Goal: Task Accomplishment & Management: Complete application form

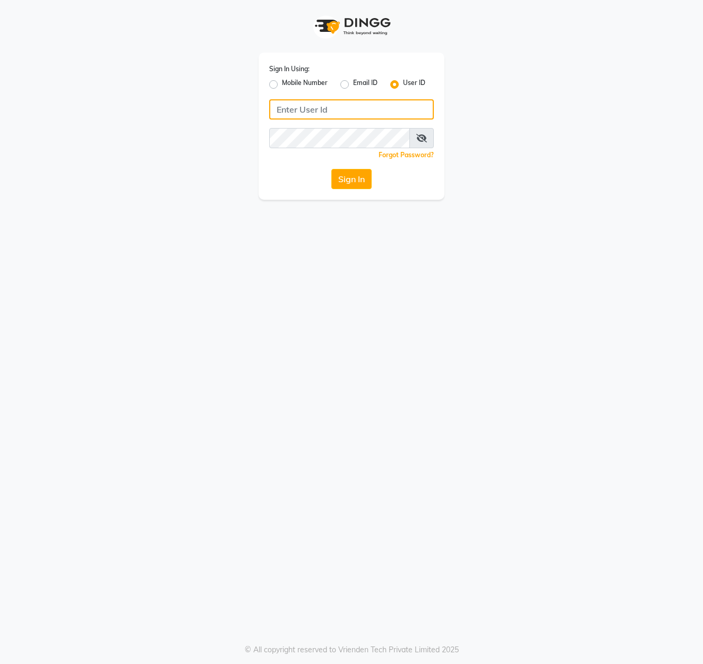
type input "marria123"
click at [356, 177] on button "Sign In" at bounding box center [352, 179] width 40 height 20
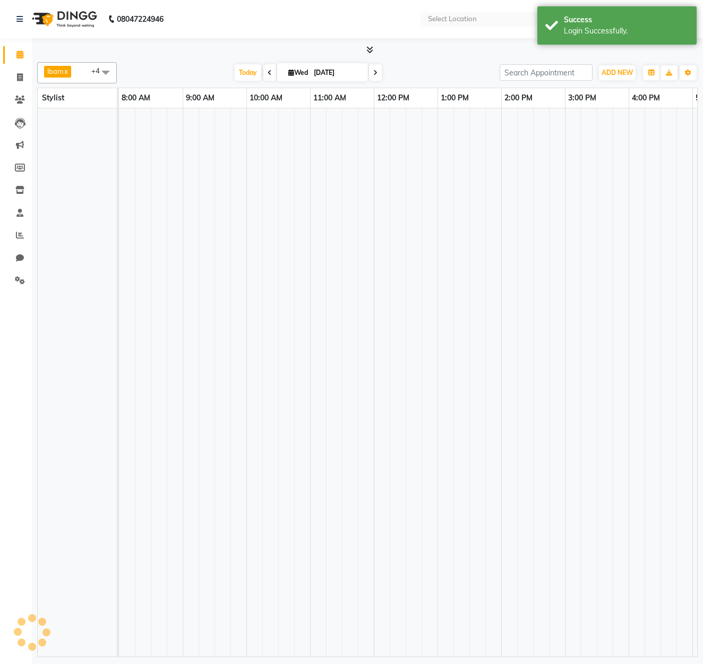
select select "en"
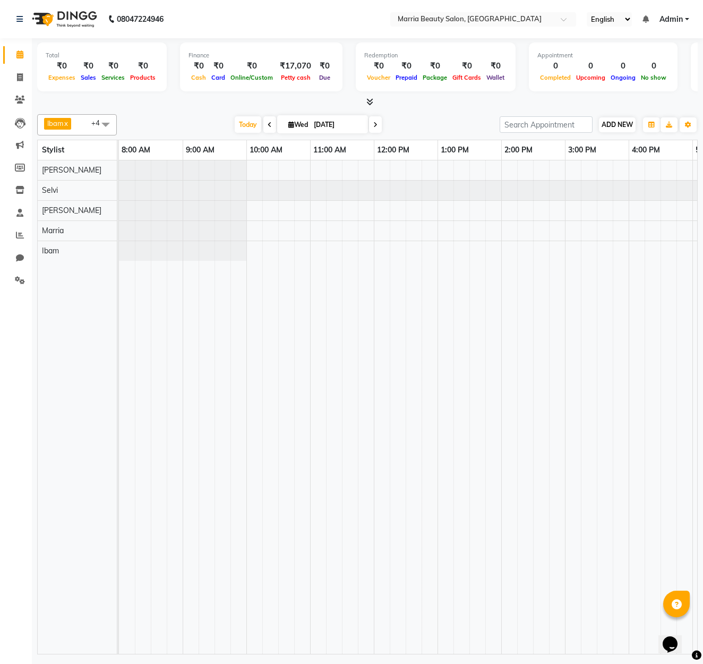
click at [630, 125] on span "ADD NEW" at bounding box center [617, 125] width 31 height 8
click at [668, 188] on link "Add Attendance" at bounding box center [678, 186] width 84 height 14
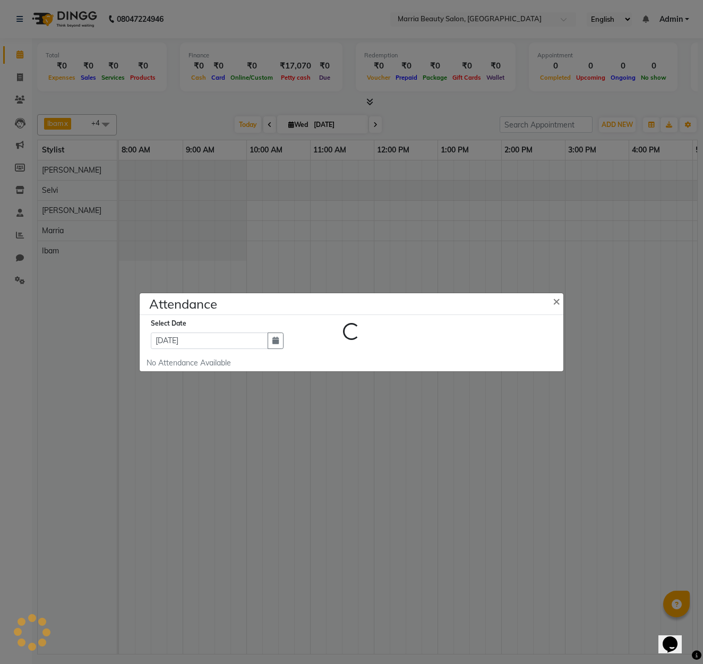
select select "A"
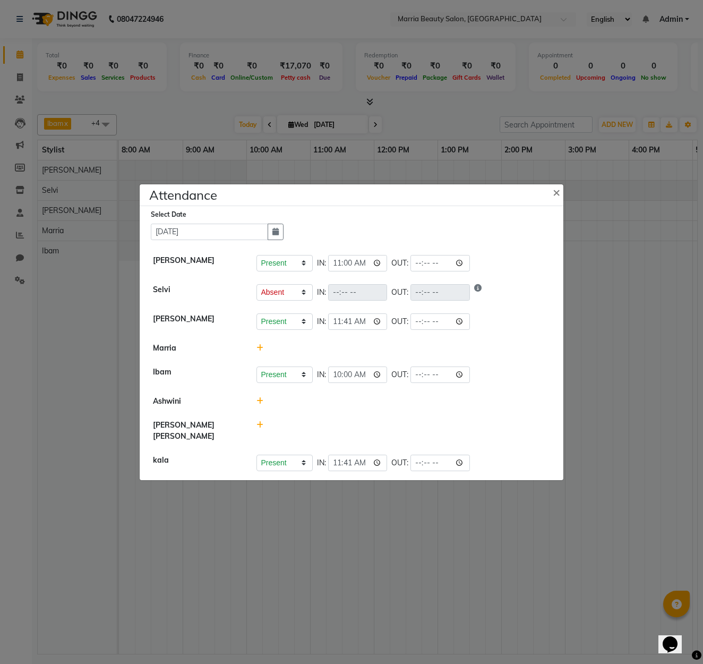
click at [260, 429] on icon at bounding box center [260, 424] width 7 height 7
click at [333, 434] on input "17:15" at bounding box center [343, 430] width 60 height 16
type input "17:00"
click at [376, 434] on button "Check-In" at bounding box center [389, 430] width 32 height 15
select select "A"
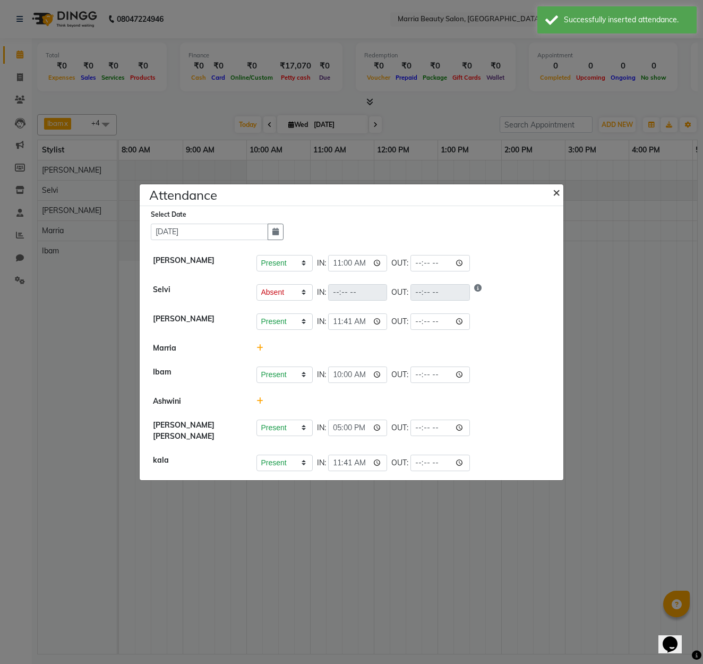
click at [558, 197] on span "×" at bounding box center [556, 192] width 7 height 16
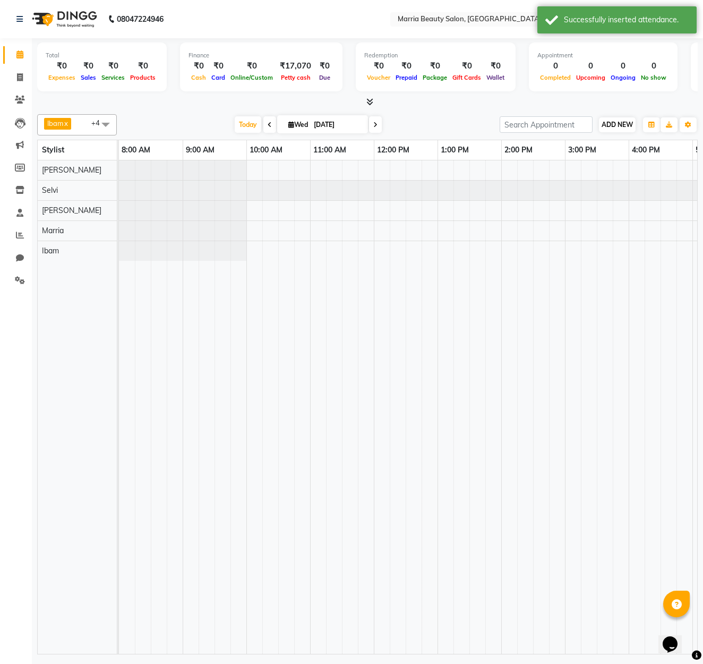
click at [622, 124] on span "ADD NEW" at bounding box center [617, 125] width 31 height 8
click at [608, 162] on link "Add Invoice" at bounding box center [593, 158] width 84 height 14
select select "8343"
select select "service"
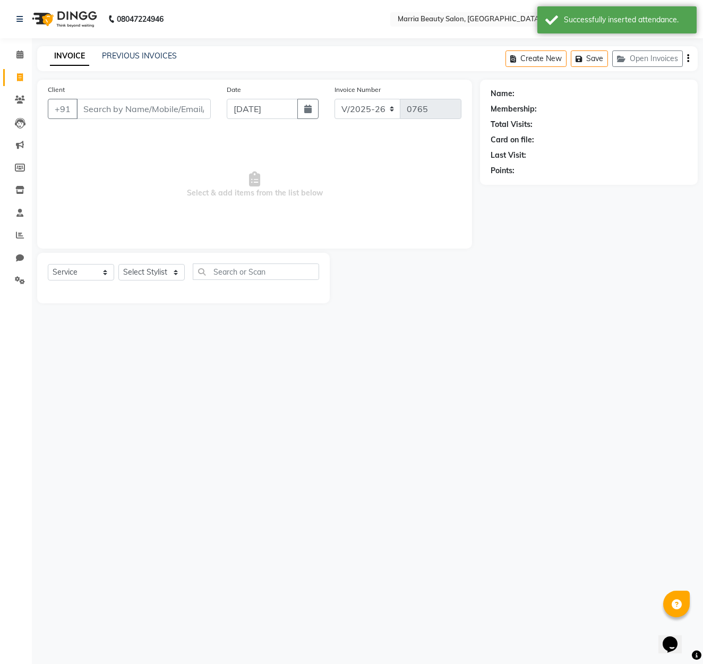
click at [139, 105] on input "Client" at bounding box center [144, 109] width 134 height 20
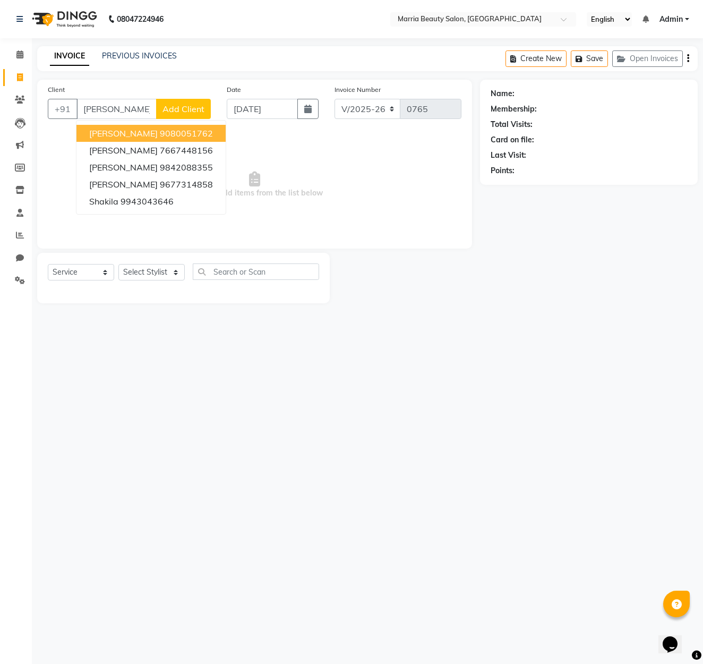
click at [160, 131] on ngb-highlight "9080051762" at bounding box center [186, 133] width 53 height 11
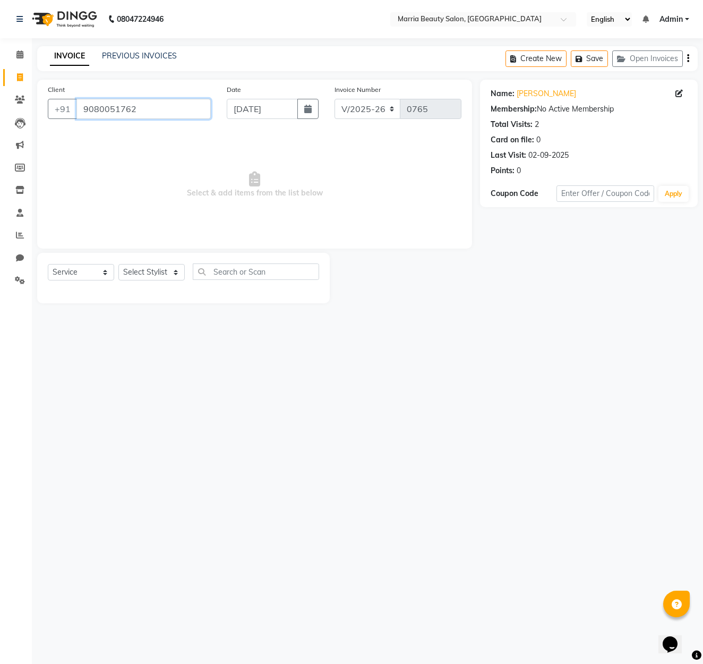
click at [196, 106] on input "9080051762" at bounding box center [144, 109] width 134 height 20
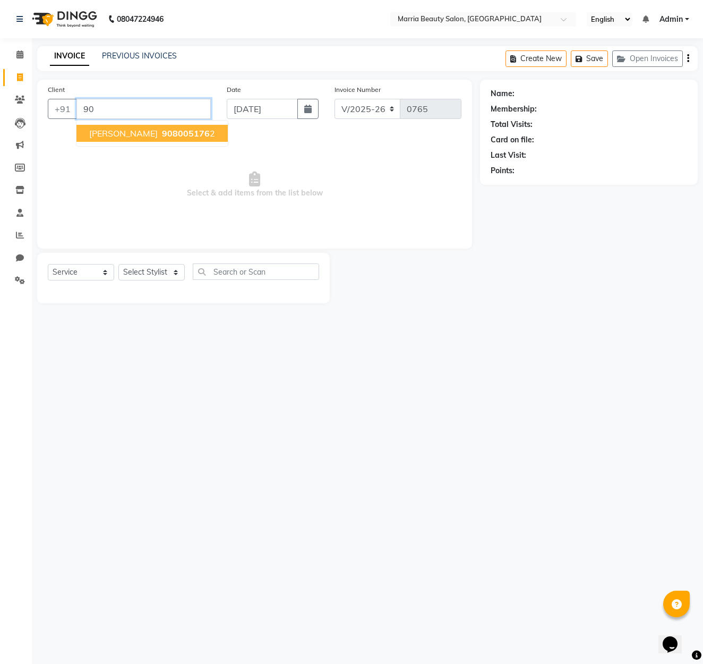
type input "9"
type input "0"
type input "9003398551"
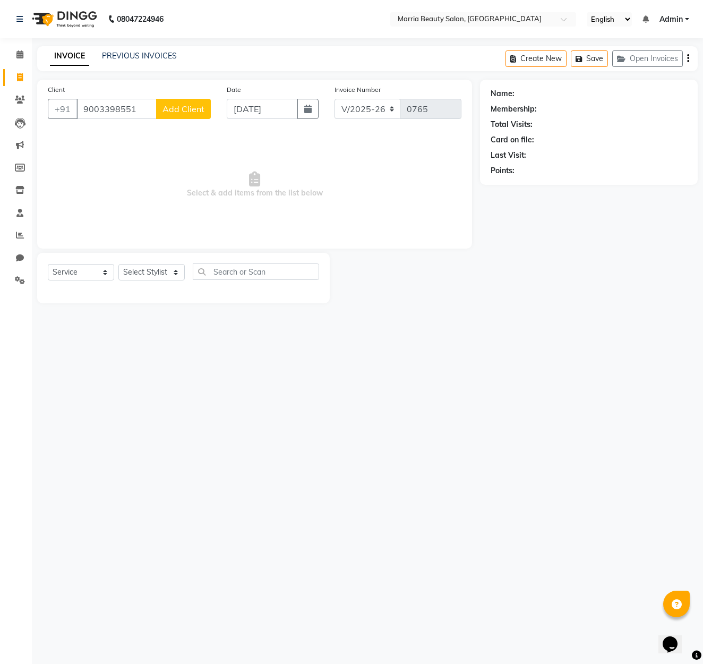
click at [183, 109] on span "Add Client" at bounding box center [184, 109] width 42 height 11
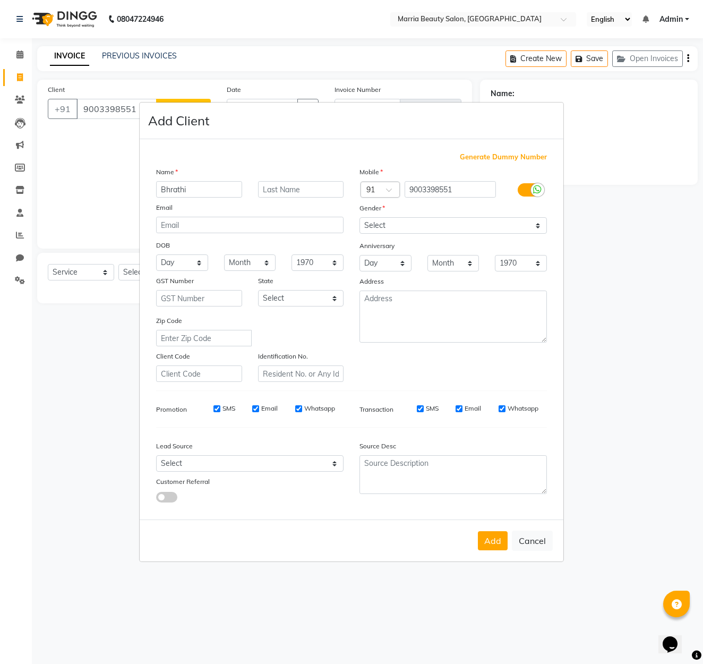
click at [168, 190] on input "Bhrathi" at bounding box center [199, 189] width 86 height 16
type input "[PERSON_NAME]"
select select "[DEMOGRAPHIC_DATA]"
click at [497, 541] on button "Add" at bounding box center [493, 540] width 30 height 19
select select
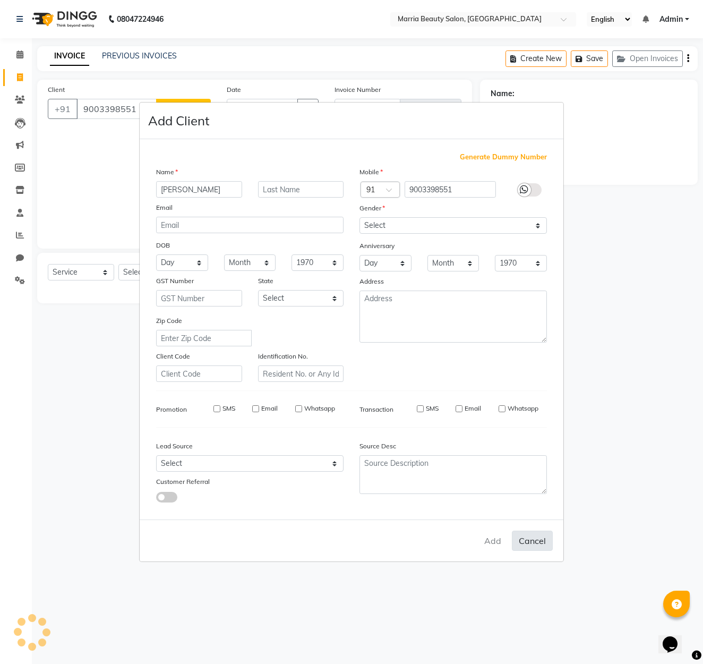
select select
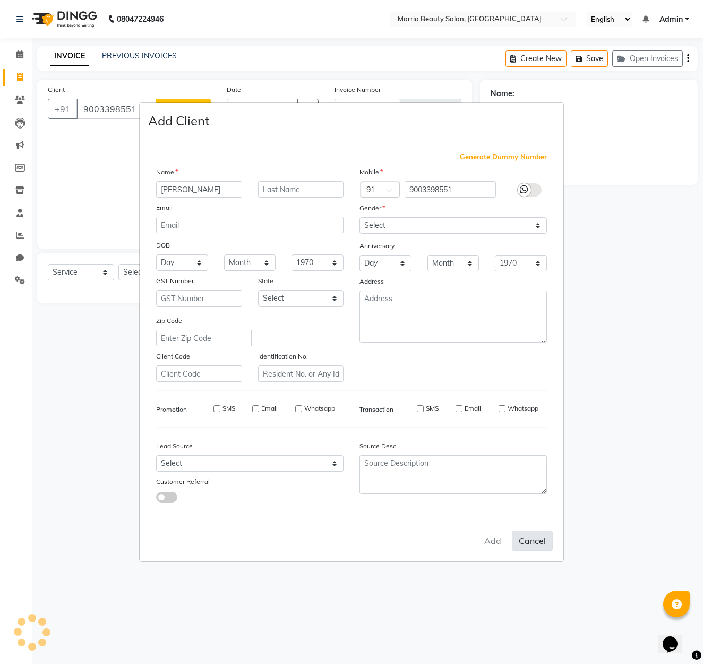
select select
checkbox input "false"
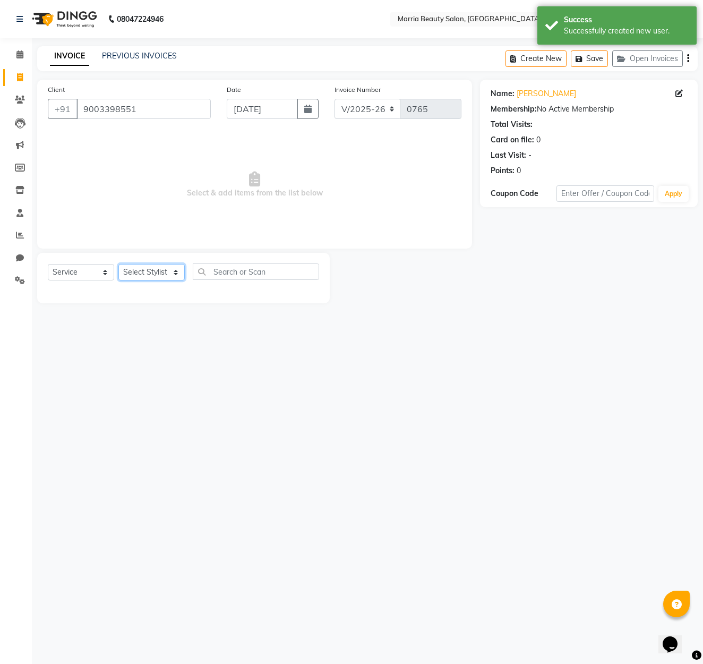
select select "85633"
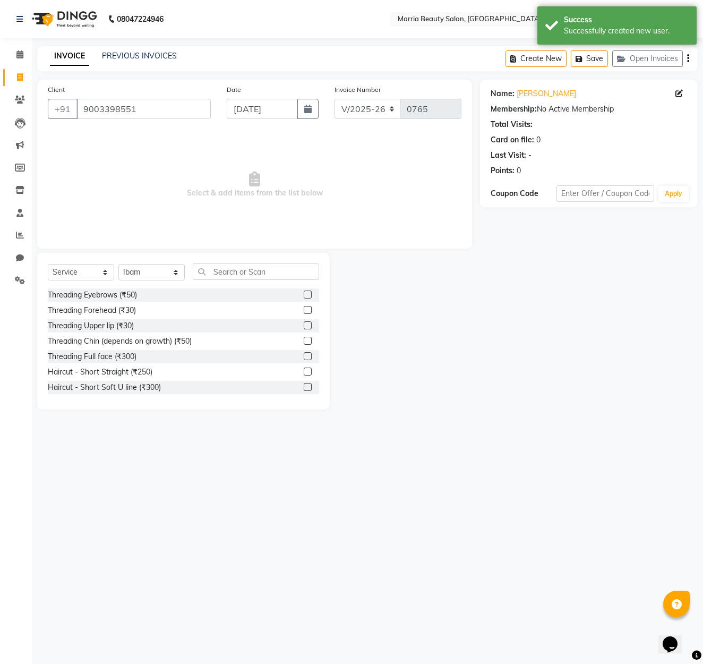
click at [308, 295] on label at bounding box center [308, 295] width 8 height 8
click at [308, 295] on input "checkbox" at bounding box center [307, 295] width 7 height 7
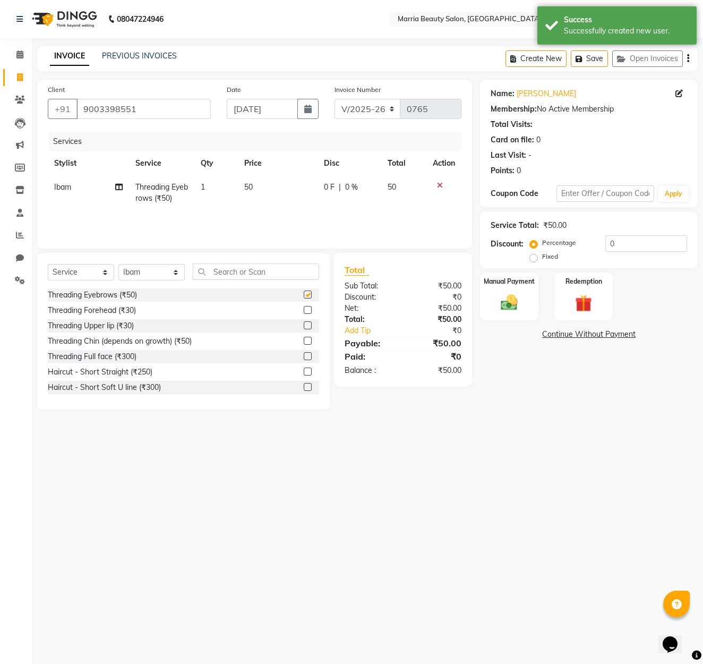
checkbox input "false"
click at [489, 301] on div "Manual Payment" at bounding box center [509, 296] width 61 height 50
click at [594, 331] on span "GPay" at bounding box center [595, 335] width 22 height 12
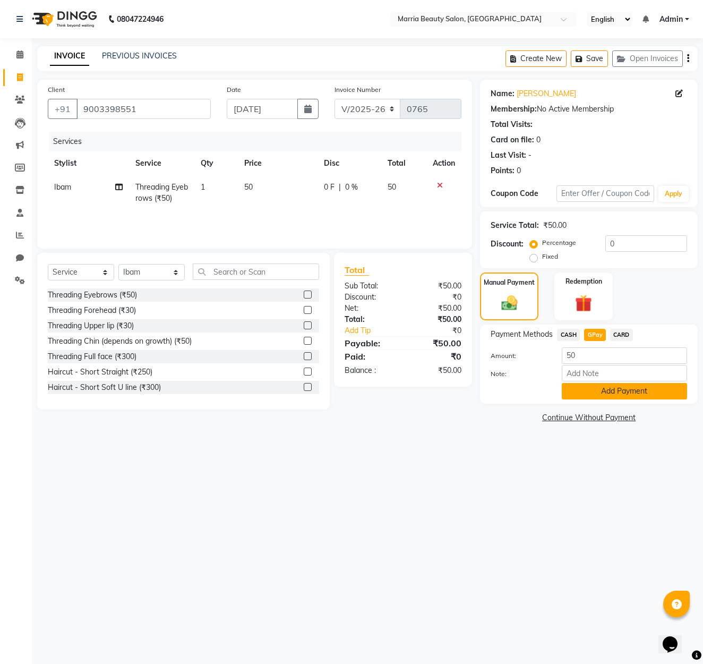
click at [609, 388] on button "Add Payment" at bounding box center [624, 391] width 125 height 16
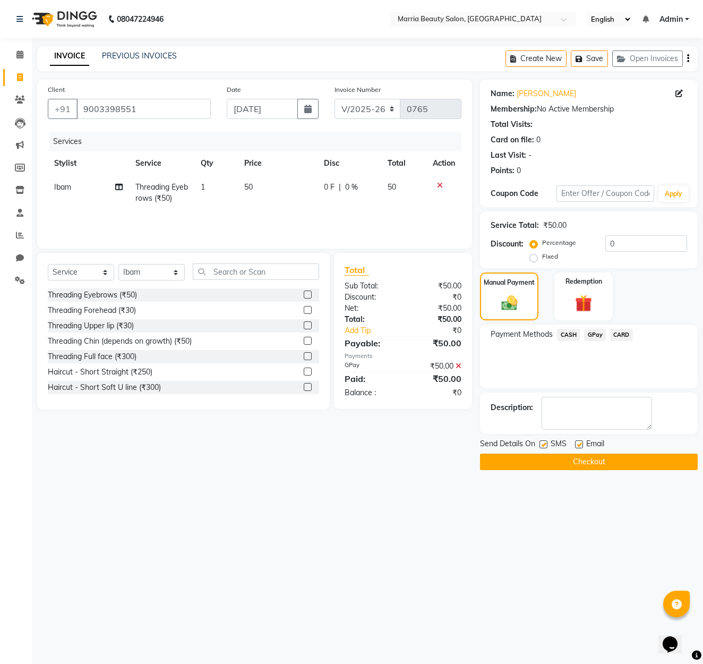
click at [609, 455] on button "Checkout" at bounding box center [589, 462] width 218 height 16
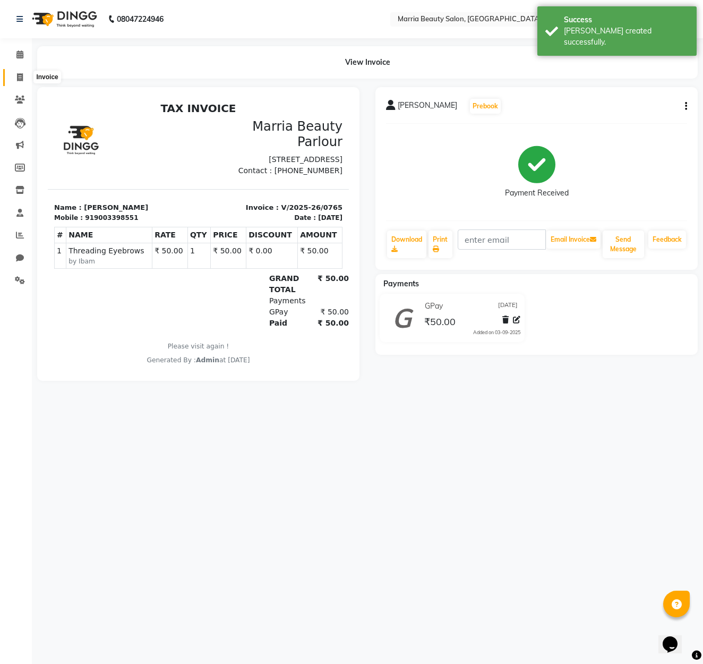
click at [20, 74] on icon at bounding box center [20, 77] width 6 height 8
select select "8343"
select select "service"
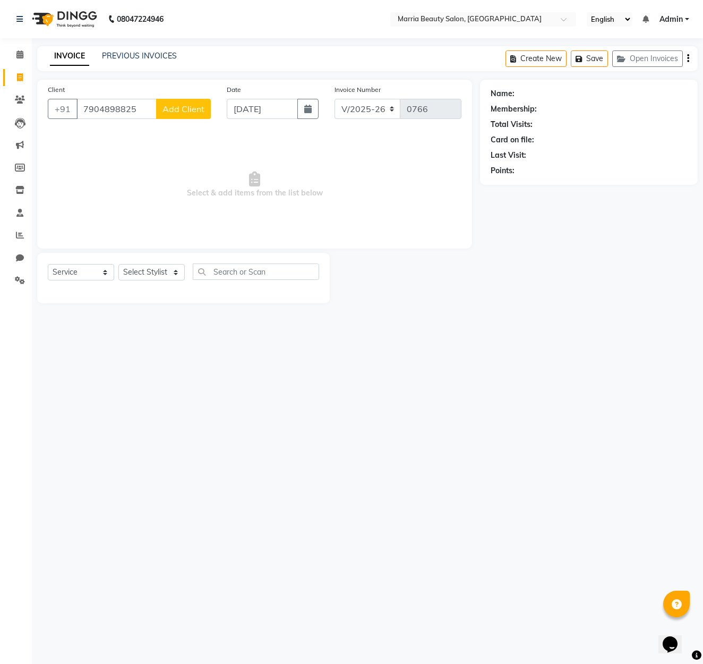
type input "7904898825"
click at [191, 104] on span "Add Client" at bounding box center [184, 109] width 42 height 11
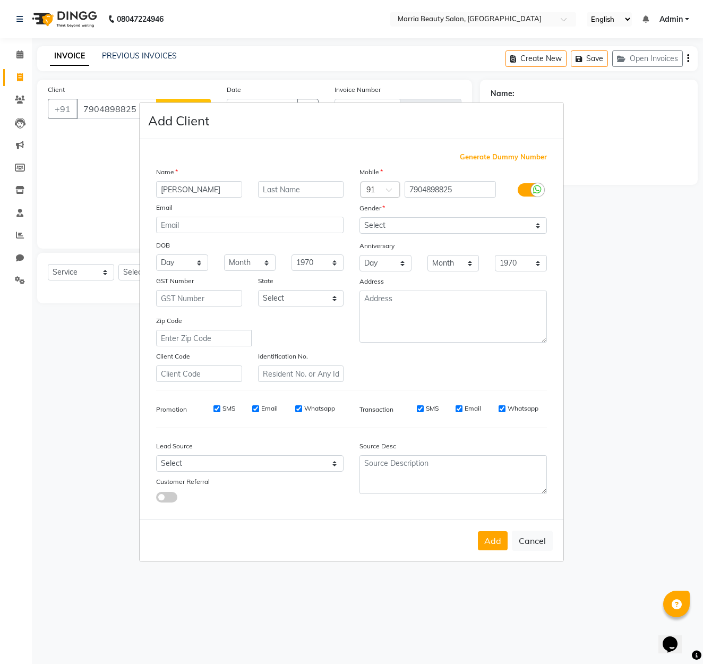
type input "[PERSON_NAME]"
select select "[DEMOGRAPHIC_DATA]"
click at [502, 546] on button "Add" at bounding box center [493, 540] width 30 height 19
select select
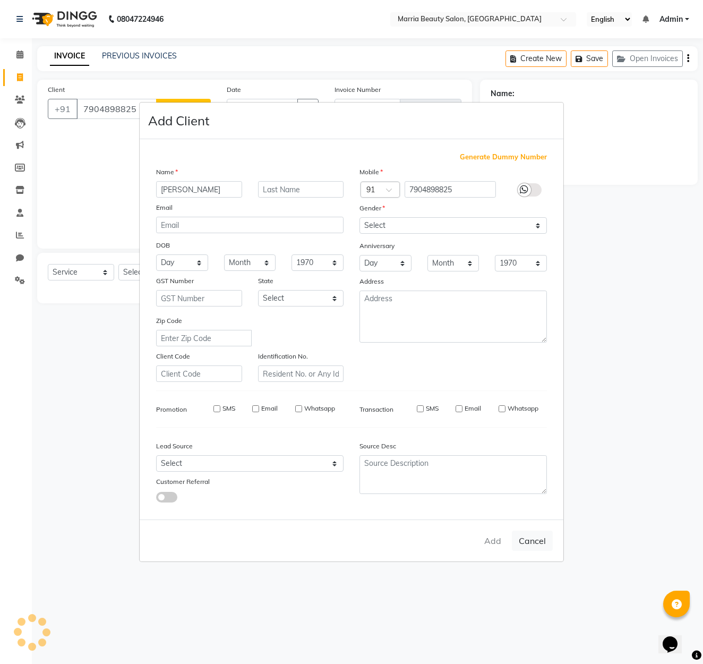
select select
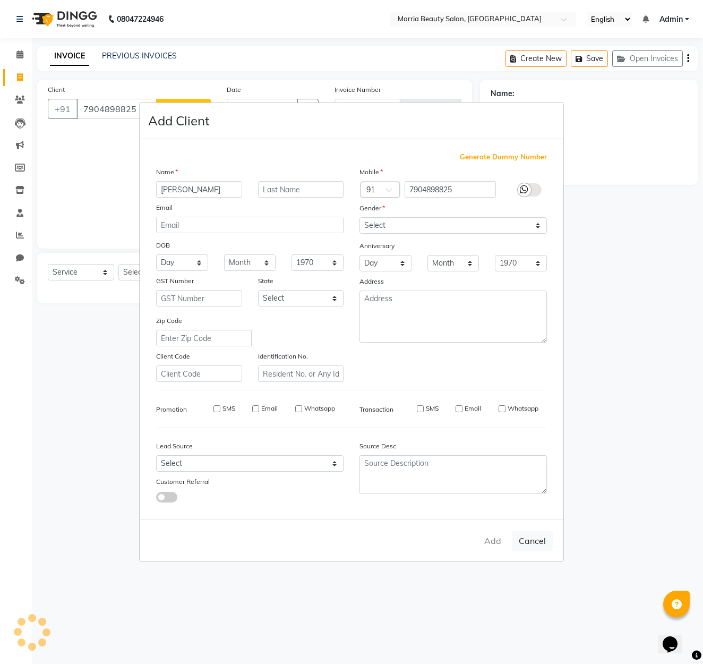
checkbox input "false"
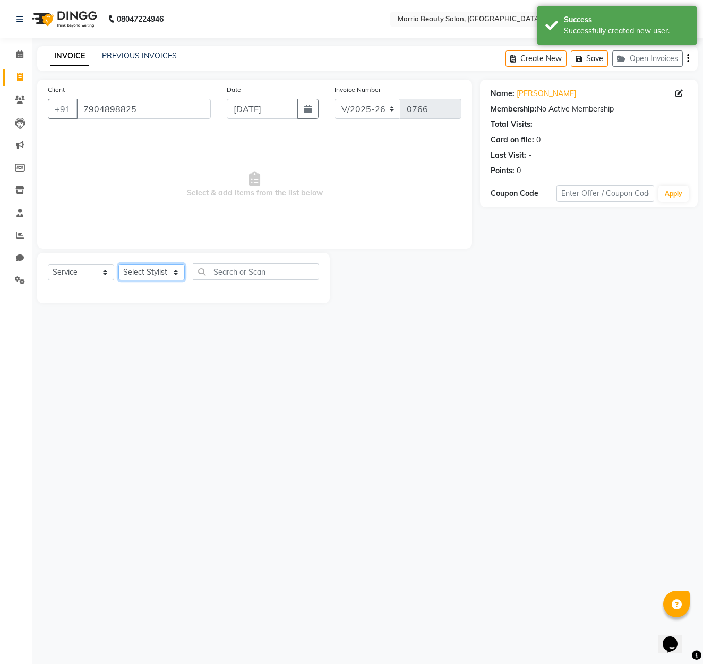
select select "85629"
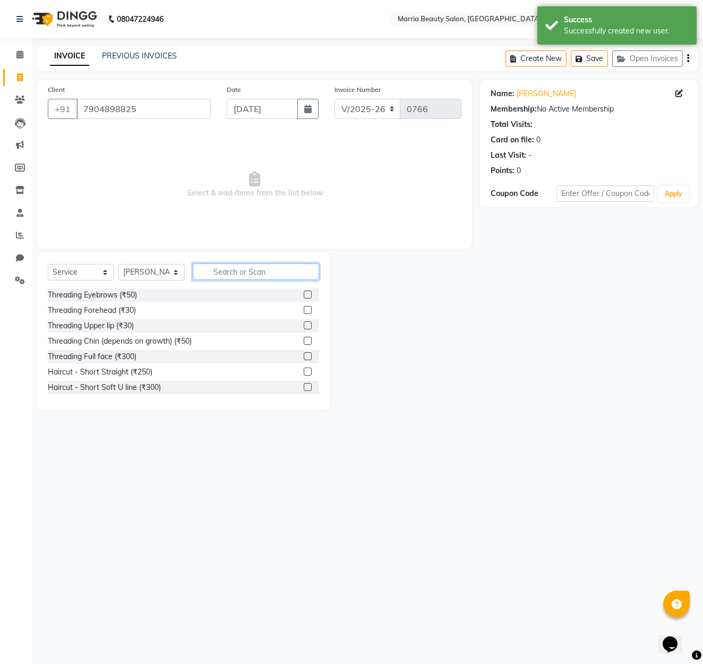
click at [244, 274] on input "text" at bounding box center [256, 272] width 126 height 16
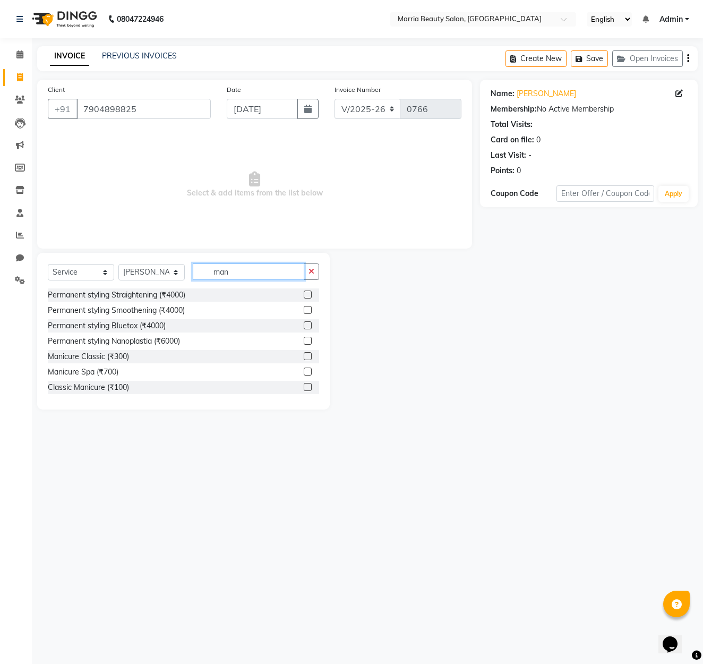
type input "man"
click at [106, 362] on div "Manicure Classic (₹300)" at bounding box center [183, 356] width 271 height 13
click at [312, 356] on label at bounding box center [308, 356] width 8 height 8
click at [311, 356] on input "checkbox" at bounding box center [307, 356] width 7 height 7
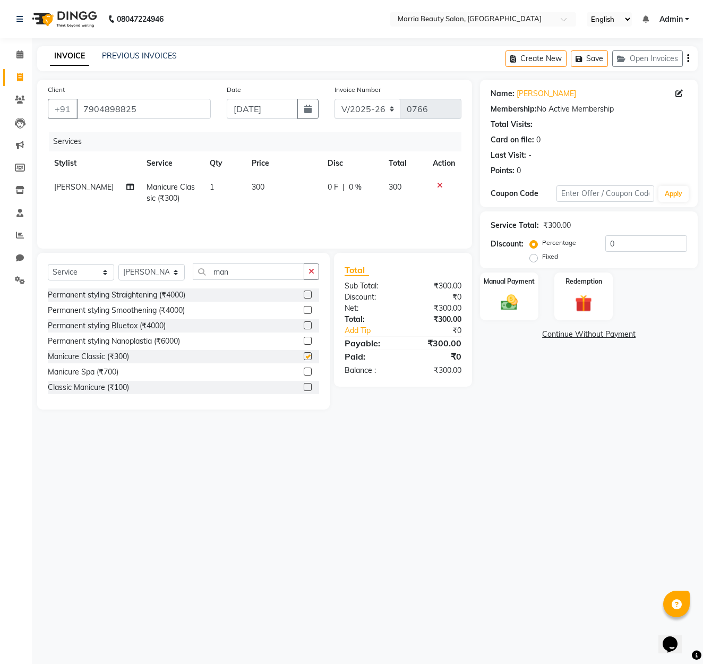
checkbox input "false"
click at [521, 320] on div "Name: [PERSON_NAME] Membership: No Active Membership Total Visits: Card on file…" at bounding box center [593, 245] width 226 height 330
click at [519, 313] on img at bounding box center [509, 302] width 29 height 21
click at [594, 337] on span "GPay" at bounding box center [595, 335] width 22 height 12
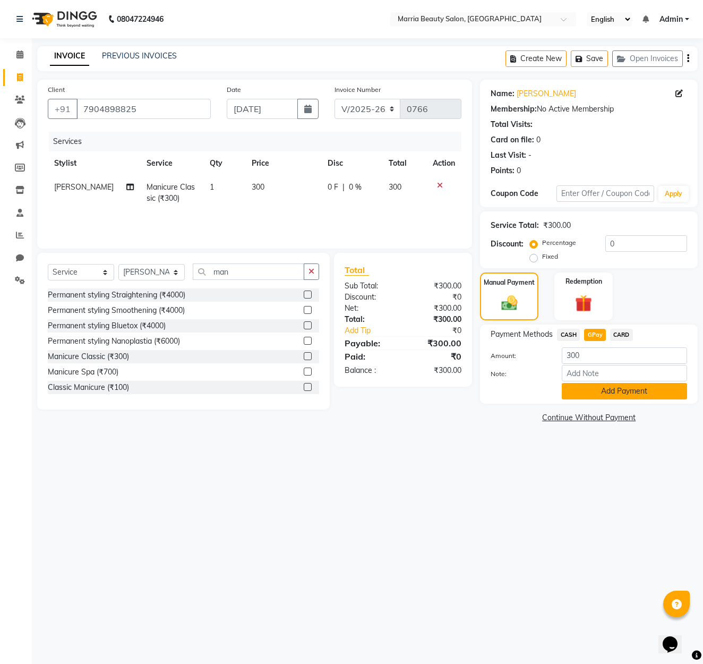
click at [602, 393] on button "Add Payment" at bounding box center [624, 391] width 125 height 16
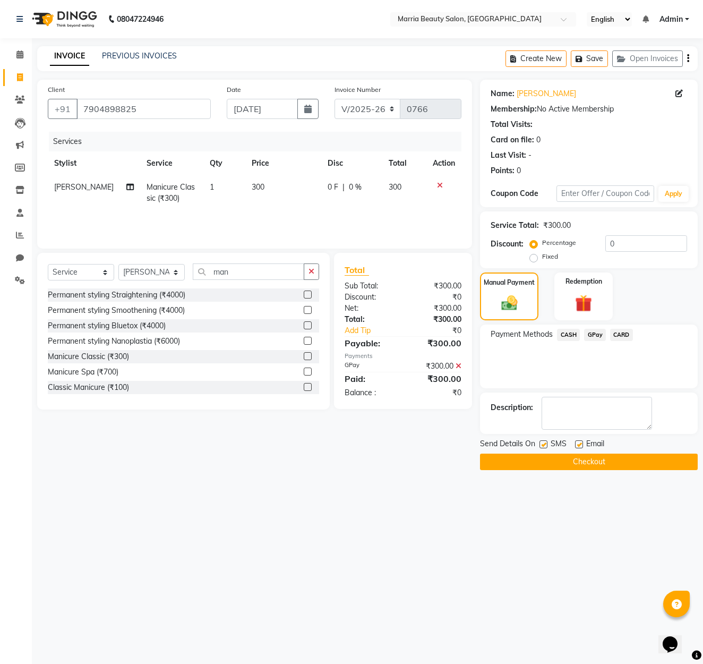
click at [574, 459] on button "Checkout" at bounding box center [589, 462] width 218 height 16
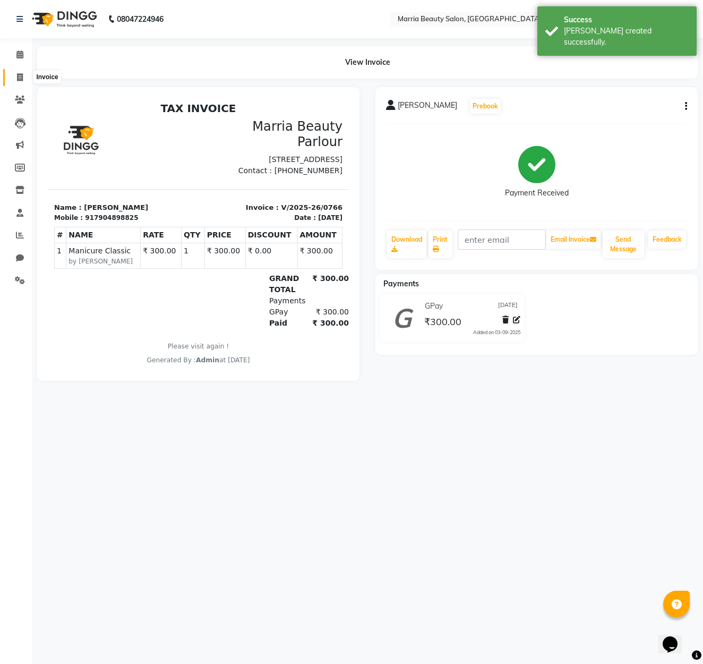
click at [21, 75] on icon at bounding box center [20, 77] width 6 height 8
select select "service"
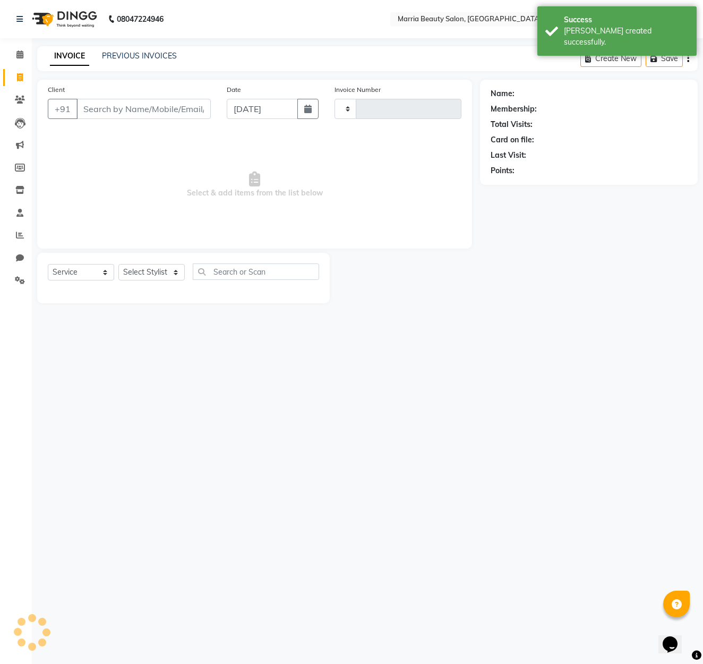
type input "0767"
select select "8343"
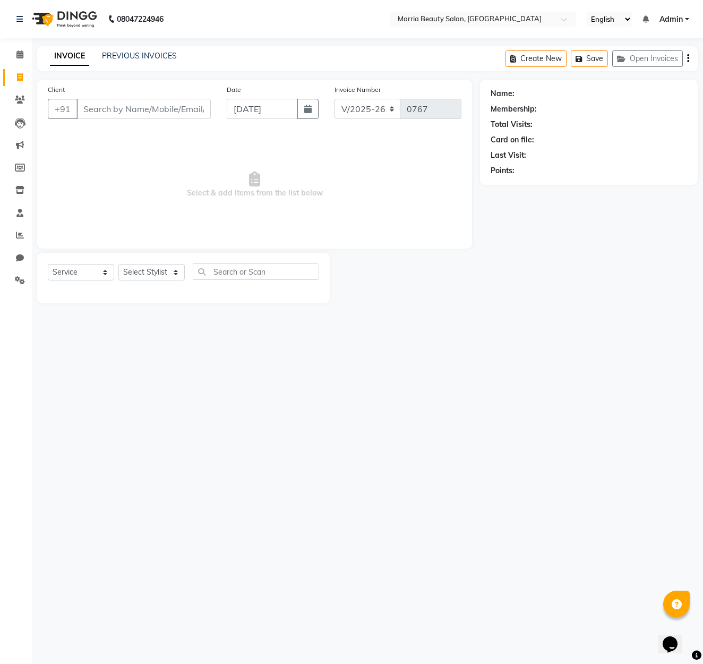
click at [129, 114] on input "Client" at bounding box center [144, 109] width 134 height 20
type input "8825521948"
click at [173, 109] on span "Add Client" at bounding box center [184, 109] width 42 height 11
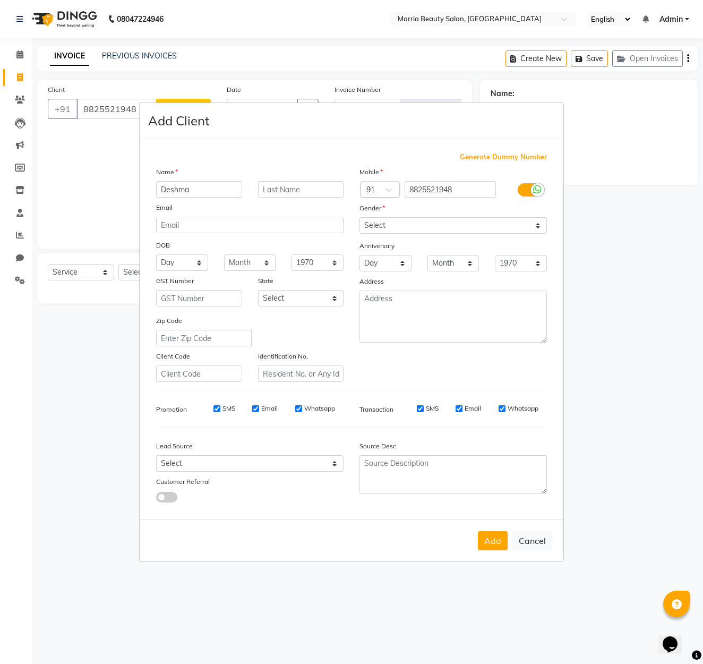
type input "Deshma"
select select "[DEMOGRAPHIC_DATA]"
click at [496, 538] on button "Add" at bounding box center [493, 540] width 30 height 19
select select
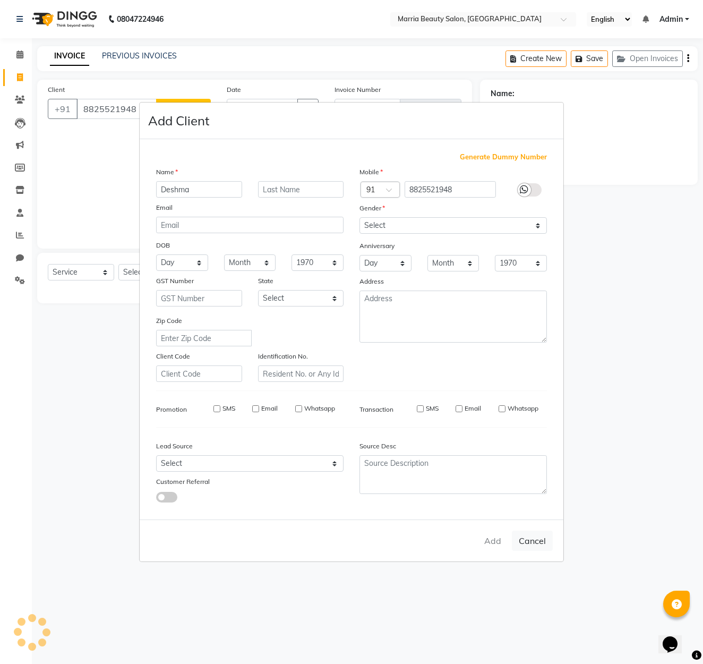
select select
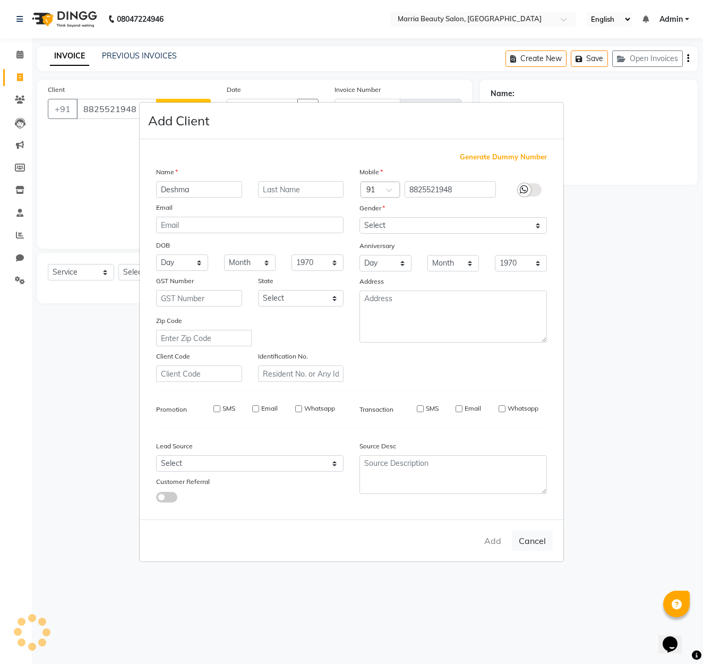
checkbox input "false"
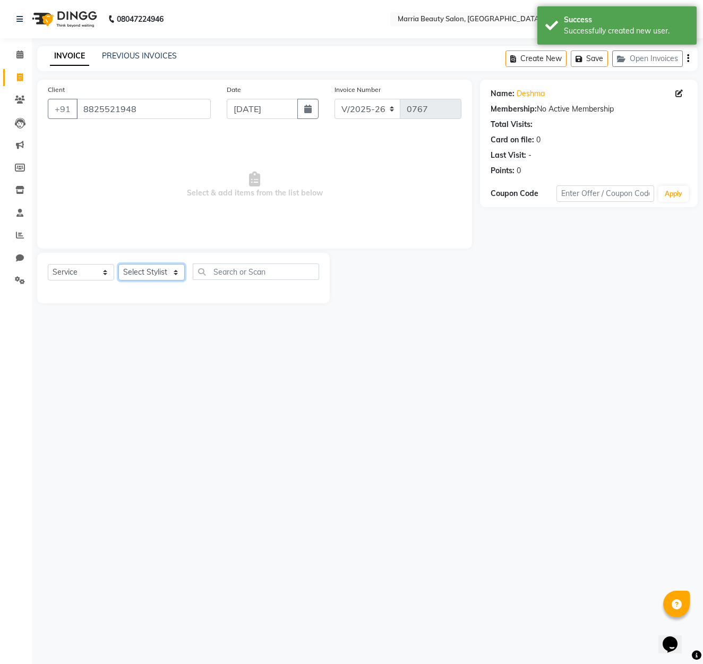
select select "85633"
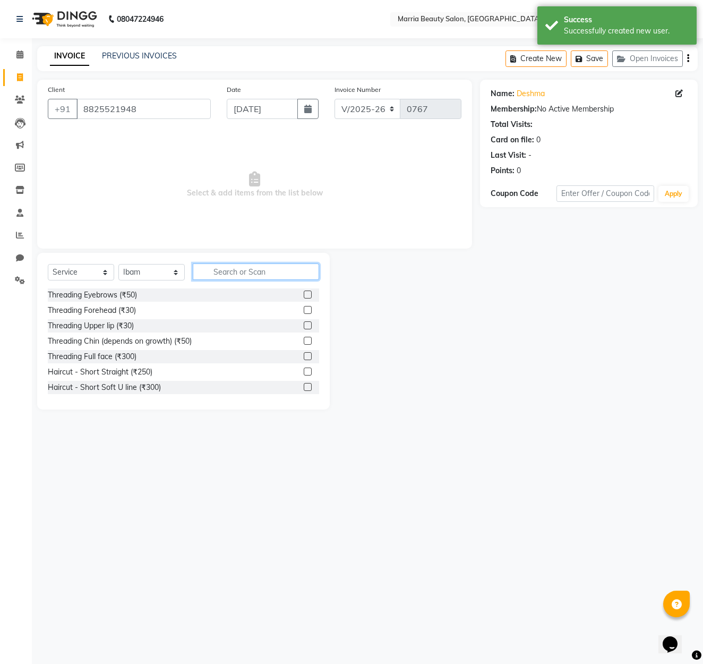
click at [225, 271] on input "text" at bounding box center [256, 272] width 126 height 16
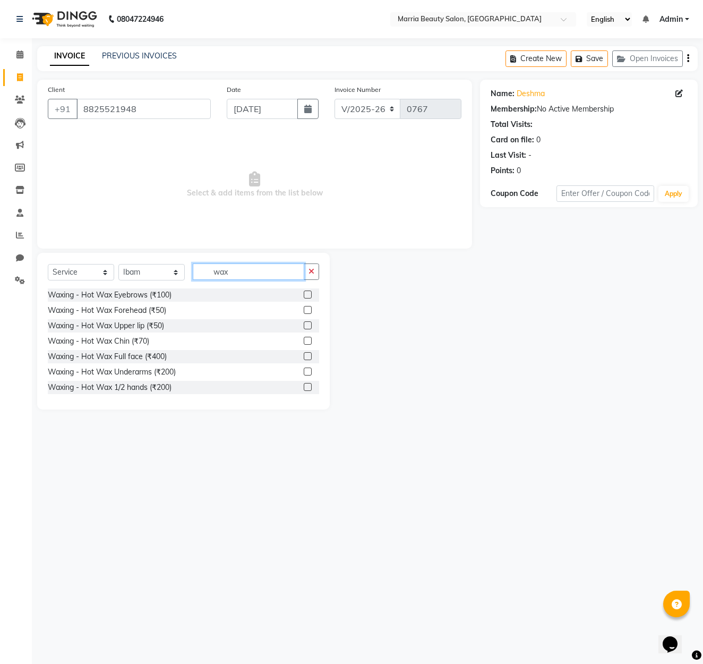
click at [254, 275] on input "wax" at bounding box center [249, 272] width 112 height 16
type input "wax"
click at [308, 373] on label at bounding box center [308, 372] width 8 height 8
click at [308, 373] on input "checkbox" at bounding box center [307, 372] width 7 height 7
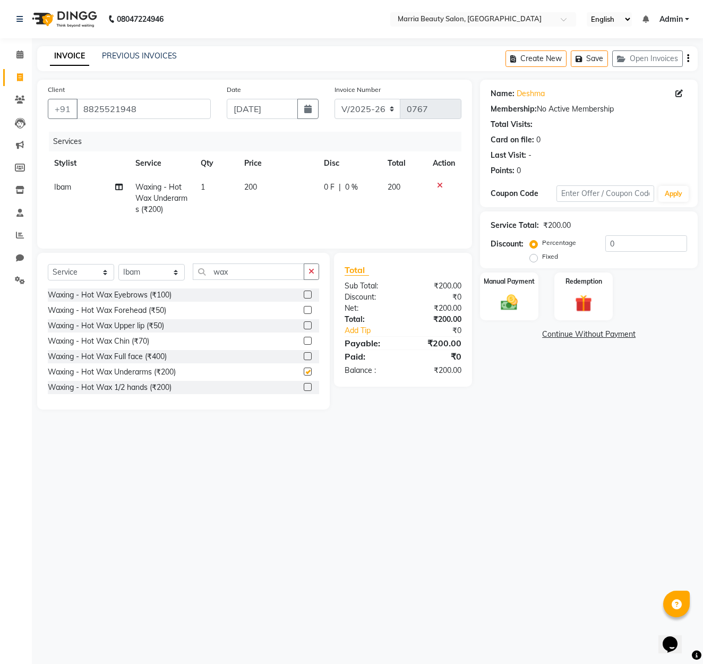
checkbox input "false"
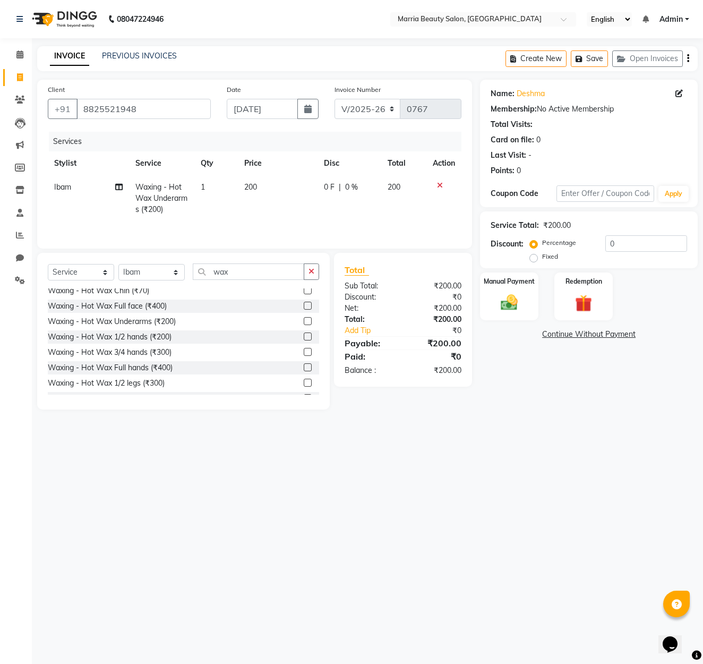
scroll to position [58, 0]
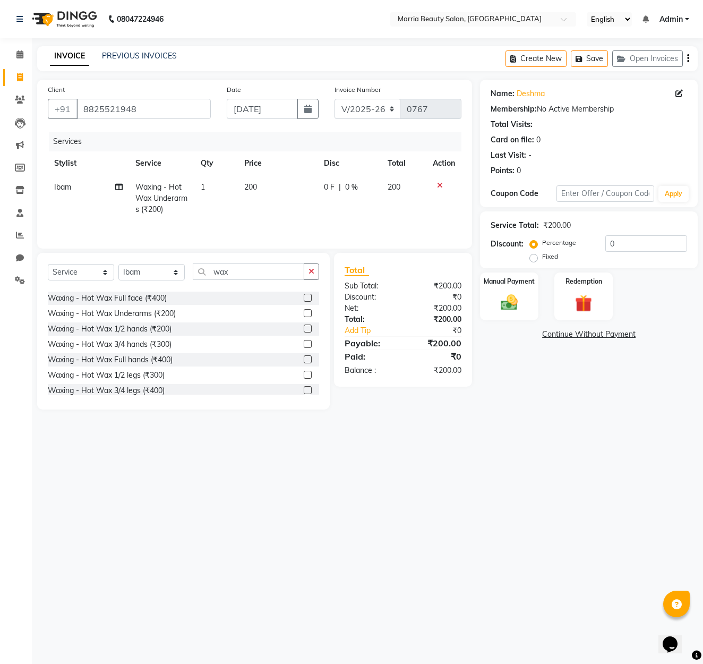
click at [305, 359] on label at bounding box center [308, 359] width 8 height 8
click at [305, 359] on input "checkbox" at bounding box center [307, 359] width 7 height 7
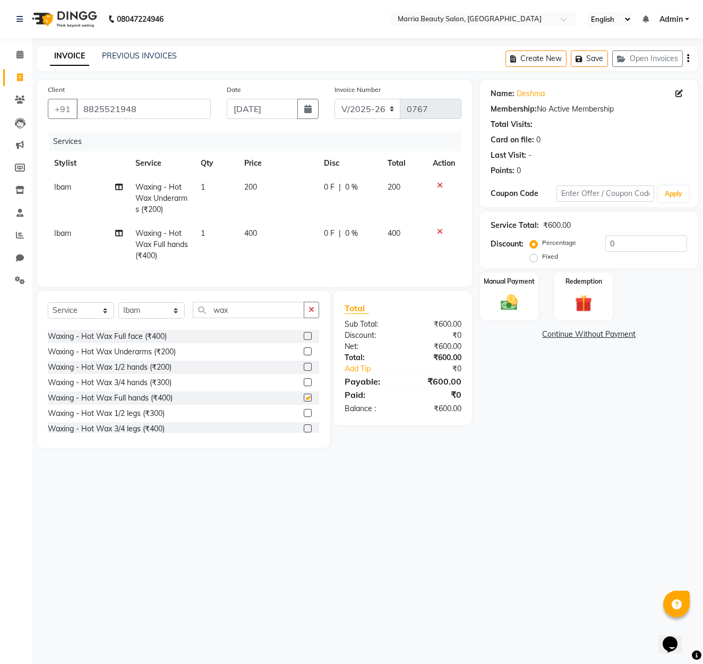
checkbox input "false"
click at [506, 296] on img at bounding box center [509, 302] width 29 height 21
click at [589, 331] on span "GPay" at bounding box center [595, 335] width 22 height 12
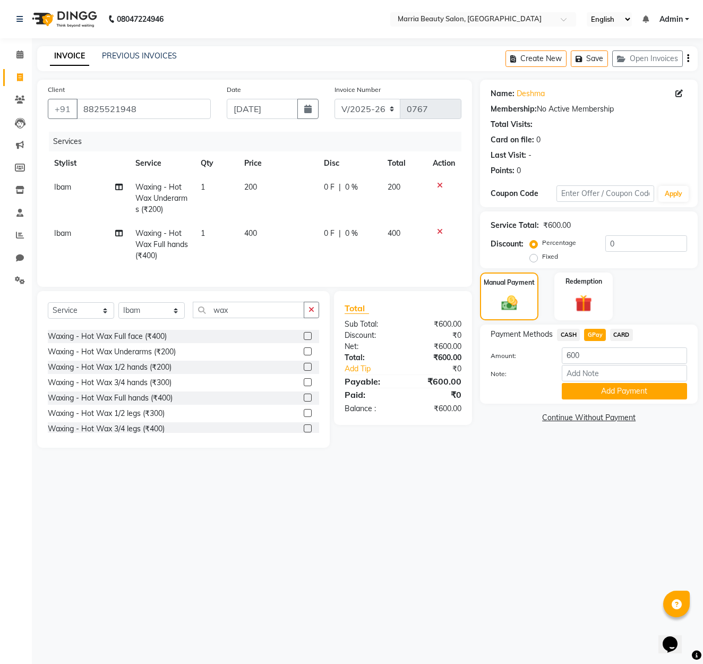
click at [574, 389] on button "Add Payment" at bounding box center [624, 391] width 125 height 16
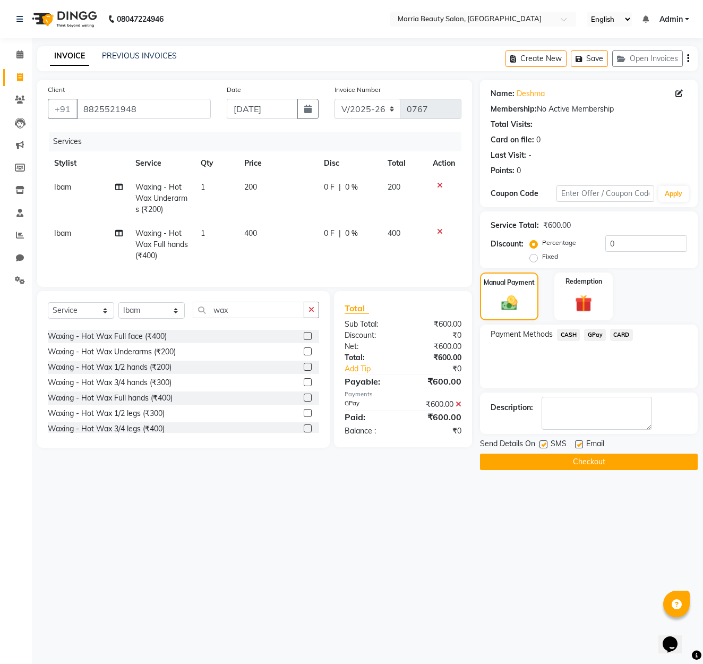
click at [576, 463] on button "Checkout" at bounding box center [589, 462] width 218 height 16
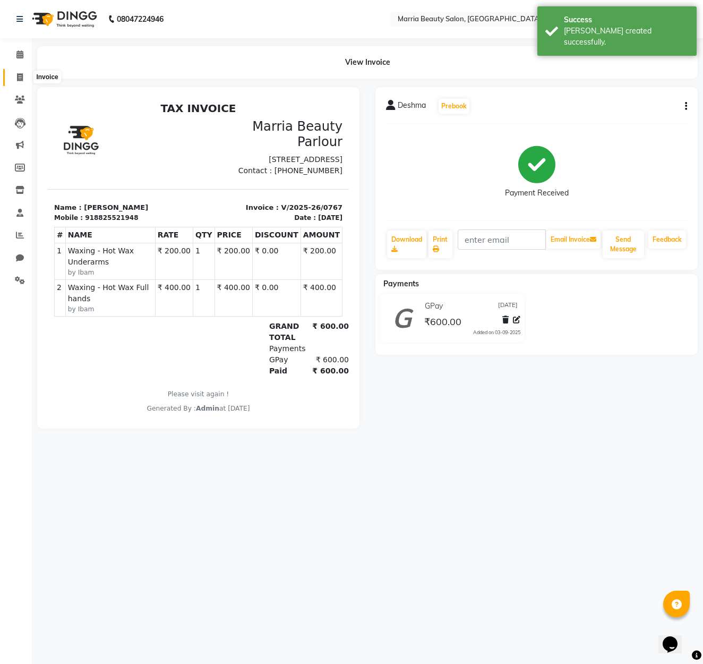
click at [14, 75] on span at bounding box center [20, 78] width 19 height 12
select select "8343"
select select "service"
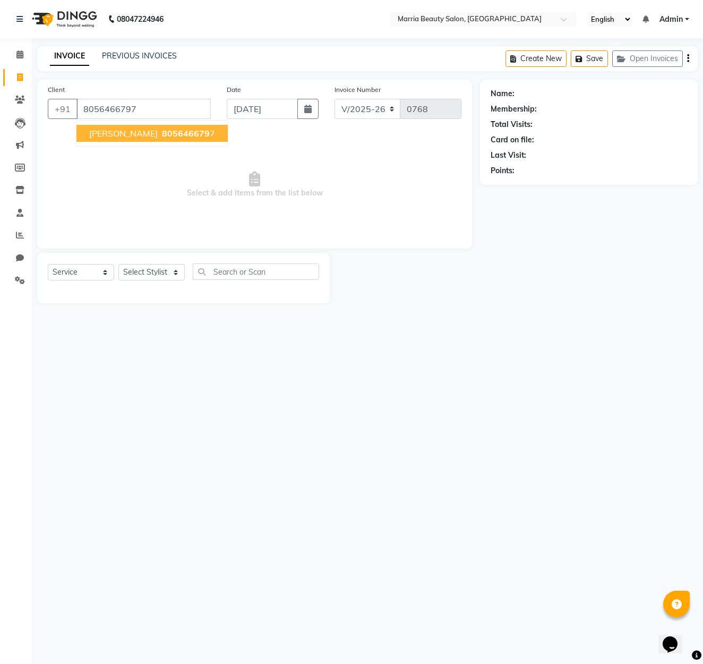
type input "8056466797"
click at [162, 138] on span "805646679" at bounding box center [186, 133] width 48 height 11
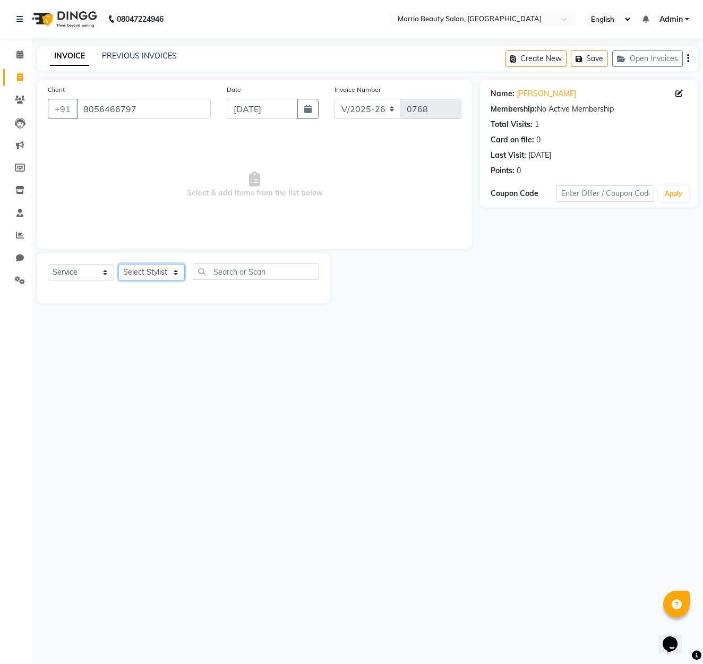
select select "85629"
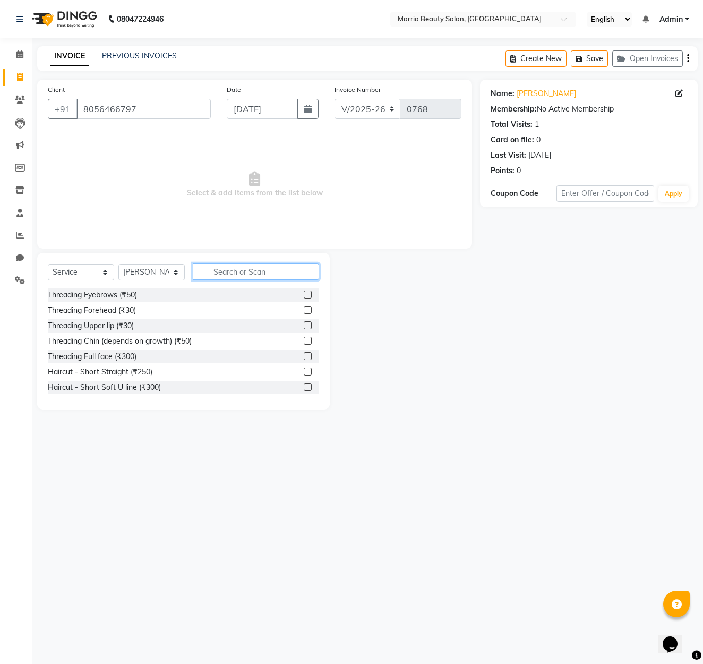
click at [261, 270] on input "text" at bounding box center [256, 272] width 126 height 16
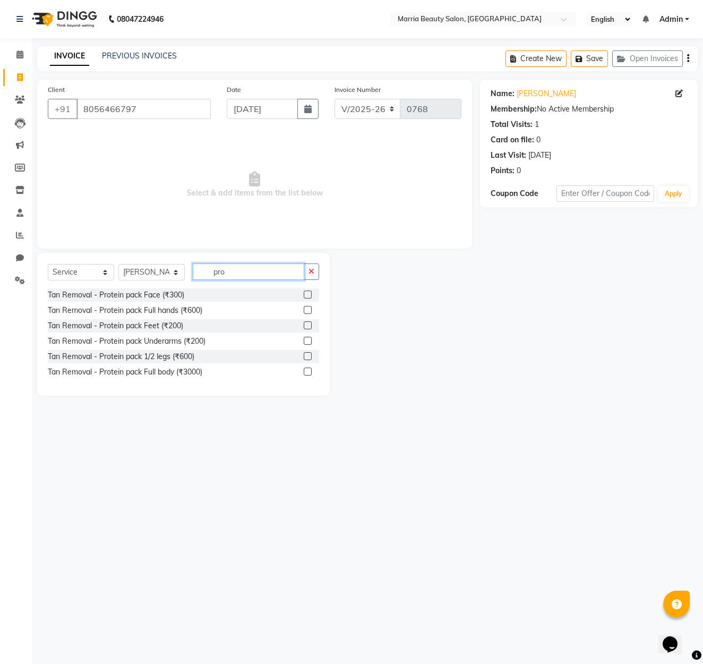
type input "pro"
click at [305, 294] on label at bounding box center [308, 295] width 8 height 8
click at [305, 294] on input "checkbox" at bounding box center [307, 295] width 7 height 7
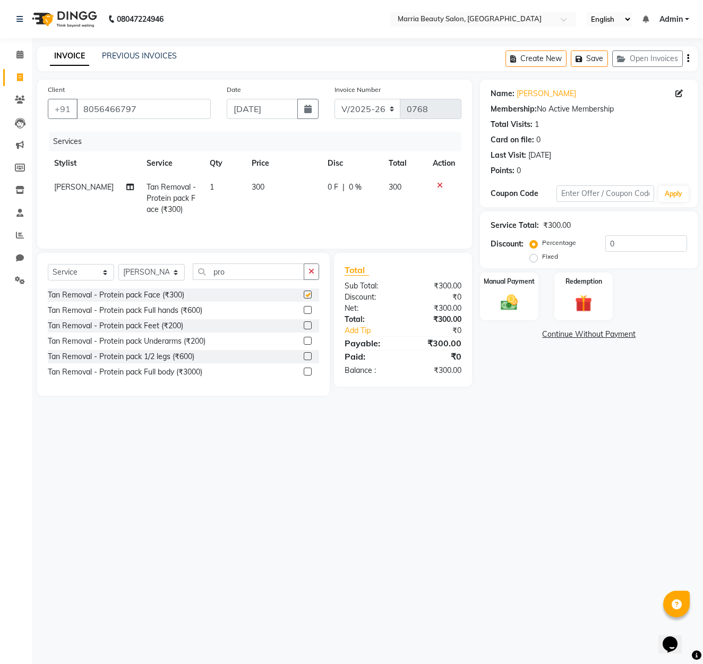
checkbox input "false"
click at [309, 277] on button "button" at bounding box center [311, 272] width 15 height 16
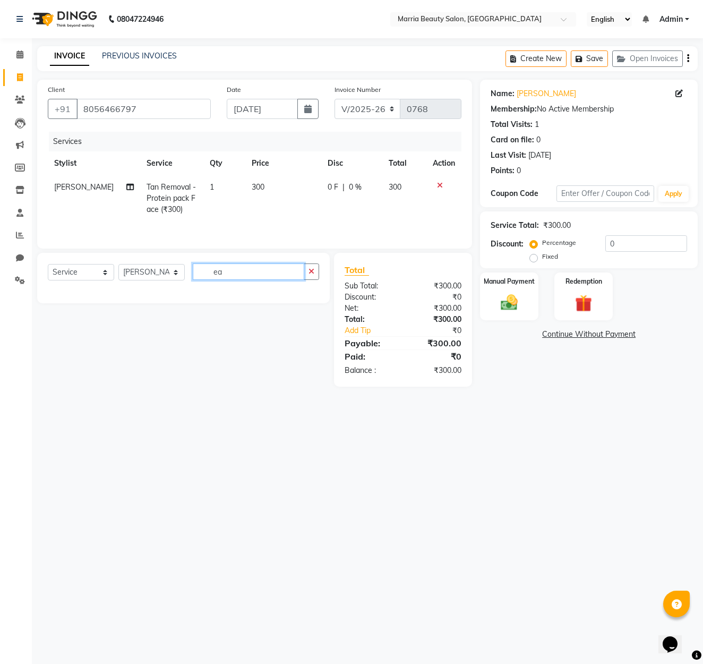
type input "e"
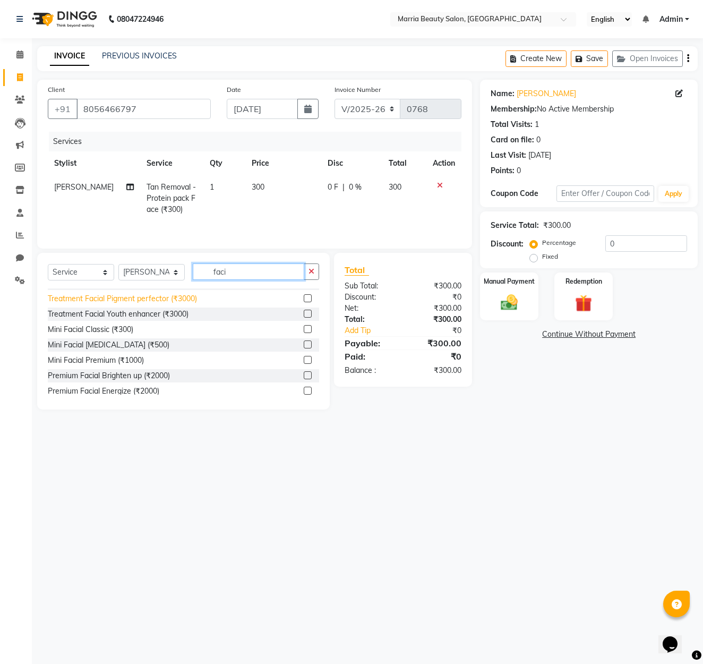
scroll to position [80, 0]
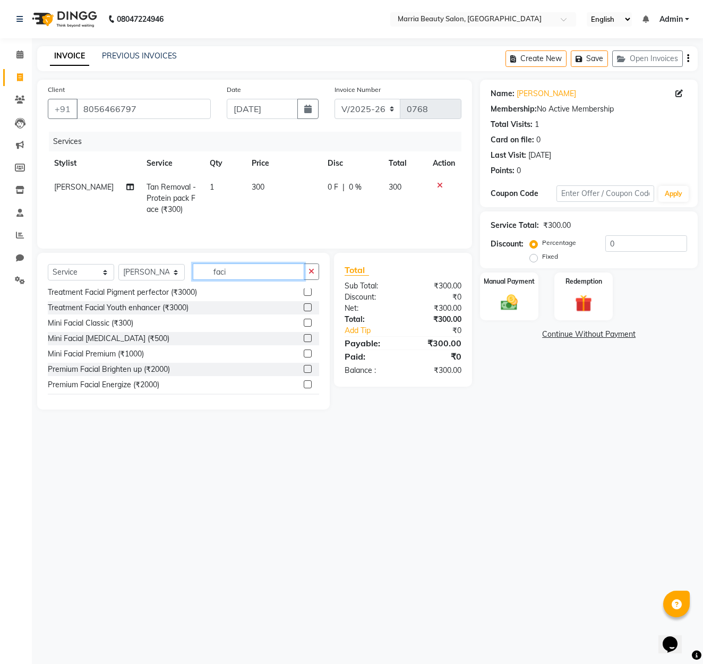
type input "faci"
click at [308, 369] on label at bounding box center [308, 369] width 8 height 8
click at [308, 369] on input "checkbox" at bounding box center [307, 369] width 7 height 7
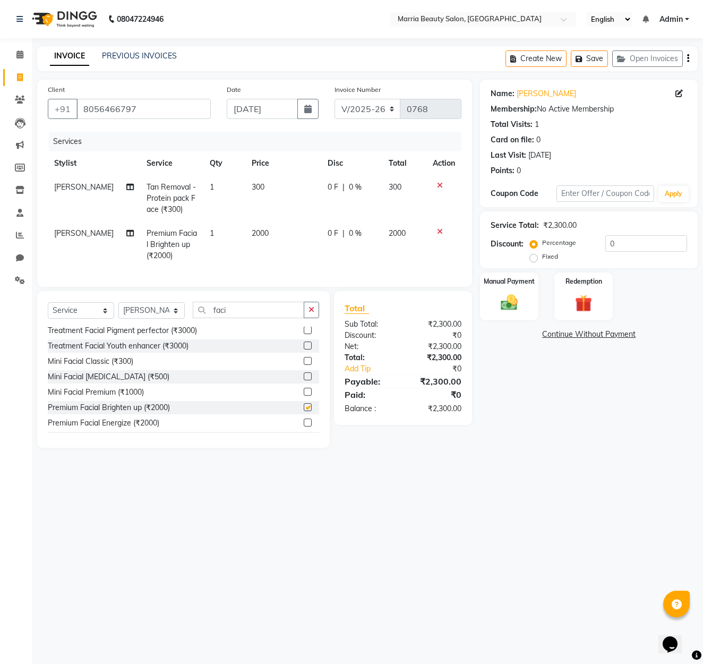
checkbox input "false"
click at [508, 295] on img at bounding box center [509, 302] width 29 height 21
click at [568, 335] on span "CASH" at bounding box center [568, 335] width 23 height 12
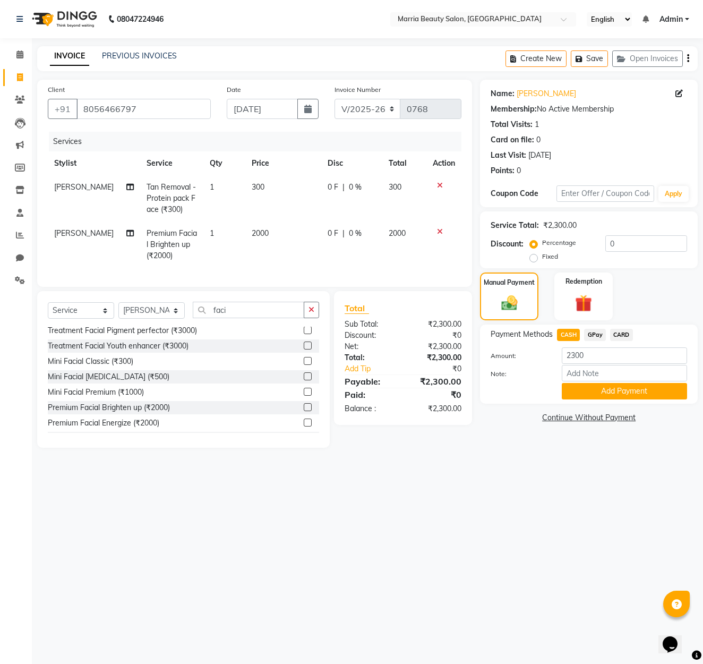
click at [572, 389] on button "Add Payment" at bounding box center [624, 391] width 125 height 16
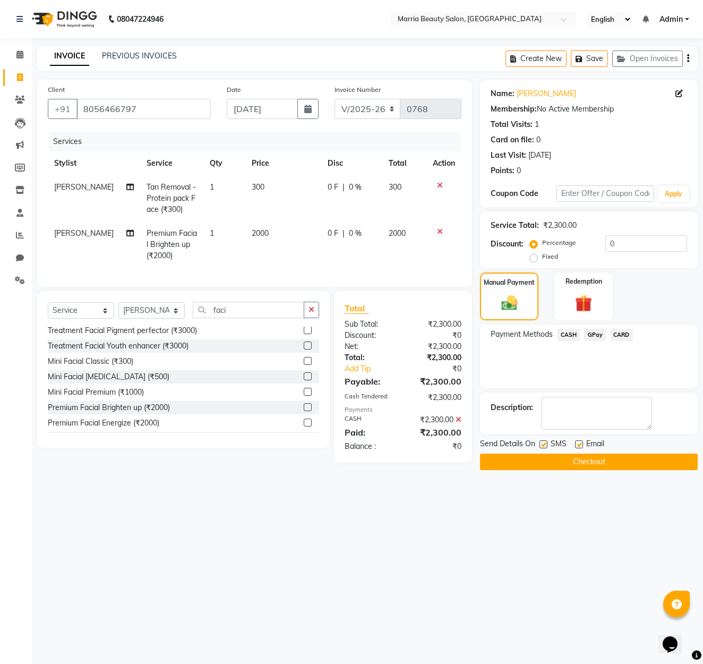
click at [565, 337] on span "CASH" at bounding box center [568, 335] width 23 height 12
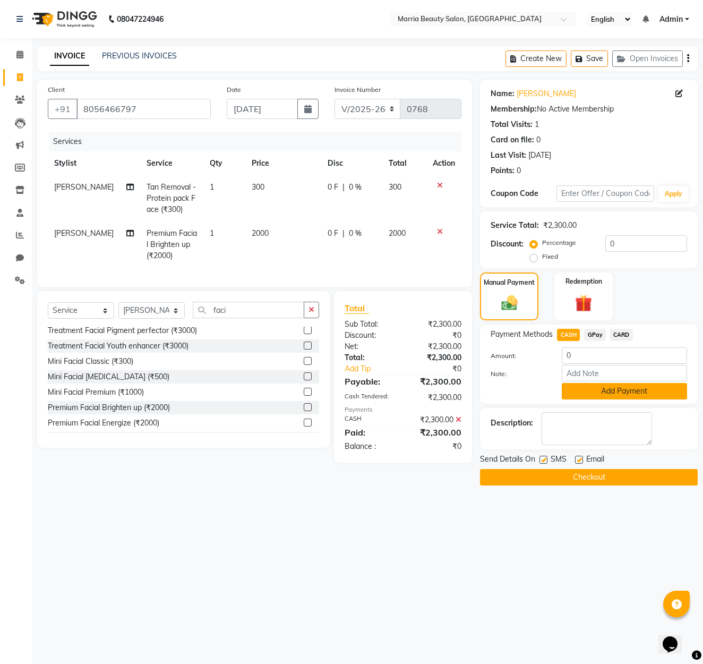
click at [579, 392] on button "Add Payment" at bounding box center [624, 391] width 125 height 16
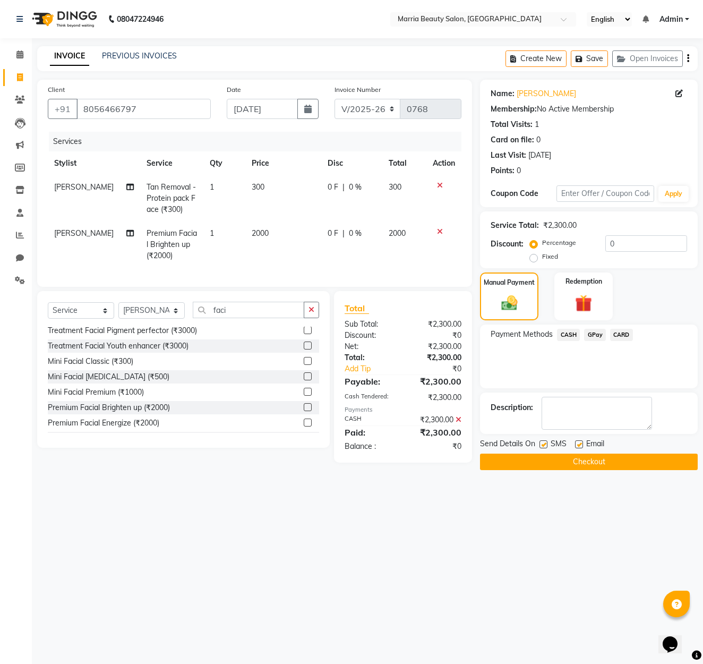
click at [574, 463] on button "Checkout" at bounding box center [589, 462] width 218 height 16
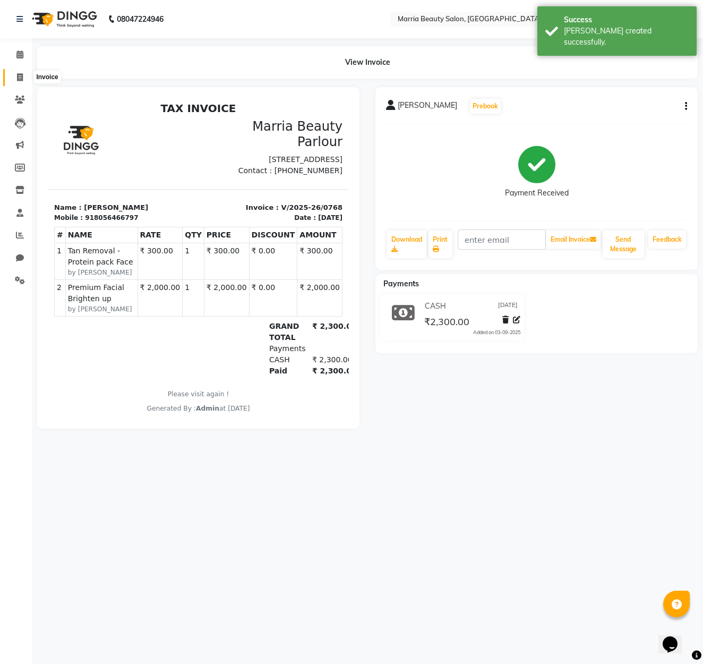
click at [22, 75] on icon at bounding box center [20, 77] width 6 height 8
select select "8343"
select select "service"
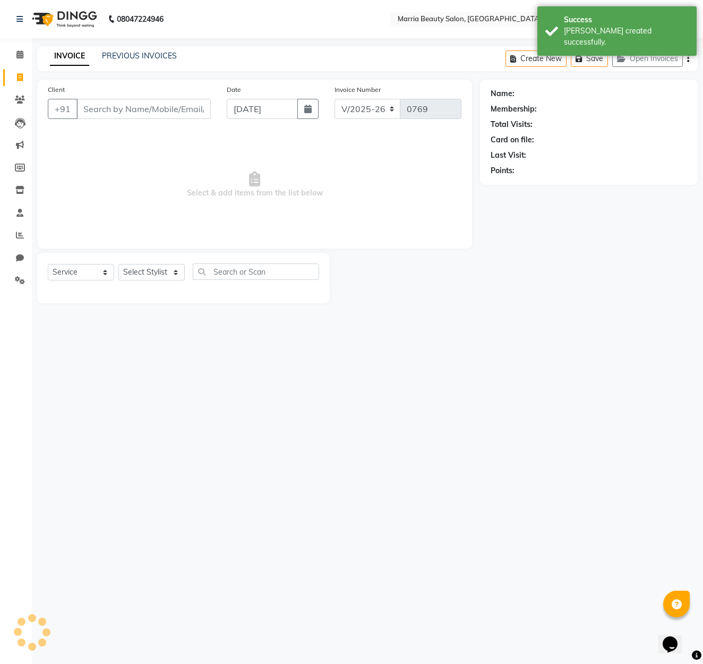
click at [159, 108] on input "Client" at bounding box center [144, 109] width 134 height 20
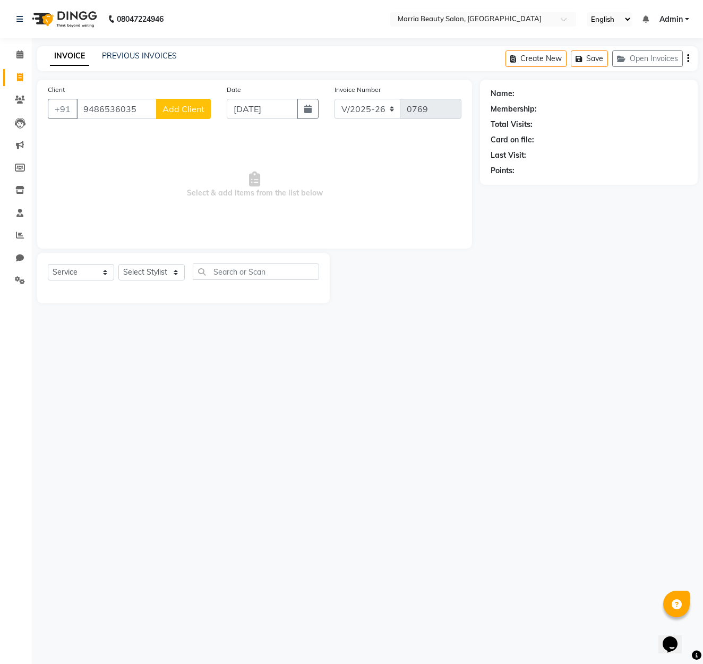
type input "9486536035"
click at [189, 103] on button "Add Client" at bounding box center [183, 109] width 55 height 20
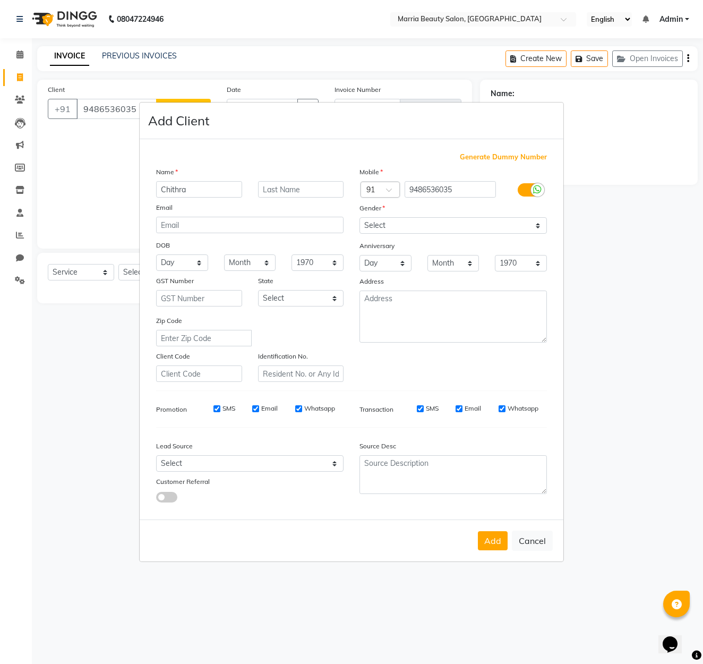
type input "Chithra"
select select "[DEMOGRAPHIC_DATA]"
click at [487, 539] on button "Add" at bounding box center [493, 540] width 30 height 19
select select
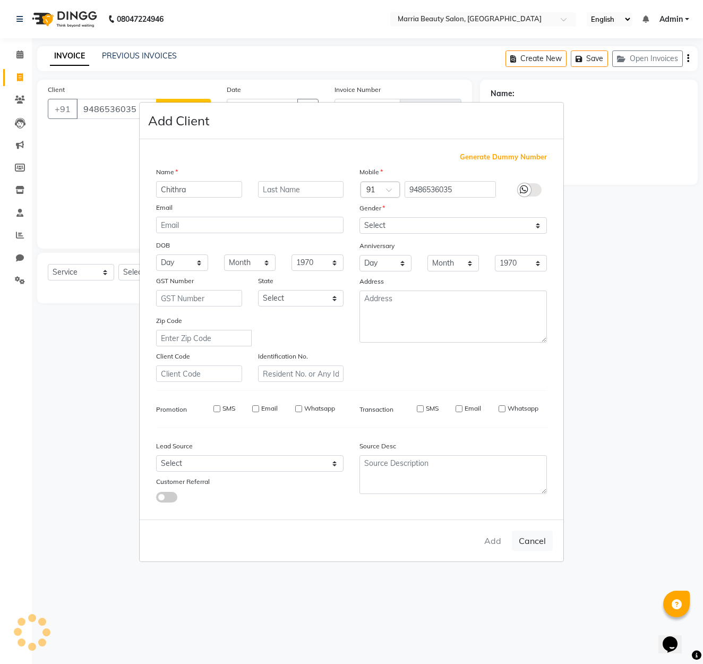
select select
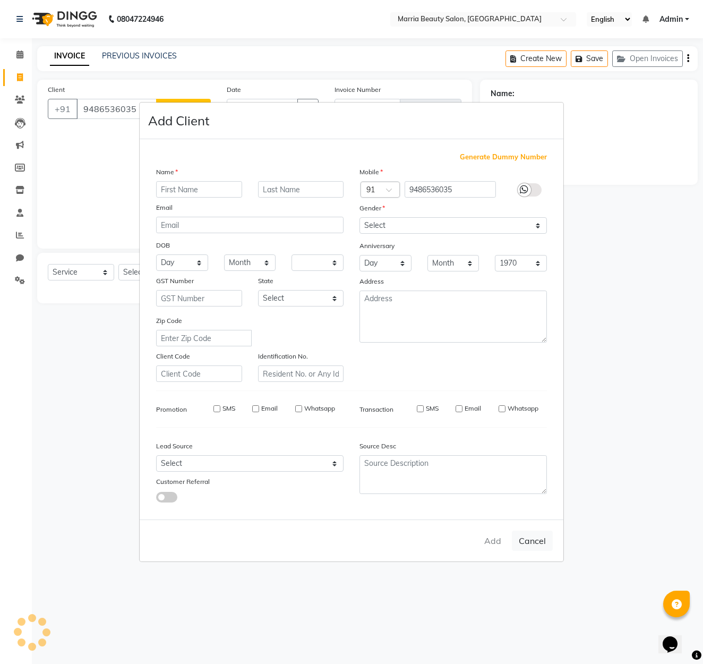
checkbox input "false"
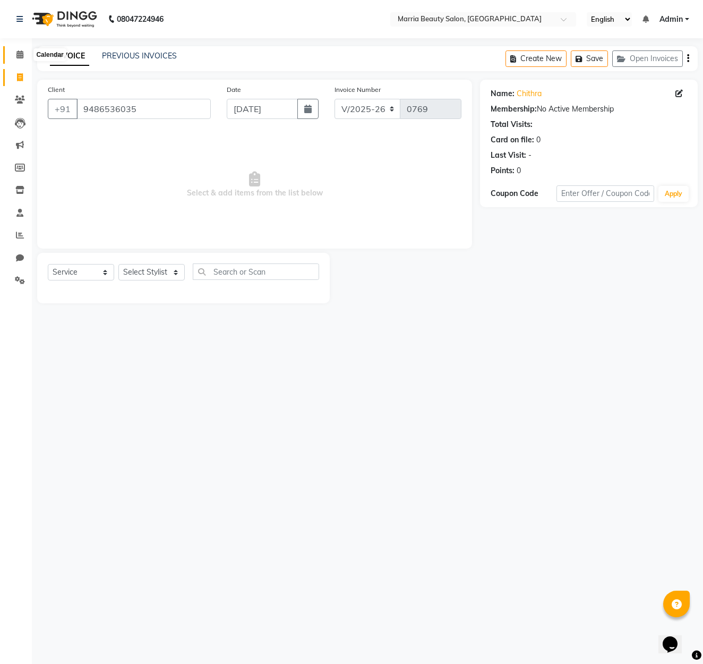
click at [18, 55] on icon at bounding box center [19, 54] width 7 height 8
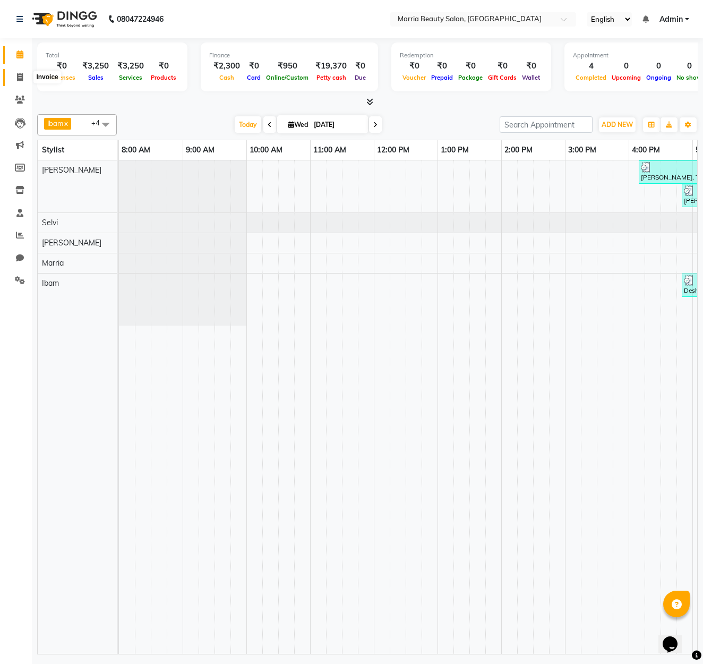
click at [14, 77] on span at bounding box center [20, 78] width 19 height 12
select select "8343"
select select "service"
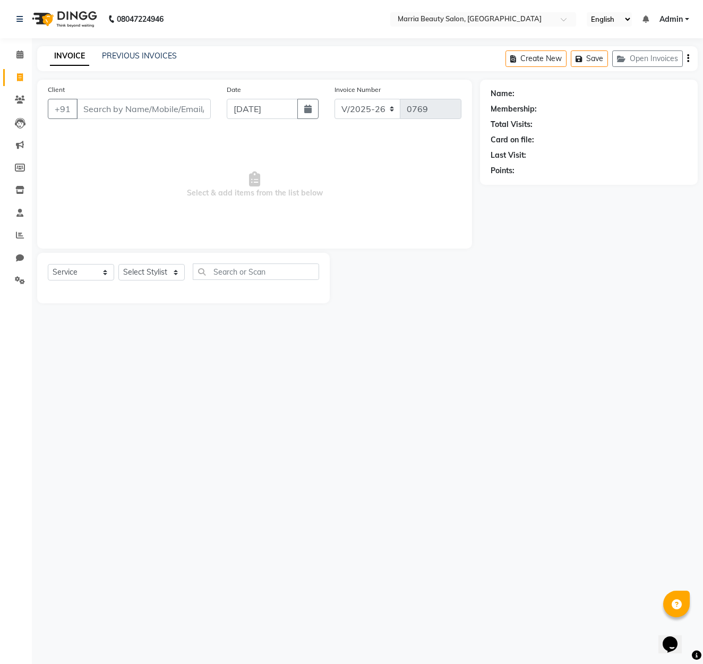
click at [13, 77] on span at bounding box center [20, 78] width 19 height 12
select select "8343"
select select "service"
drag, startPoint x: 19, startPoint y: 76, endPoint x: 24, endPoint y: 78, distance: 5.5
click at [19, 76] on icon at bounding box center [20, 77] width 6 height 8
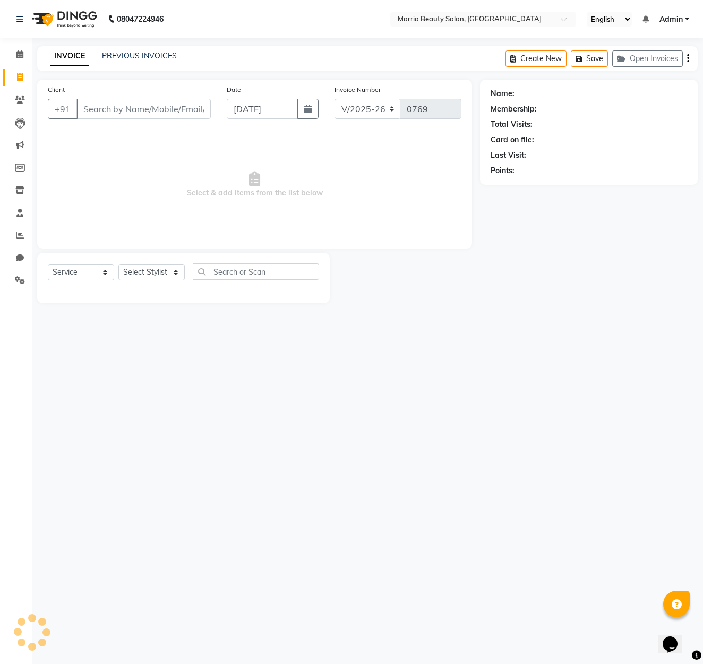
select select "8343"
select select "service"
click at [96, 104] on input "Client" at bounding box center [144, 109] width 134 height 20
click at [102, 112] on input "Client" at bounding box center [144, 109] width 134 height 20
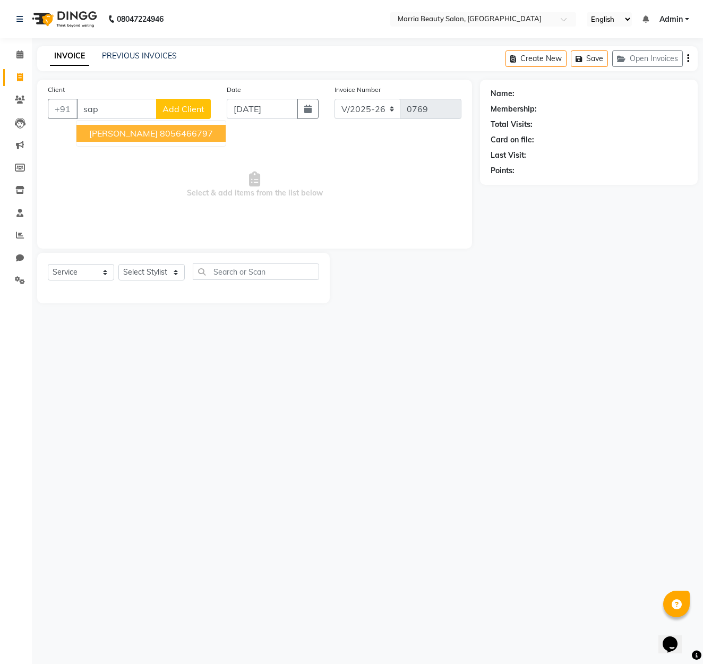
click at [160, 133] on ngb-highlight "8056466797" at bounding box center [186, 133] width 53 height 11
type input "8056466797"
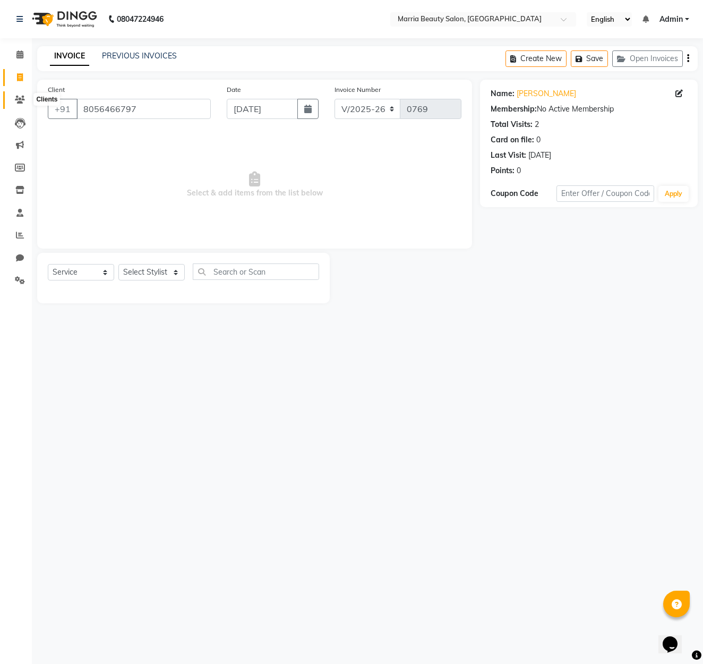
click at [20, 99] on icon at bounding box center [20, 100] width 10 height 8
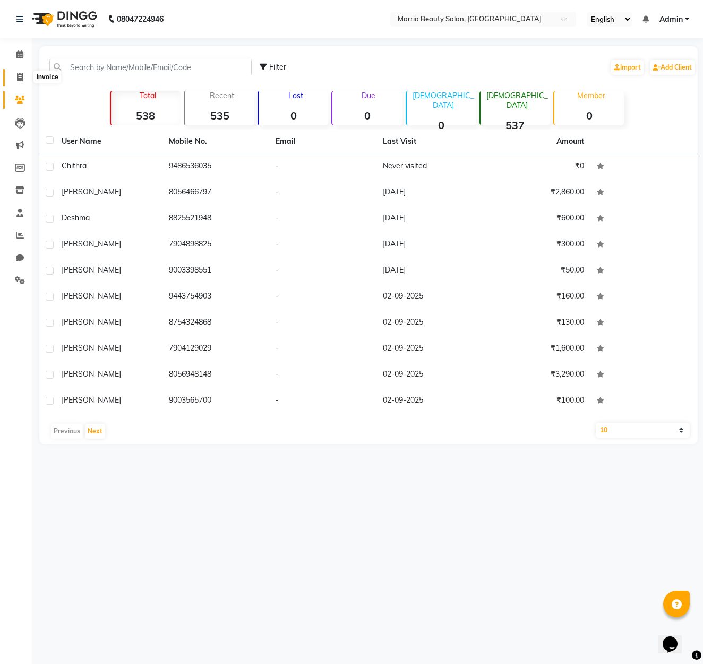
click at [21, 76] on icon at bounding box center [20, 77] width 6 height 8
select select "service"
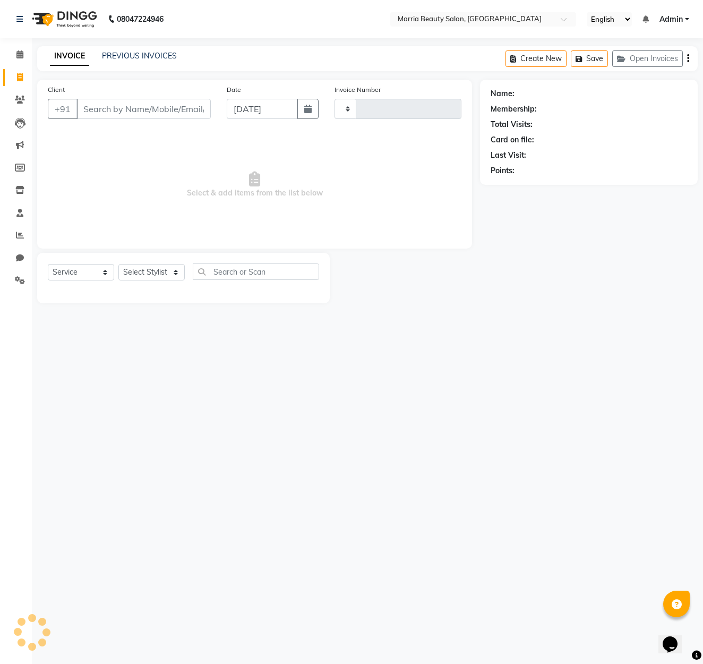
type input "0769"
select select "8343"
click at [126, 113] on input "Client" at bounding box center [144, 109] width 134 height 20
drag, startPoint x: 138, startPoint y: 47, endPoint x: 141, endPoint y: 52, distance: 5.5
click at [138, 47] on div "INVOICE PREVIOUS INVOICES Create New Save Open Invoices" at bounding box center [367, 58] width 661 height 25
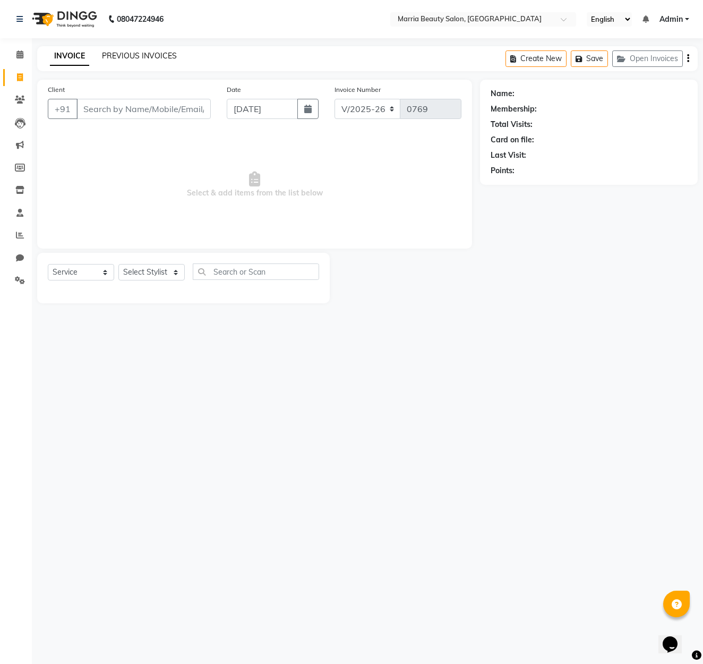
click at [142, 53] on link "PREVIOUS INVOICES" at bounding box center [139, 56] width 75 height 10
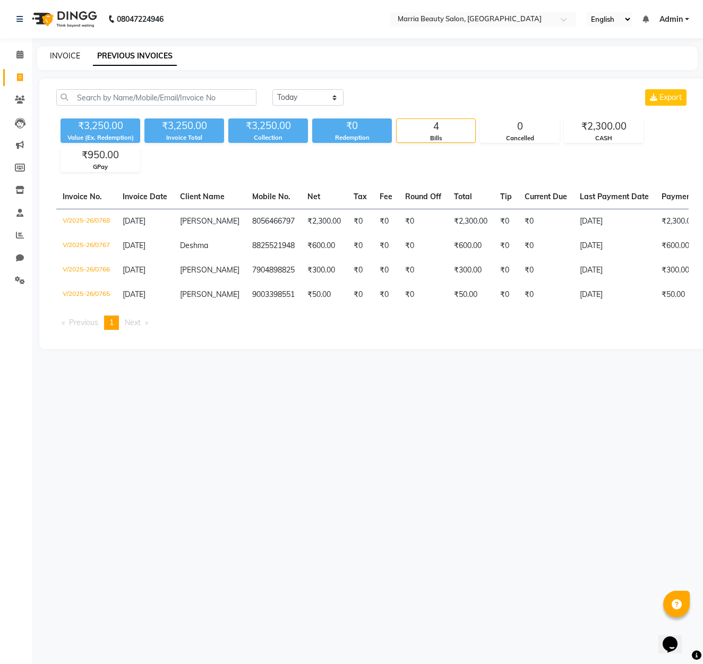
click at [52, 52] on link "INVOICE" at bounding box center [65, 56] width 30 height 10
select select "8343"
select select "service"
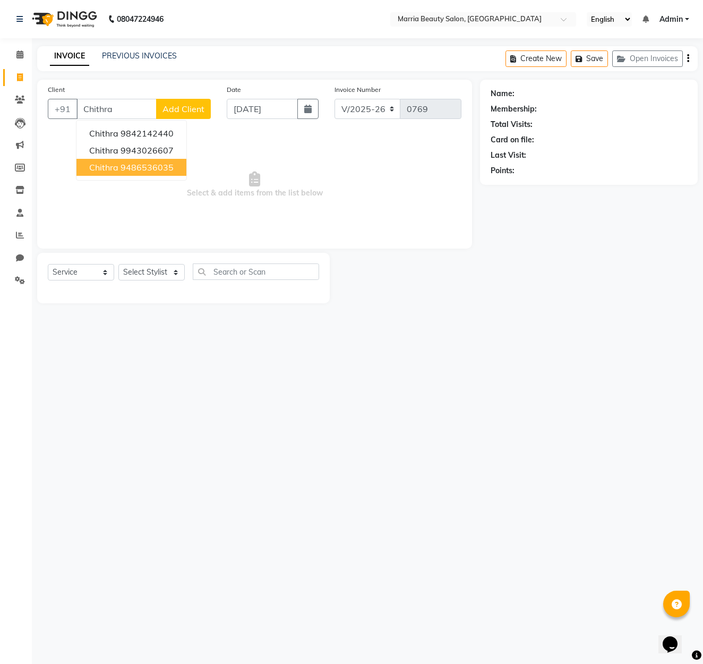
click at [166, 167] on ngb-highlight "9486536035" at bounding box center [147, 167] width 53 height 11
type input "9486536035"
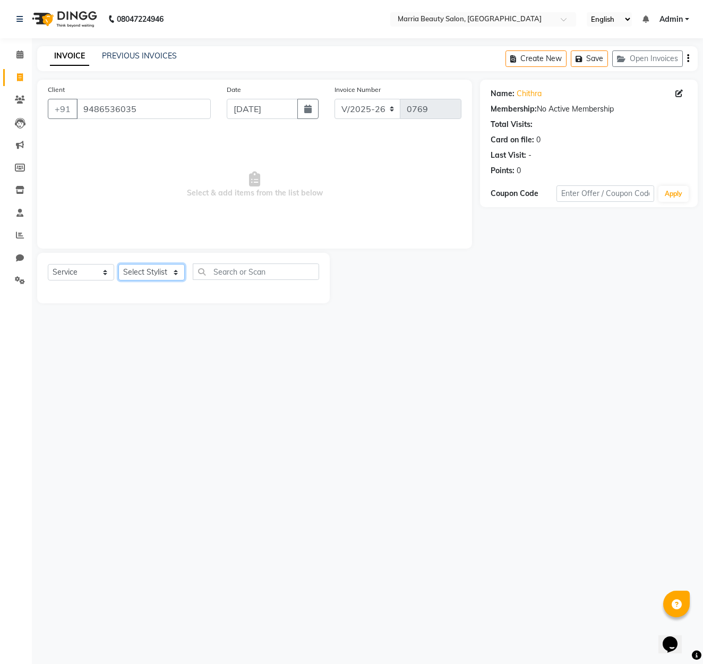
scroll to position [1, 0]
select select "85633"
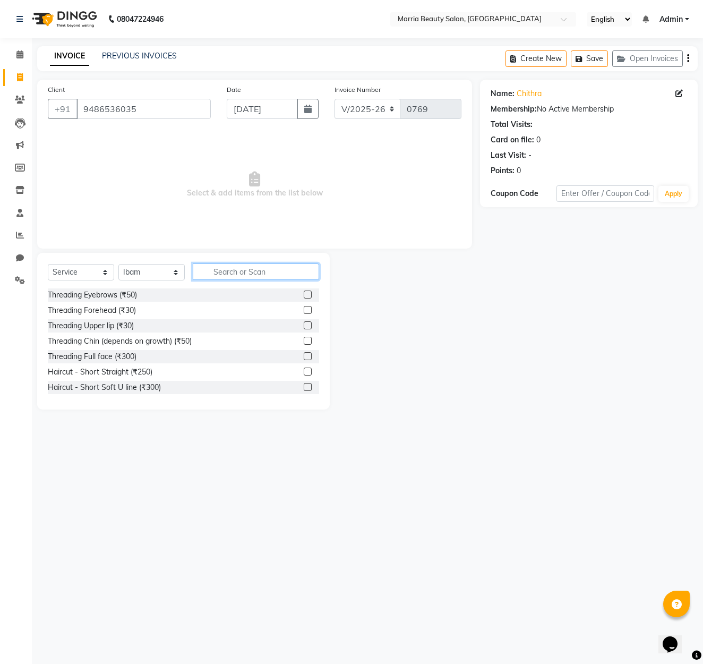
click at [256, 271] on input "text" at bounding box center [256, 272] width 126 height 16
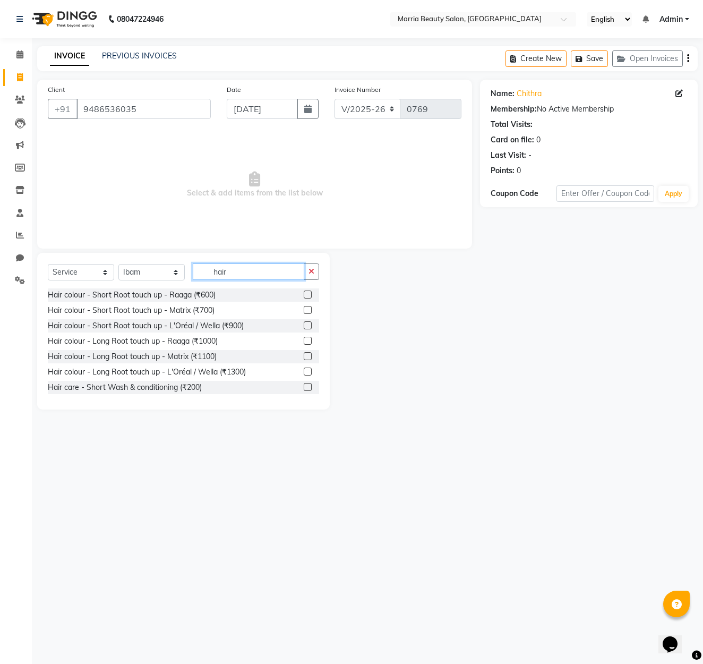
scroll to position [338, 0]
type input "hair"
click at [311, 327] on div at bounding box center [311, 326] width 15 height 13
click at [311, 327] on label at bounding box center [308, 326] width 8 height 8
click at [311, 327] on input "checkbox" at bounding box center [307, 326] width 7 height 7
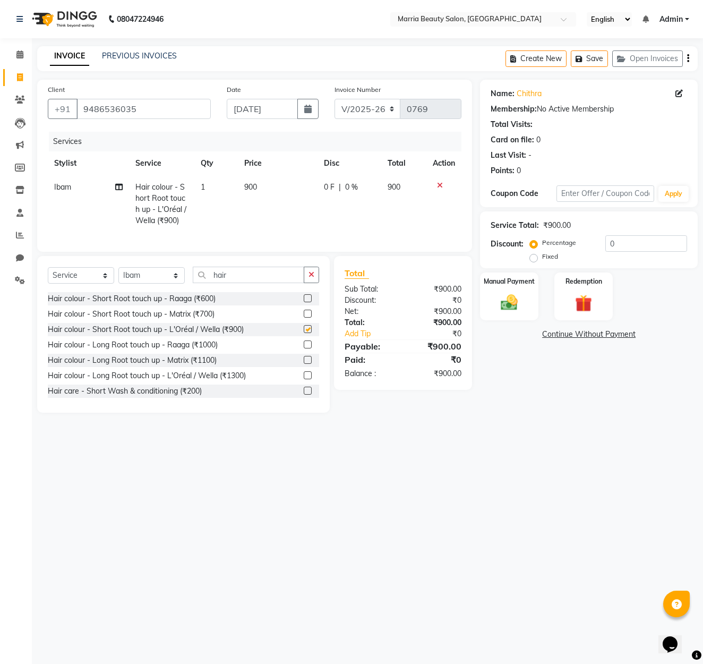
checkbox input "false"
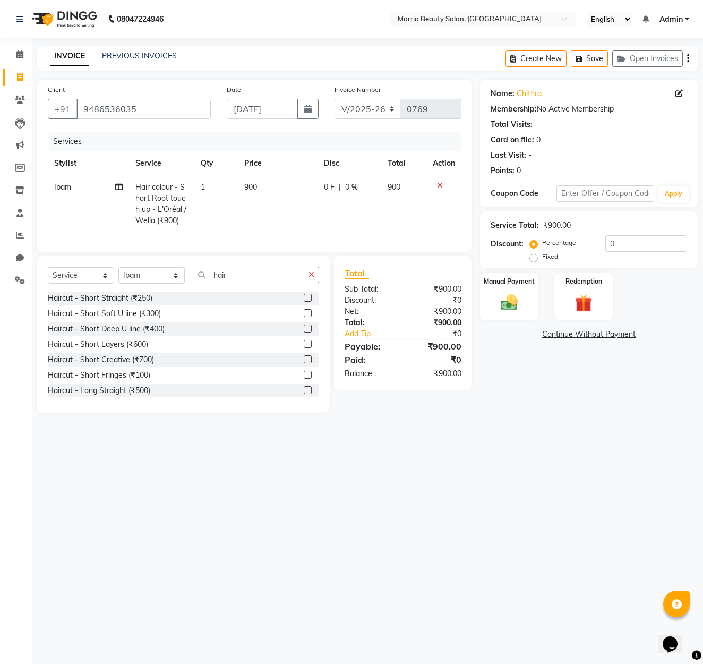
scroll to position [0, 0]
click at [308, 315] on label at bounding box center [308, 313] width 8 height 8
click at [308, 315] on input "checkbox" at bounding box center [307, 313] width 7 height 7
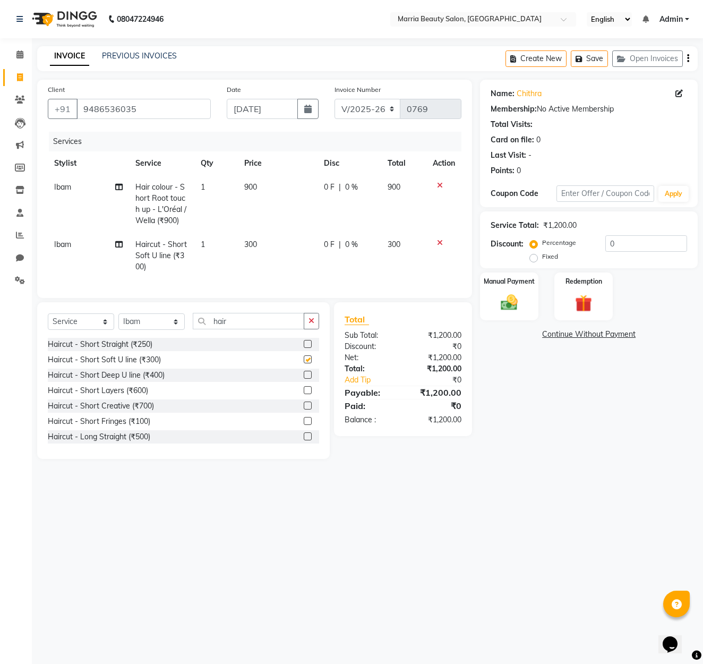
checkbox input "false"
click at [247, 186] on span "900" at bounding box center [250, 187] width 13 height 10
select select "85633"
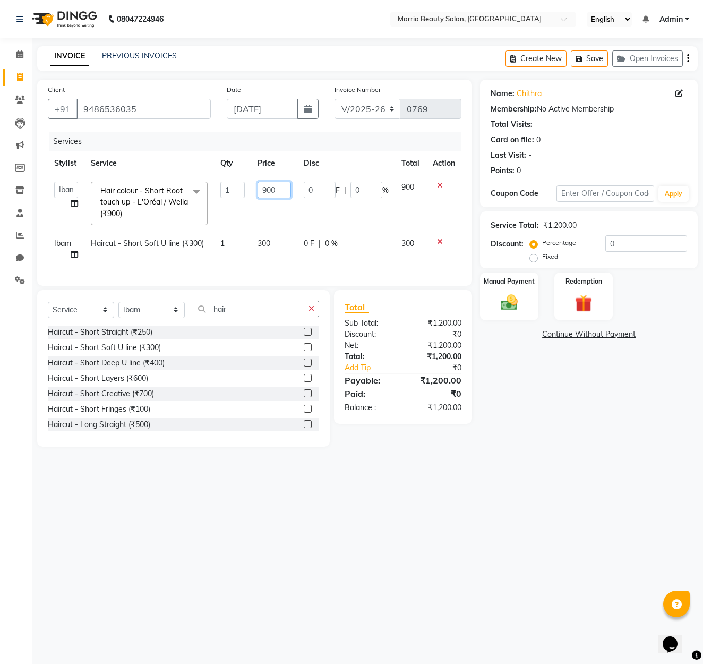
click at [266, 190] on input "900" at bounding box center [274, 190] width 33 height 16
type input "3000"
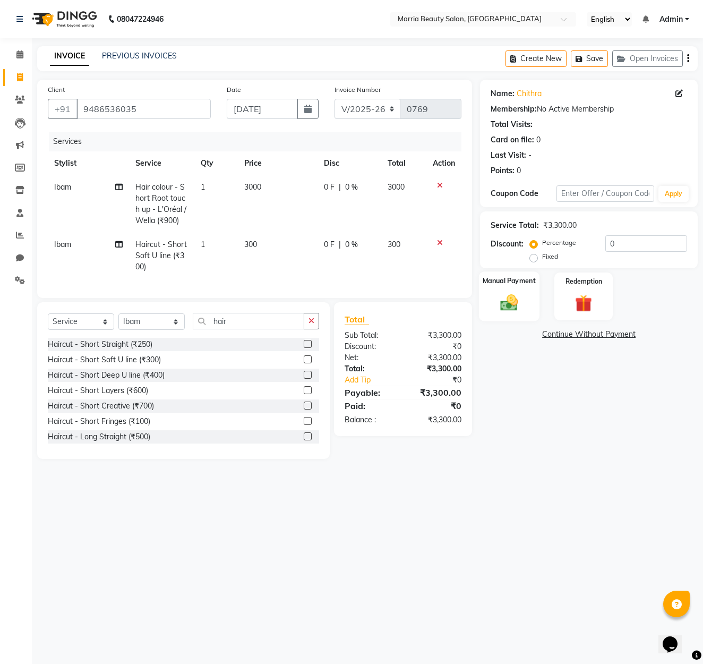
click at [524, 299] on img at bounding box center [509, 302] width 29 height 21
click at [570, 337] on span "CASH" at bounding box center [568, 335] width 23 height 12
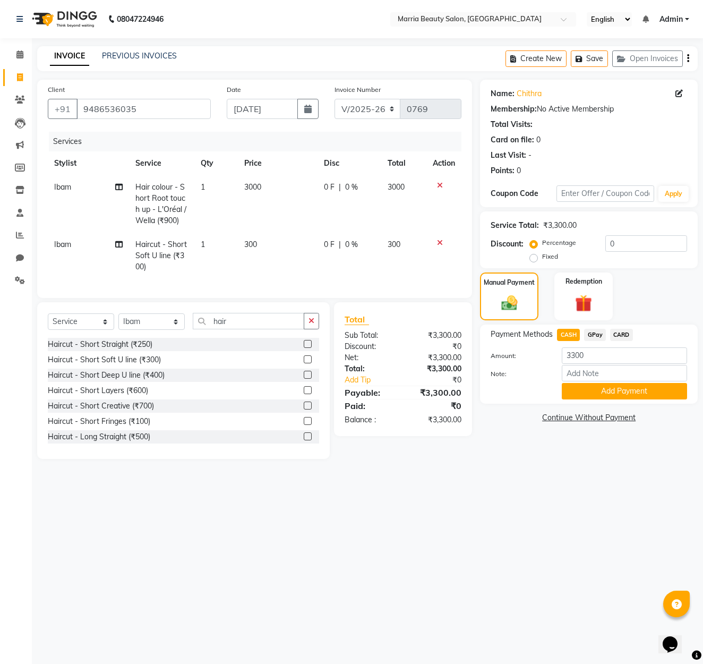
click at [593, 389] on button "Add Payment" at bounding box center [624, 391] width 125 height 16
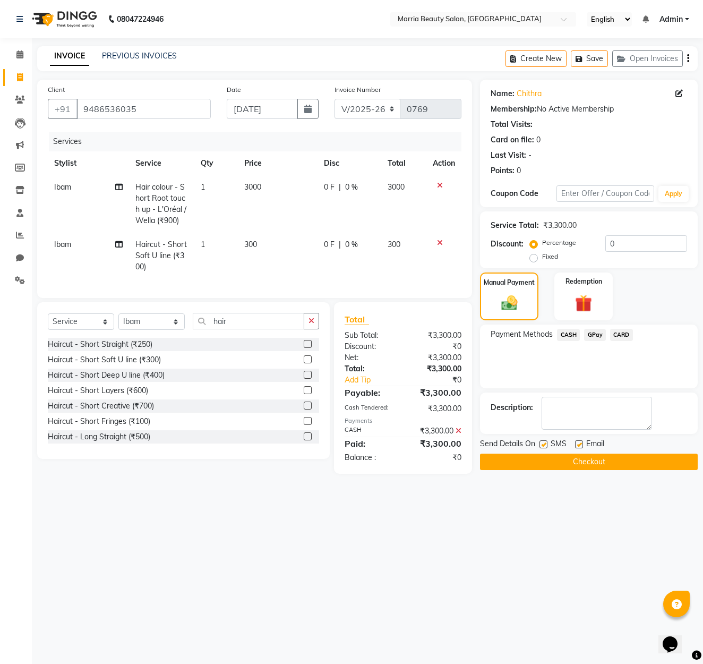
click at [604, 467] on button "Checkout" at bounding box center [589, 462] width 218 height 16
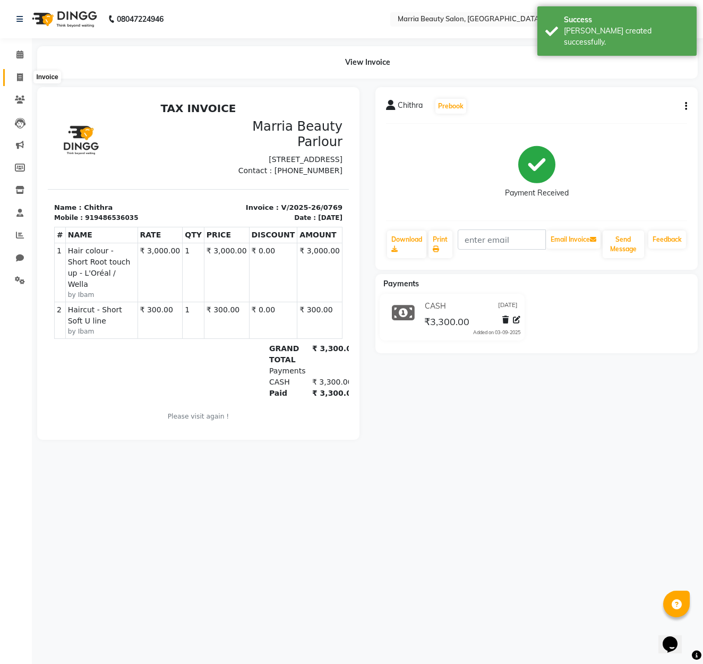
click at [23, 78] on icon at bounding box center [20, 77] width 6 height 8
select select "8343"
select select "service"
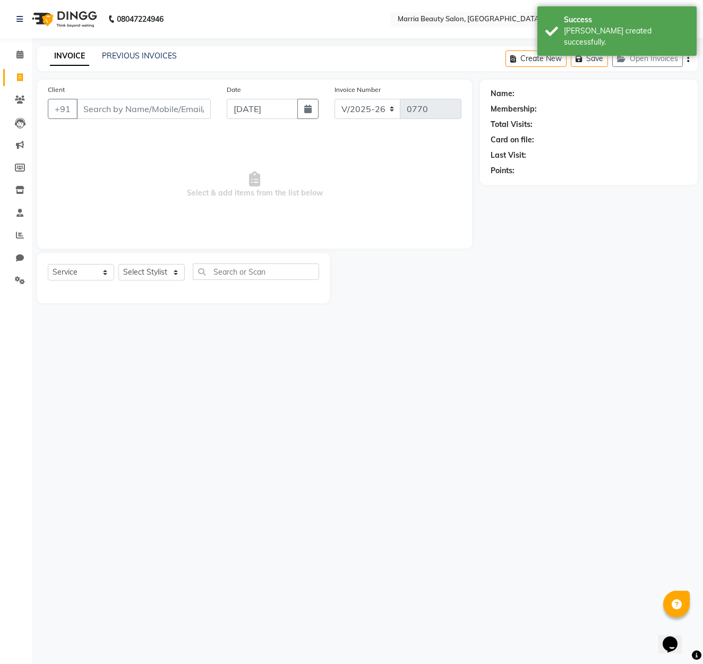
click at [120, 107] on input "Client" at bounding box center [144, 109] width 134 height 20
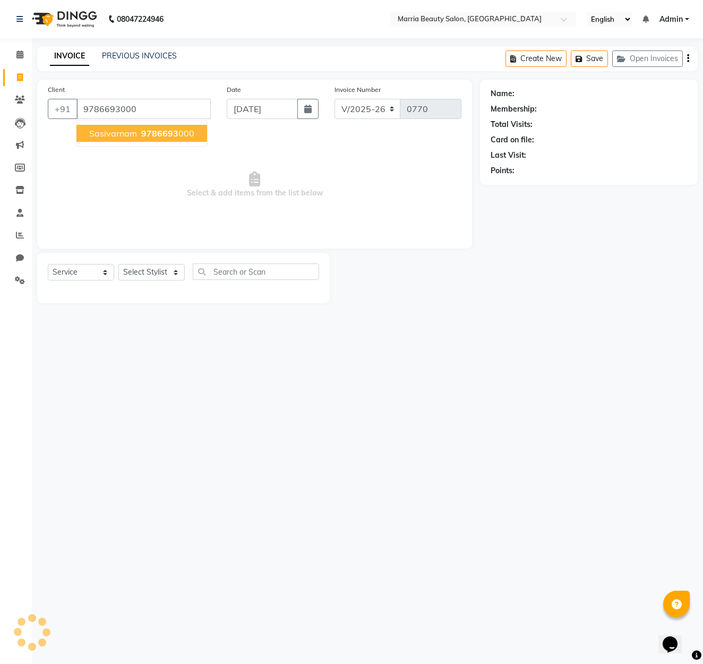
type input "9786693000"
click at [148, 137] on span "9786693000" at bounding box center [167, 133] width 53 height 11
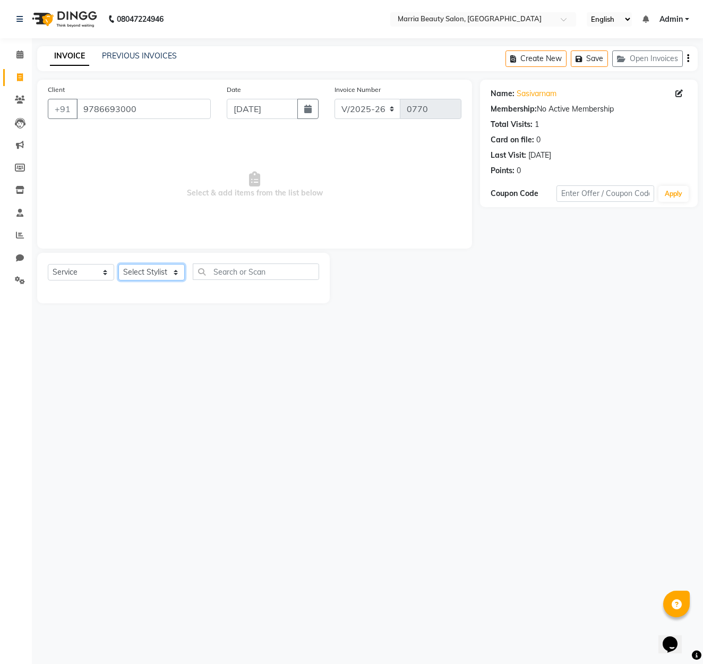
select select "85633"
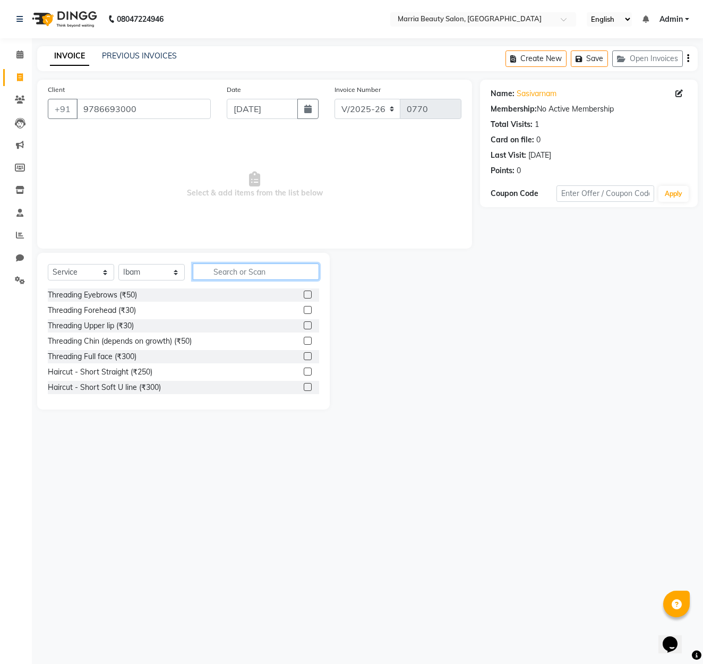
click at [219, 271] on input "text" at bounding box center [256, 272] width 126 height 16
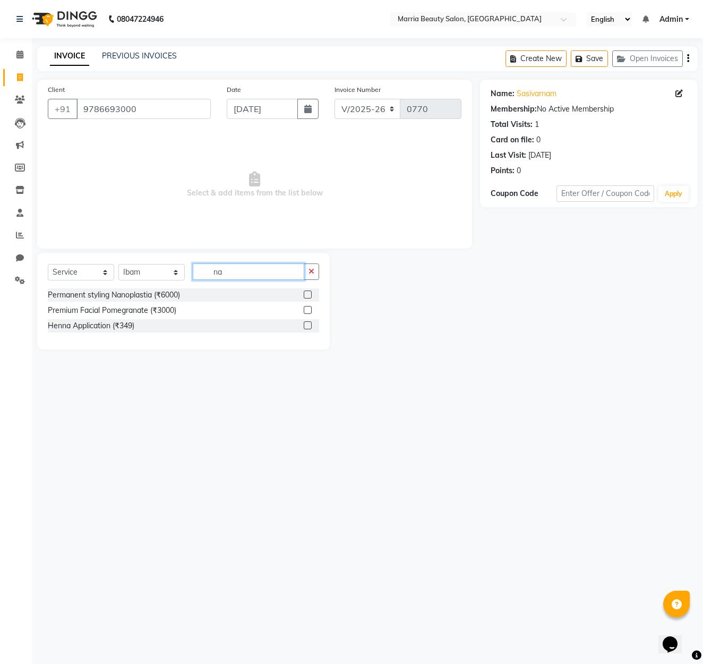
type input "n"
type input "per"
drag, startPoint x: 237, startPoint y: 290, endPoint x: 307, endPoint y: 339, distance: 85.3
click at [307, 339] on label at bounding box center [308, 341] width 8 height 8
click at [307, 339] on input "checkbox" at bounding box center [307, 341] width 7 height 7
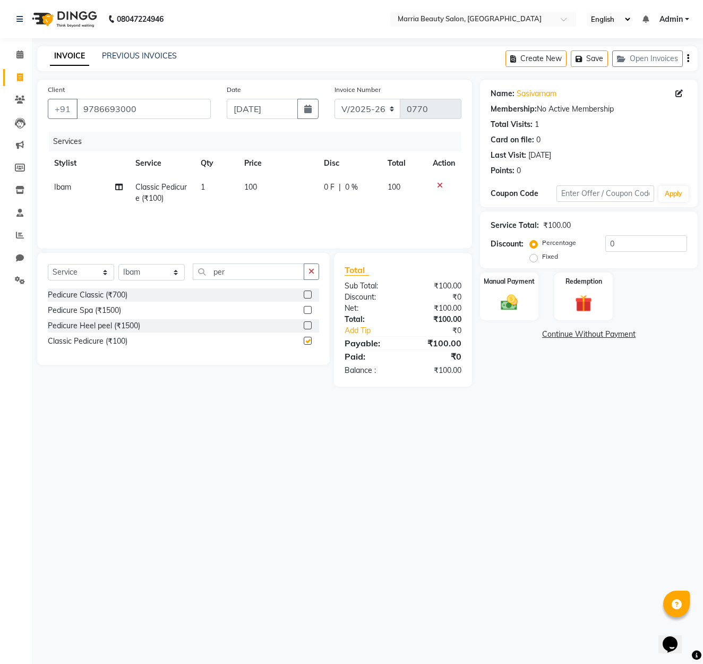
checkbox input "false"
click at [316, 272] on button "button" at bounding box center [311, 272] width 15 height 16
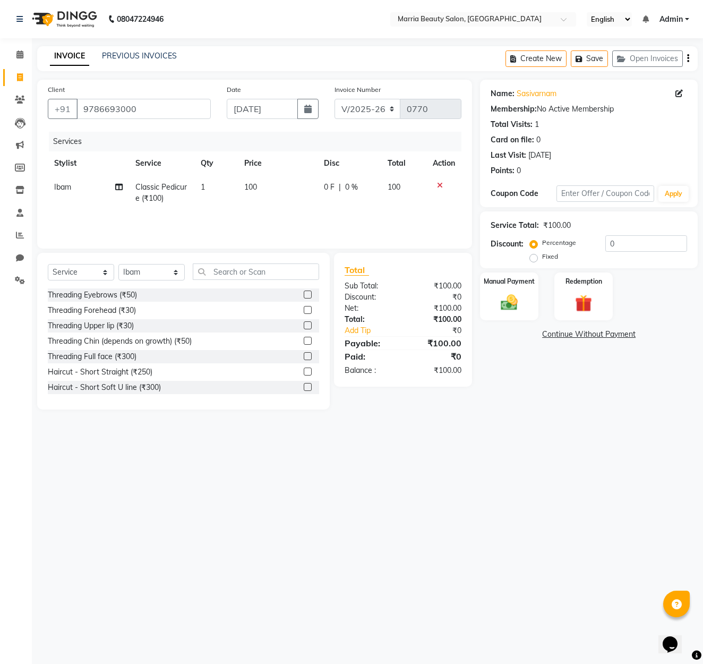
click at [310, 295] on label at bounding box center [308, 295] width 8 height 8
click at [310, 295] on input "checkbox" at bounding box center [307, 295] width 7 height 7
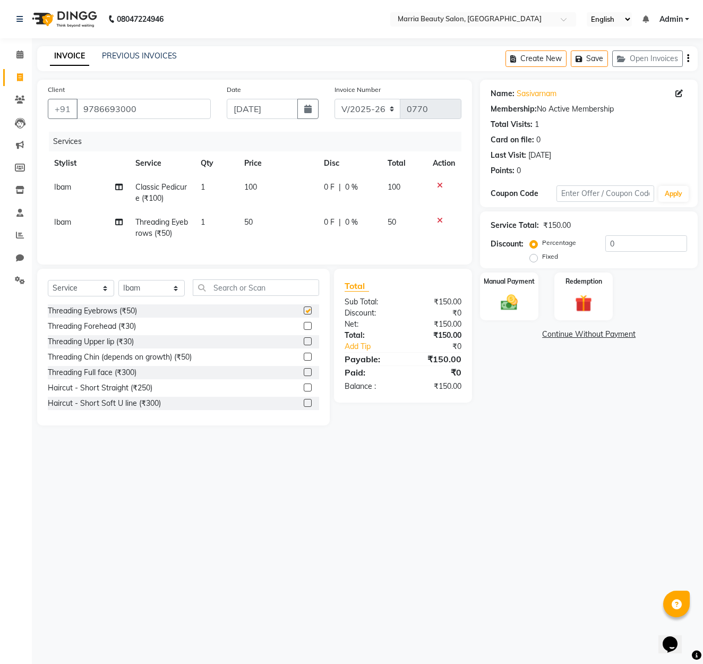
checkbox input "false"
click at [531, 300] on div "Manual Payment" at bounding box center [509, 296] width 61 height 50
click at [565, 333] on span "CASH" at bounding box center [568, 335] width 23 height 12
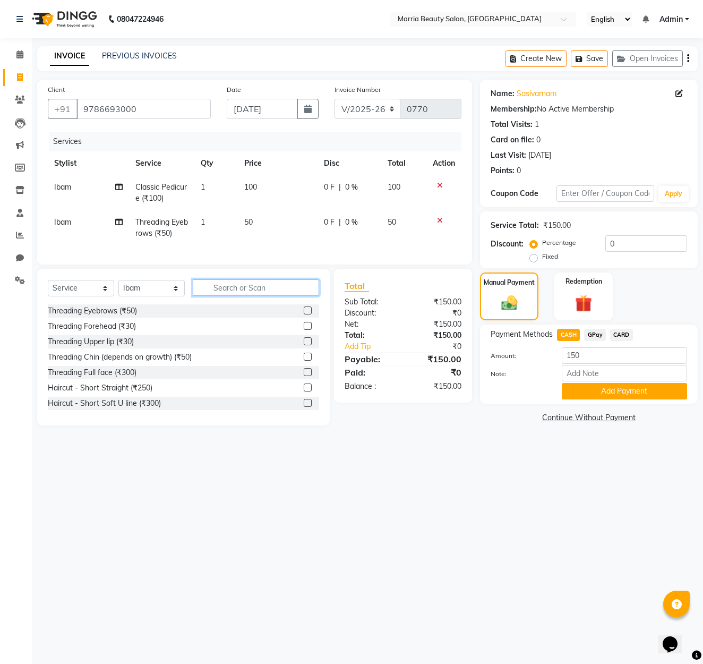
click at [270, 284] on input "text" at bounding box center [256, 287] width 126 height 16
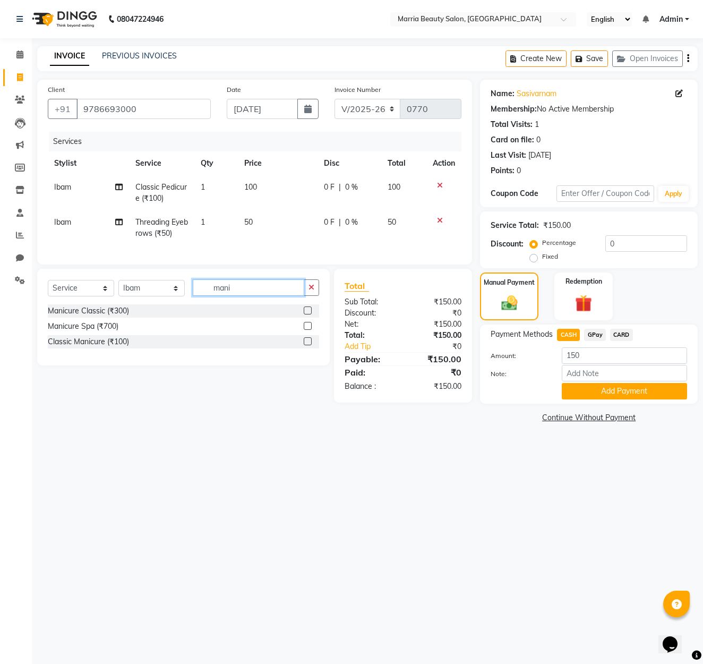
type input "mani"
click at [308, 341] on label at bounding box center [308, 341] width 8 height 8
click at [308, 341] on input "checkbox" at bounding box center [307, 341] width 7 height 7
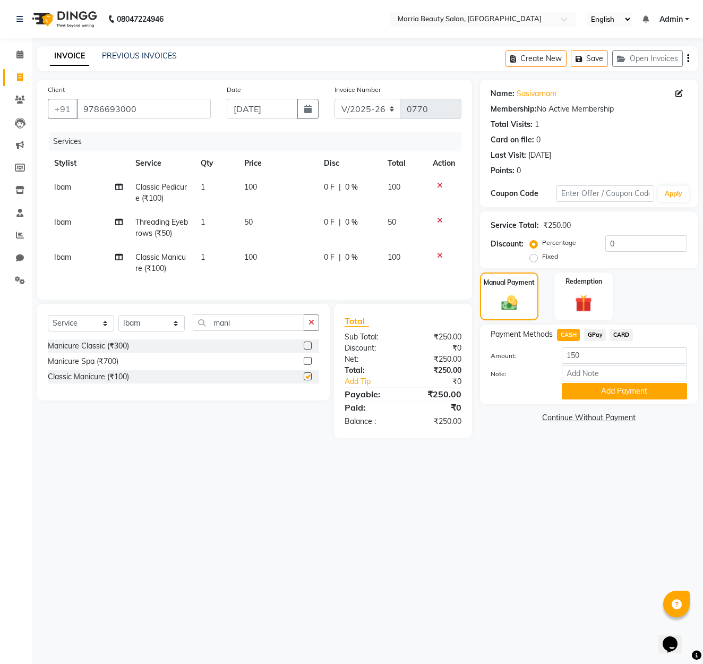
checkbox input "false"
click at [439, 185] on icon at bounding box center [440, 185] width 6 height 7
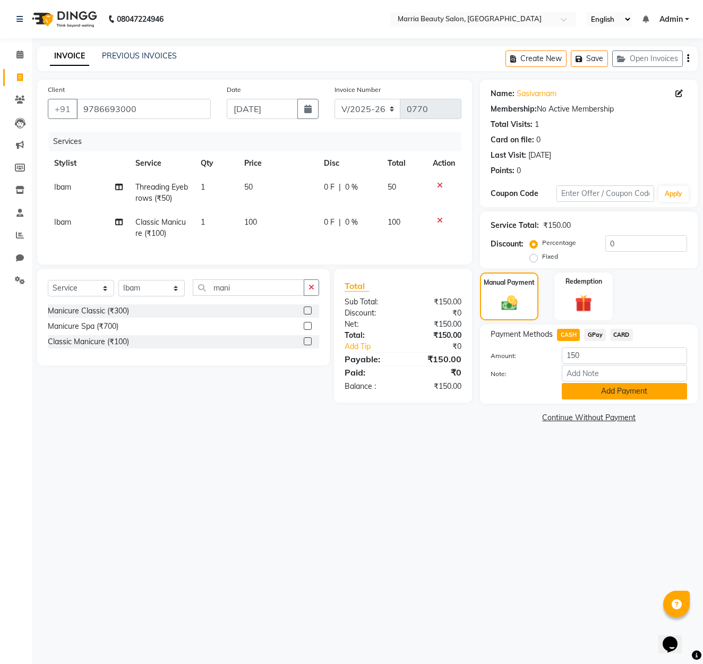
click at [589, 393] on button "Add Payment" at bounding box center [624, 391] width 125 height 16
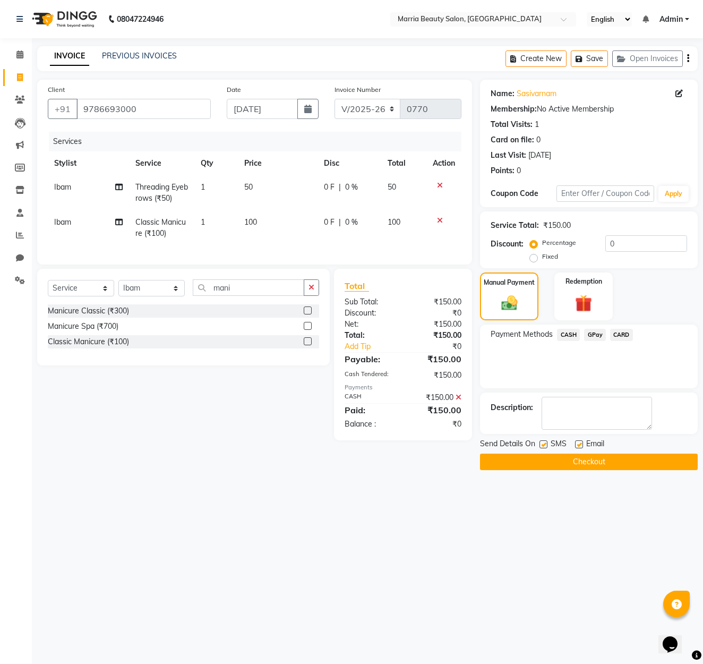
click at [573, 458] on button "Checkout" at bounding box center [589, 462] width 218 height 16
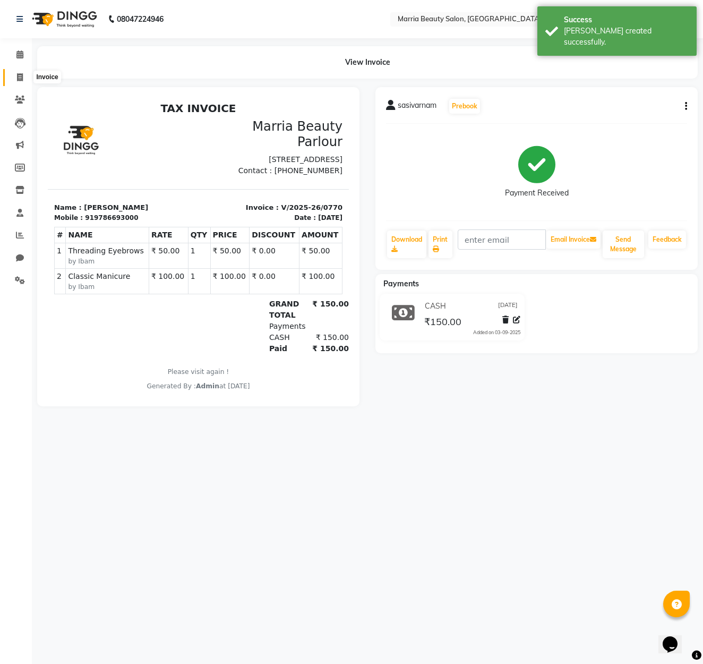
click at [17, 78] on icon at bounding box center [20, 77] width 6 height 8
select select "8343"
select select "service"
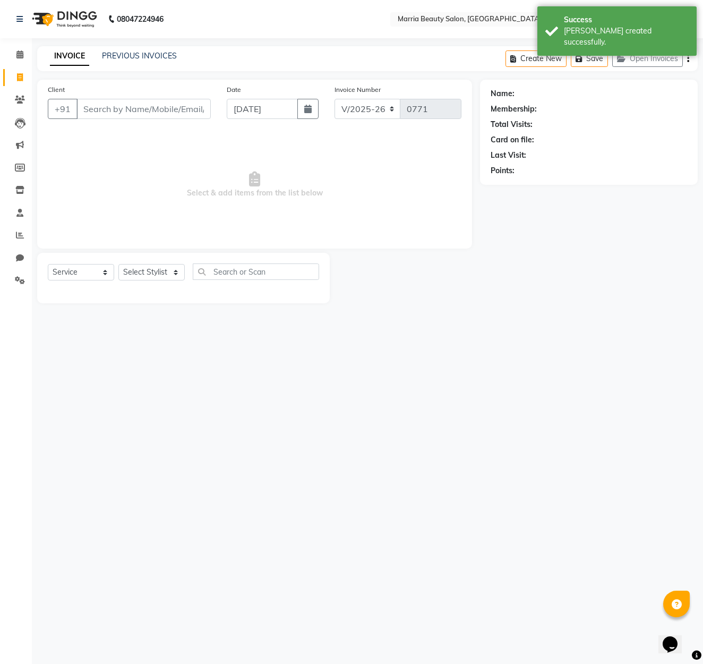
click at [166, 111] on input "Client" at bounding box center [144, 109] width 134 height 20
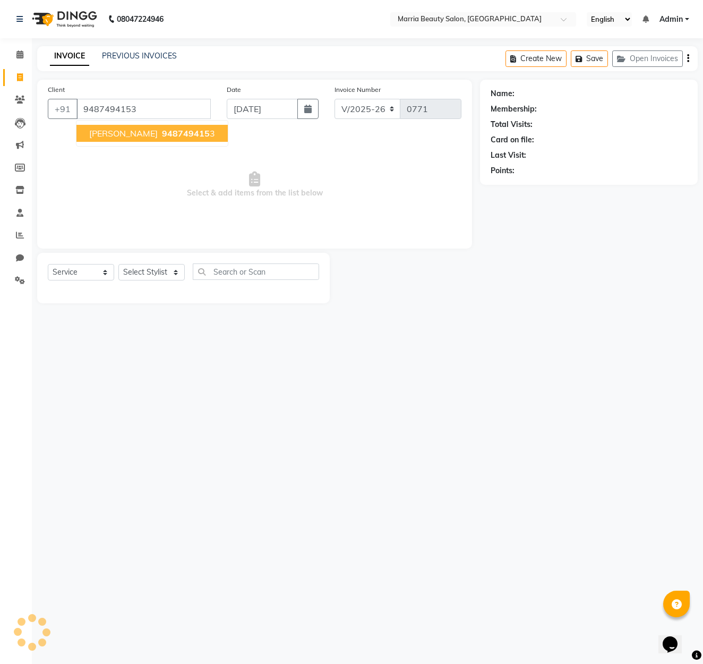
type input "9487494153"
click at [166, 134] on span "948749415" at bounding box center [186, 133] width 48 height 11
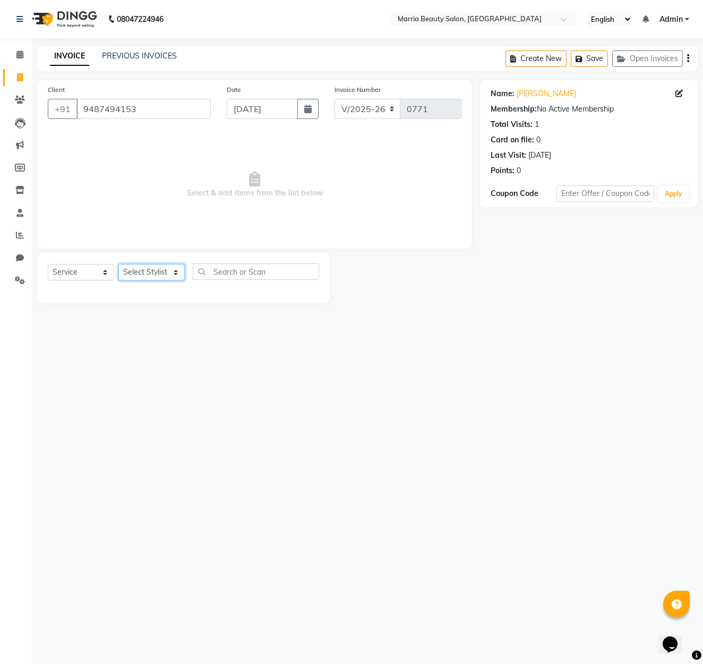
select select "85629"
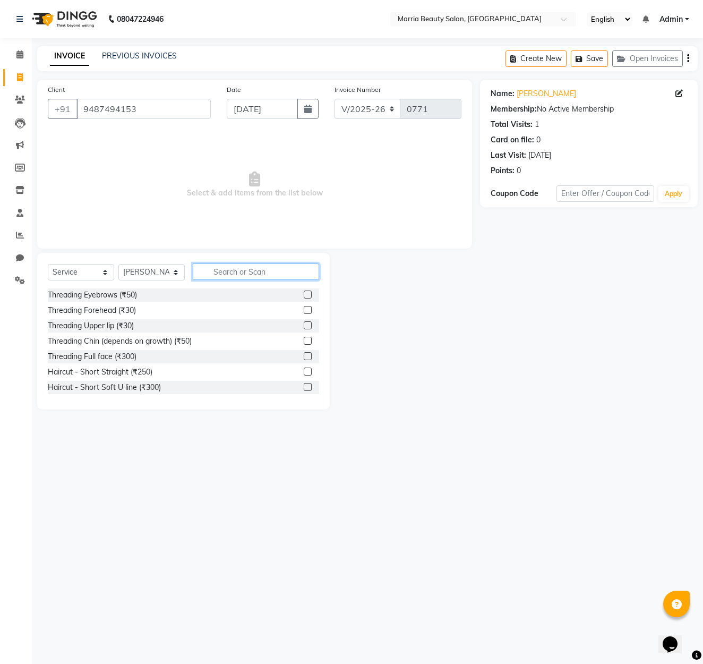
click at [250, 272] on input "text" at bounding box center [256, 272] width 126 height 16
type input "pr"
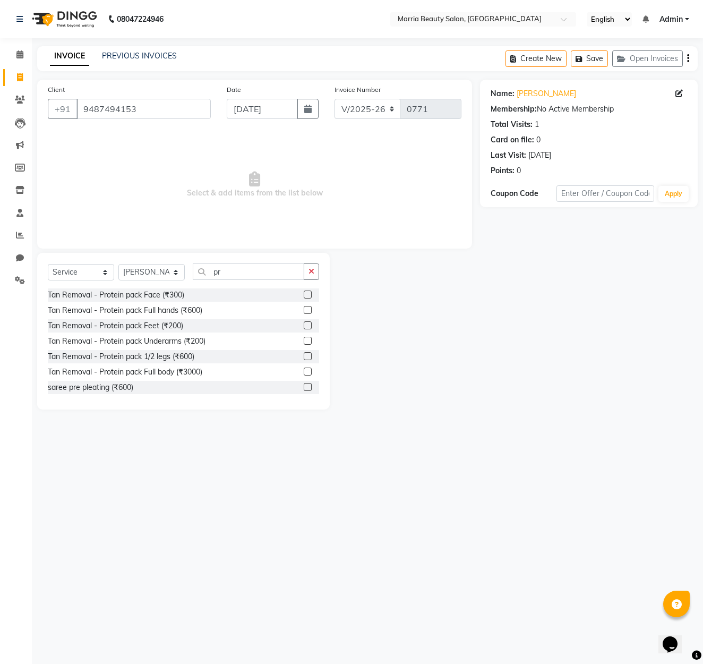
click at [306, 294] on label at bounding box center [308, 295] width 8 height 8
click at [306, 294] on input "checkbox" at bounding box center [307, 295] width 7 height 7
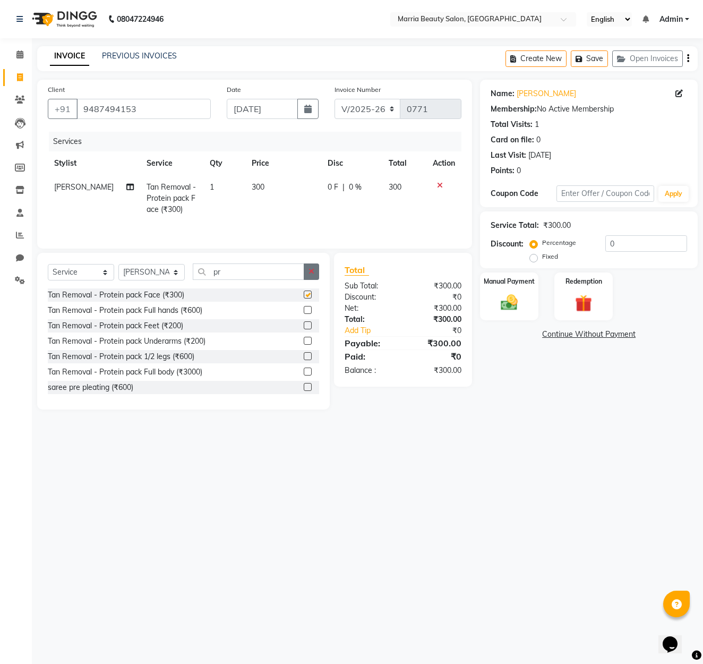
checkbox input "false"
click at [310, 269] on icon "button" at bounding box center [312, 271] width 6 height 7
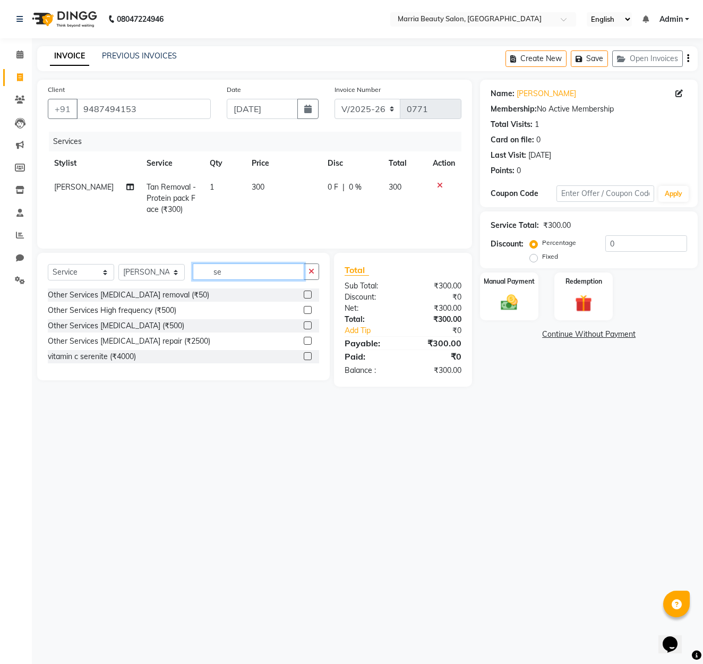
type input "s"
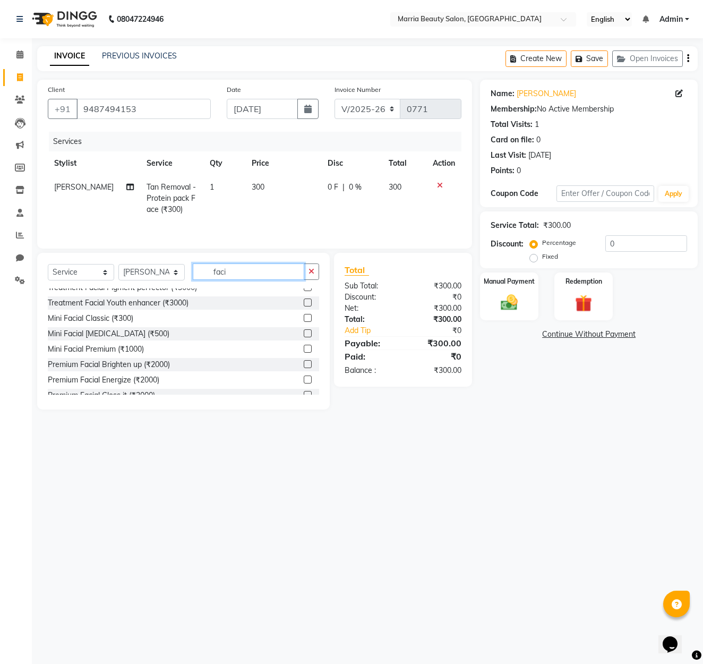
scroll to position [86, 0]
type input "faci"
click at [309, 349] on label at bounding box center [308, 347] width 8 height 8
click at [309, 349] on input "checkbox" at bounding box center [307, 347] width 7 height 7
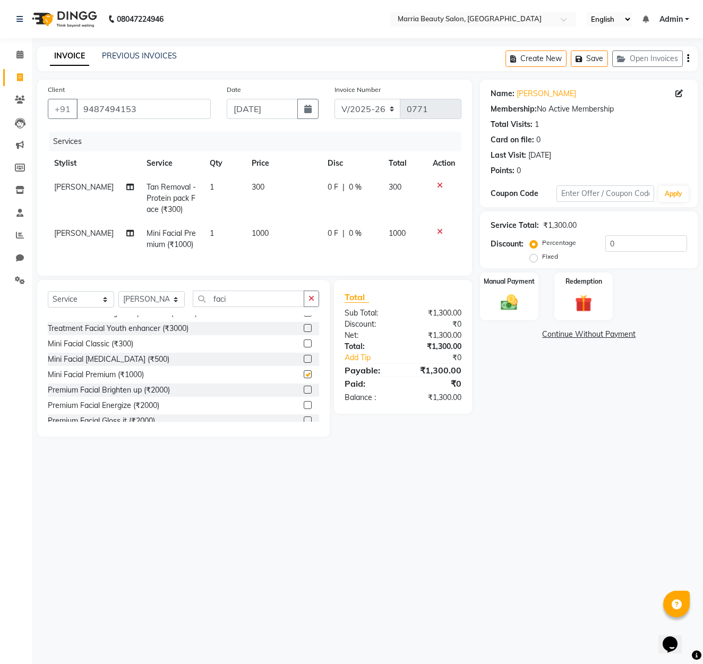
checkbox input "false"
click at [532, 299] on div "Manual Payment" at bounding box center [509, 296] width 61 height 50
click at [570, 333] on span "CASH" at bounding box center [568, 335] width 23 height 12
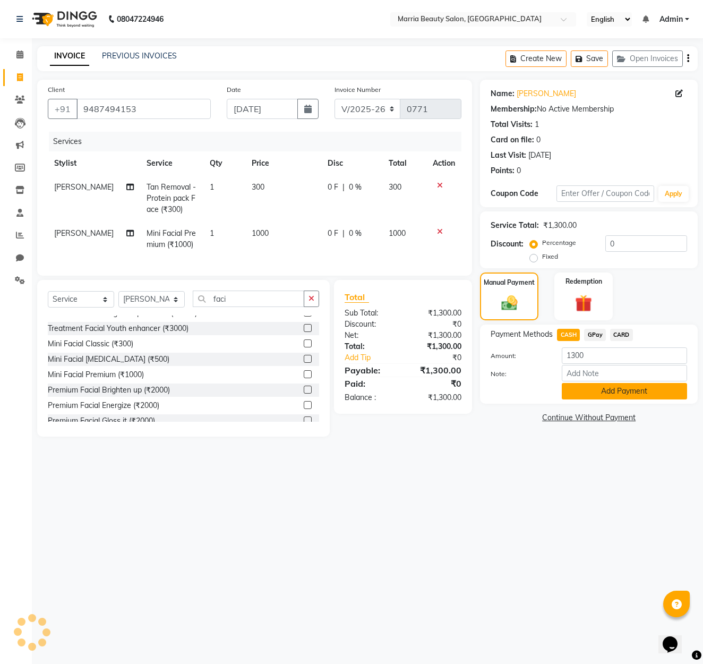
scroll to position [1, 0]
click at [602, 394] on button "Add Payment" at bounding box center [624, 391] width 125 height 16
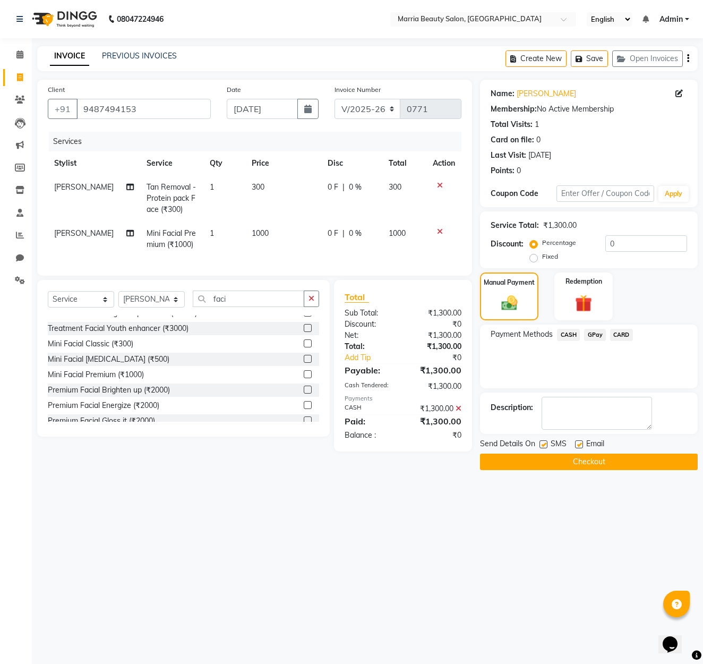
scroll to position [0, 0]
click at [545, 465] on button "Checkout" at bounding box center [589, 462] width 218 height 16
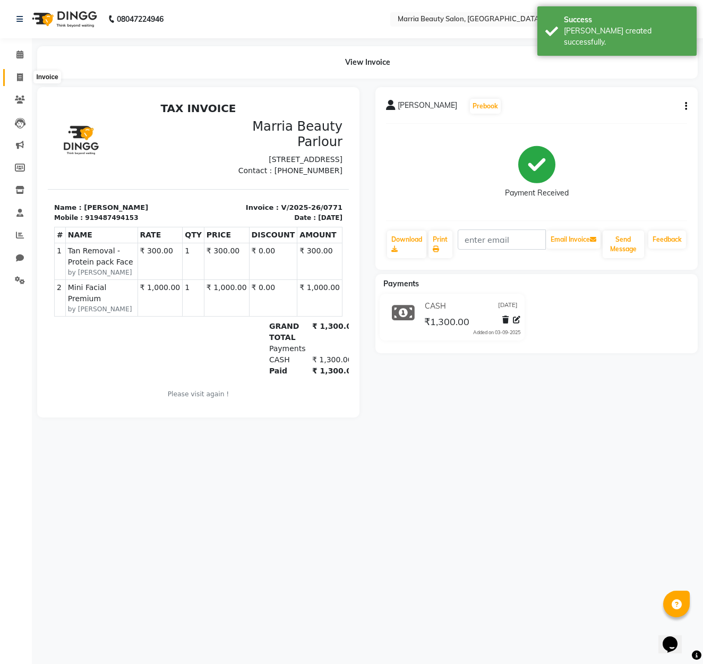
click at [21, 77] on icon at bounding box center [20, 77] width 6 height 8
select select "8343"
select select "service"
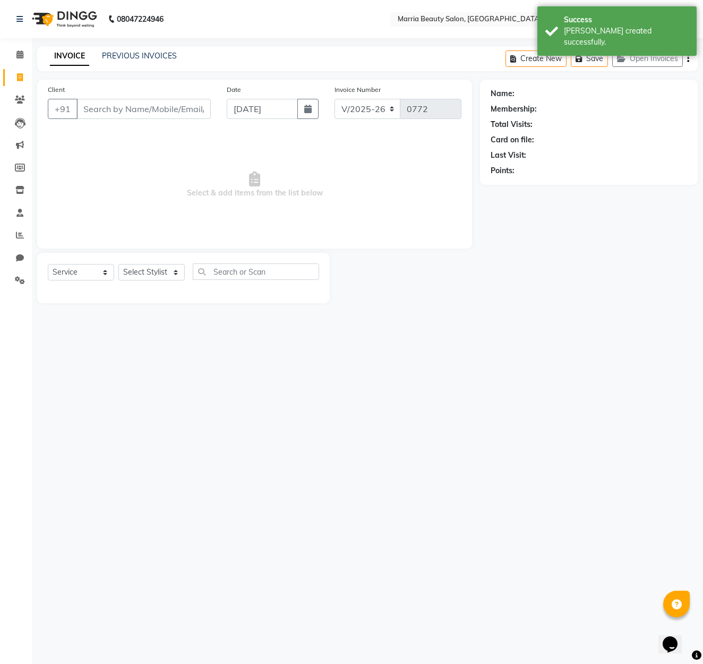
click at [116, 109] on input "Client" at bounding box center [144, 109] width 134 height 20
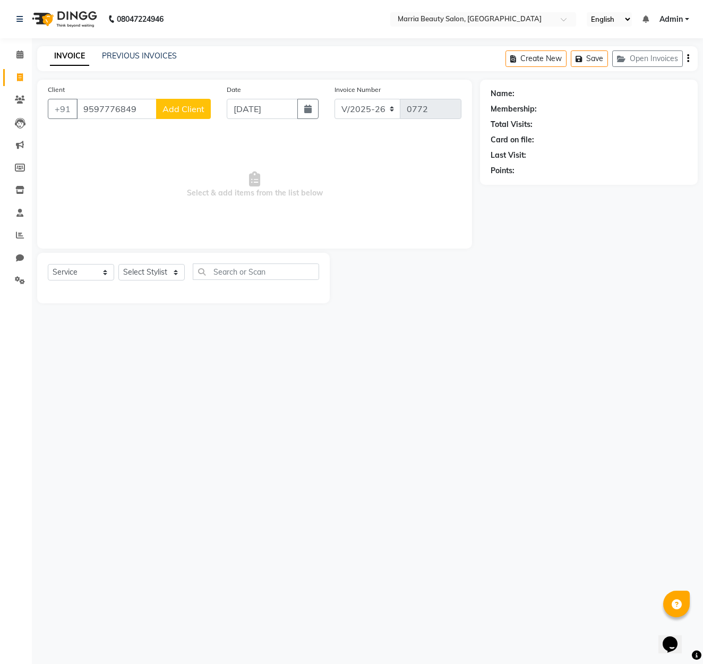
type input "9597776849"
click at [163, 105] on button "Add Client" at bounding box center [183, 109] width 55 height 20
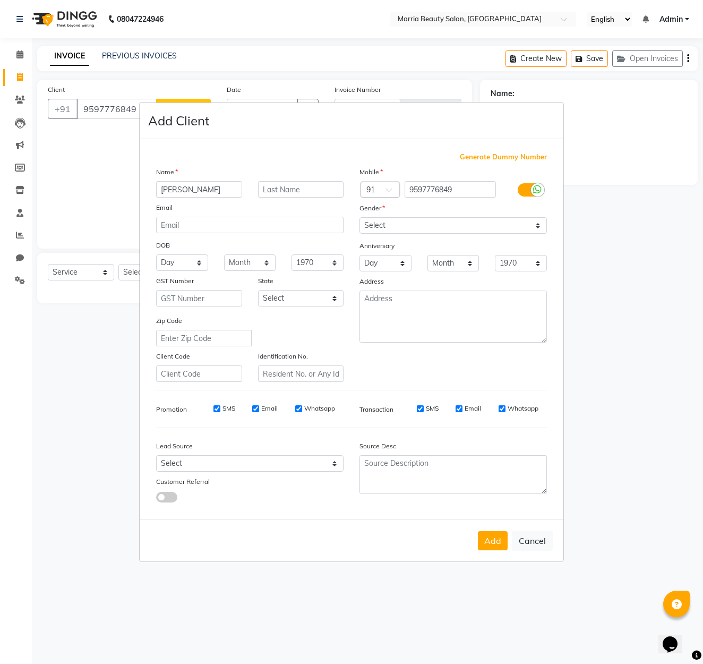
type input "[PERSON_NAME]"
select select "[DEMOGRAPHIC_DATA]"
click at [492, 539] on button "Add" at bounding box center [493, 540] width 30 height 19
select select
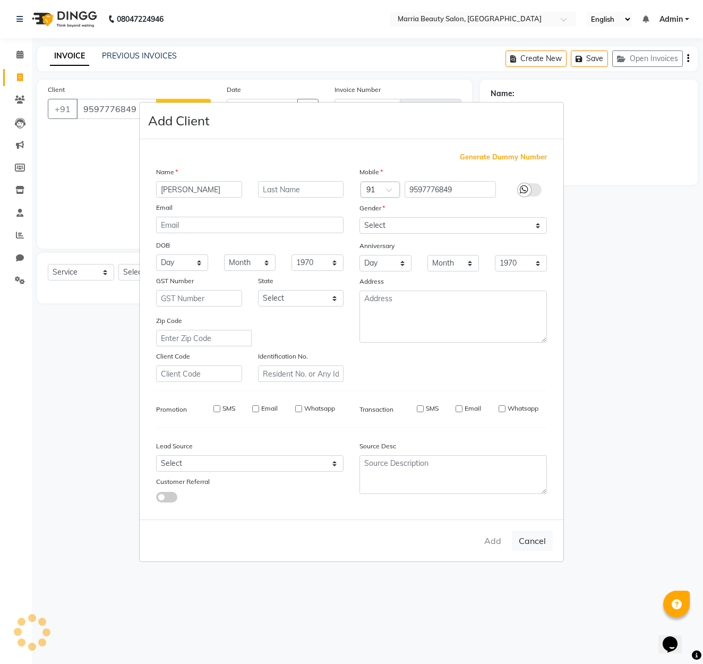
select select
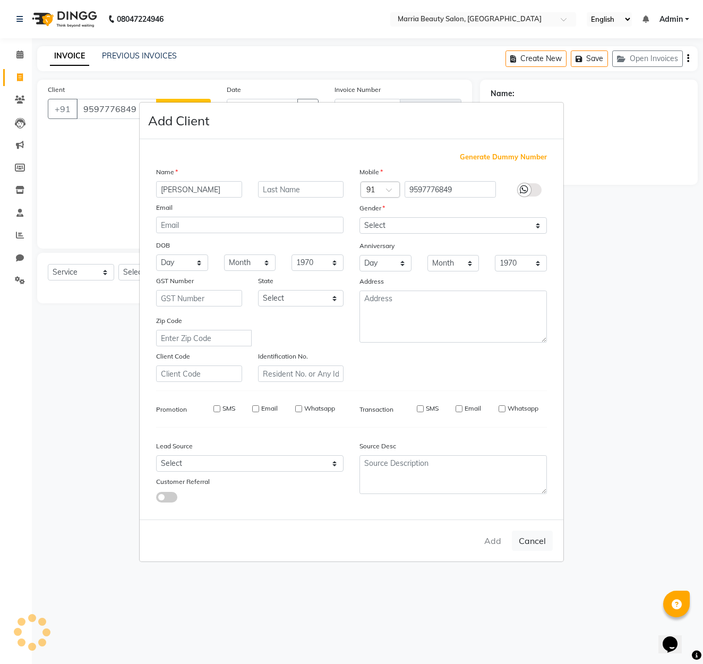
checkbox input "false"
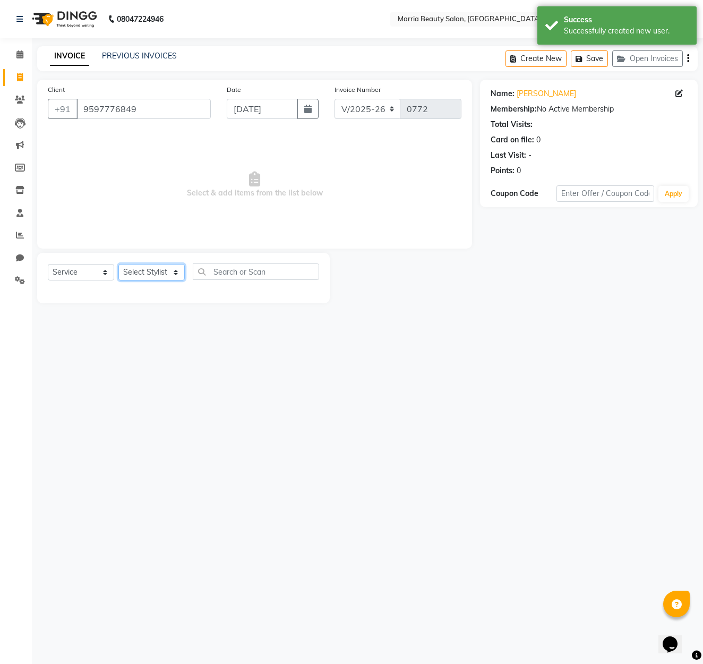
select select "85633"
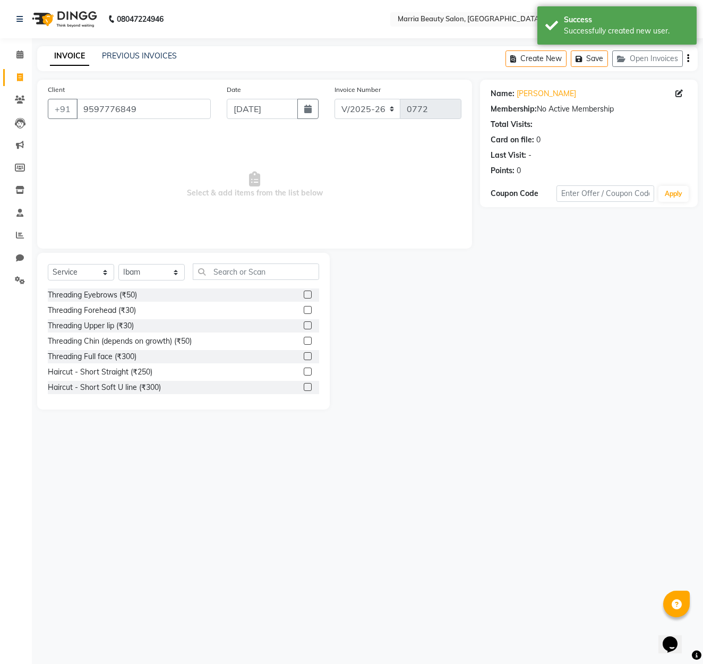
click at [309, 292] on label at bounding box center [308, 295] width 8 height 8
click at [309, 292] on input "checkbox" at bounding box center [307, 295] width 7 height 7
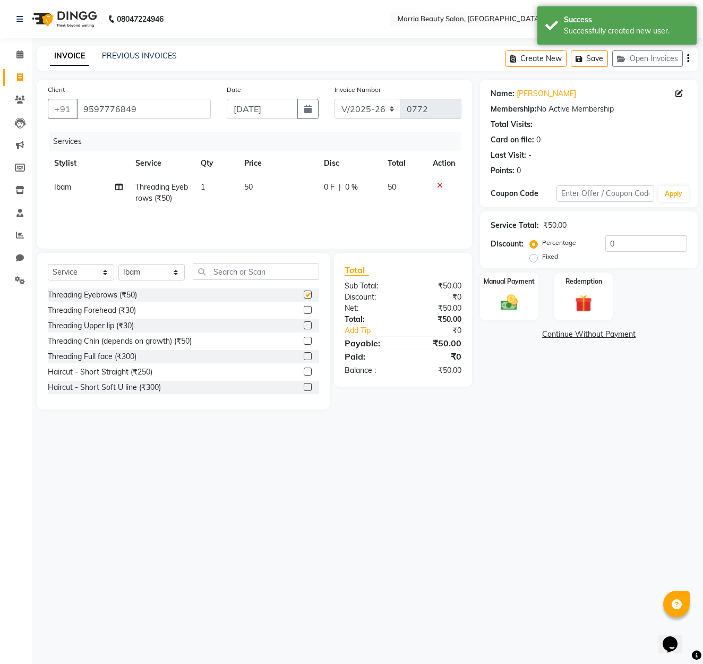
checkbox input "false"
click at [307, 275] on input "text" at bounding box center [256, 272] width 126 height 16
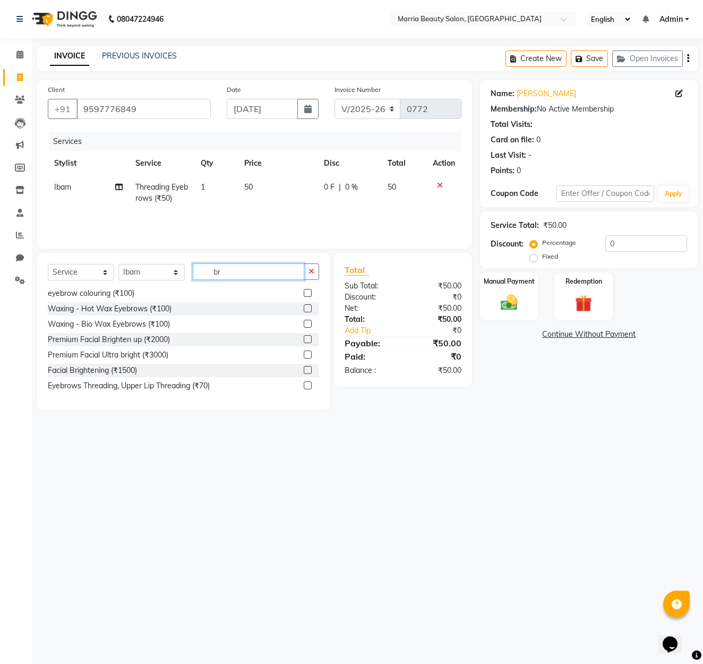
scroll to position [19, 0]
type input "br"
click at [309, 276] on button "button" at bounding box center [311, 272] width 15 height 16
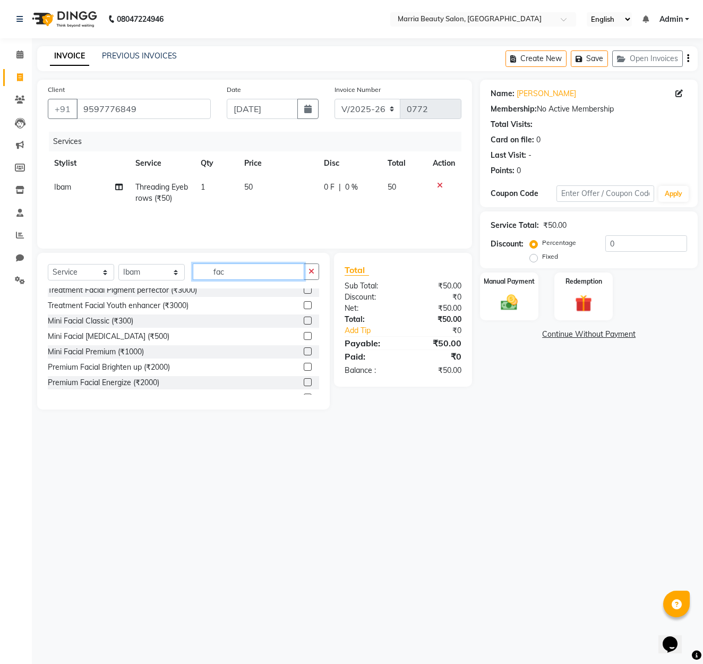
scroll to position [161, 0]
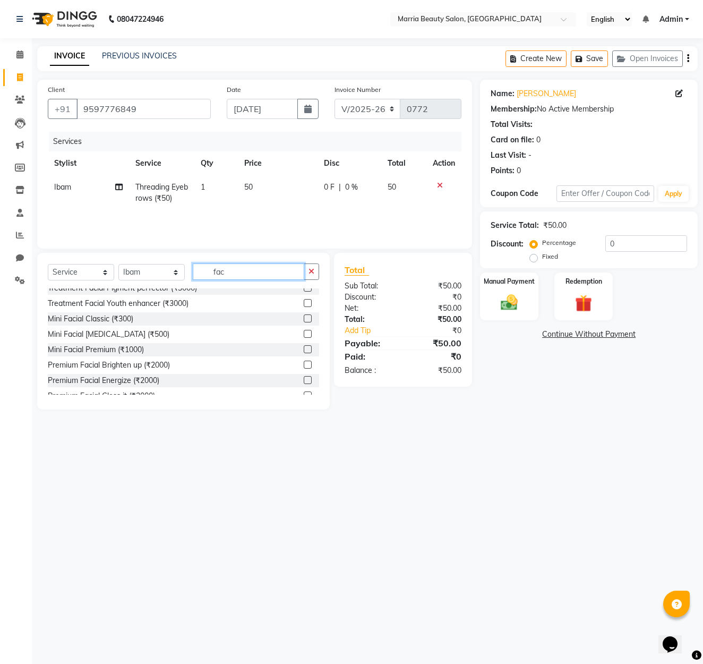
type input "fac"
click at [307, 335] on label at bounding box center [308, 334] width 8 height 8
click at [307, 335] on input "checkbox" at bounding box center [307, 334] width 7 height 7
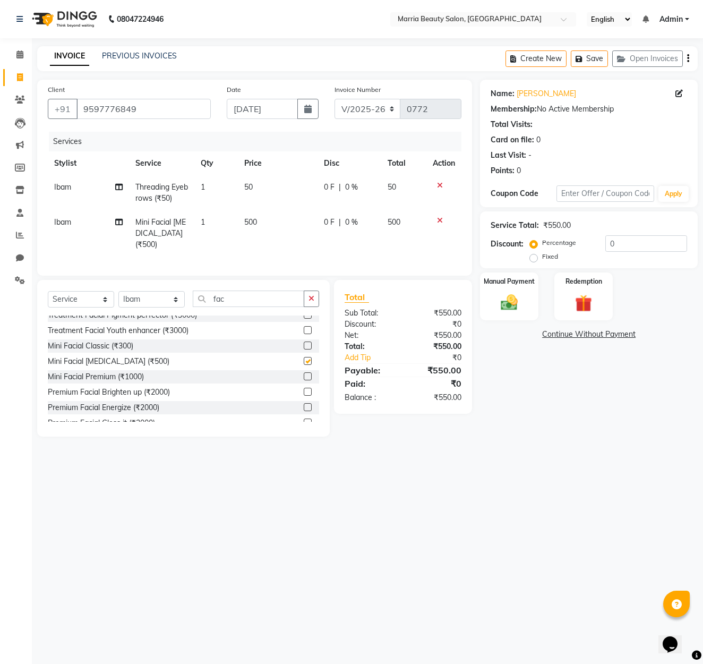
scroll to position [162, 0]
checkbox input "false"
click at [502, 302] on img at bounding box center [509, 302] width 29 height 21
click at [569, 337] on span "CASH" at bounding box center [568, 335] width 23 height 12
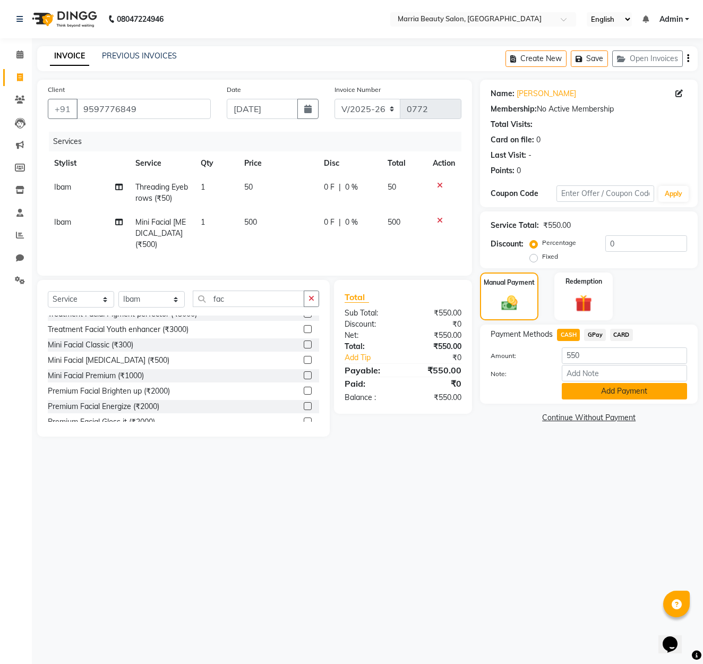
click at [589, 389] on button "Add Payment" at bounding box center [624, 391] width 125 height 16
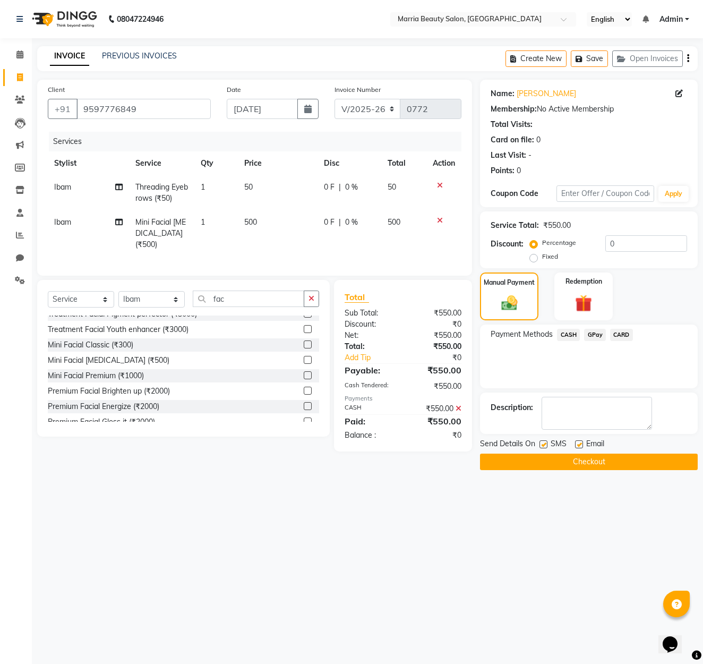
click at [602, 460] on button "Checkout" at bounding box center [589, 462] width 218 height 16
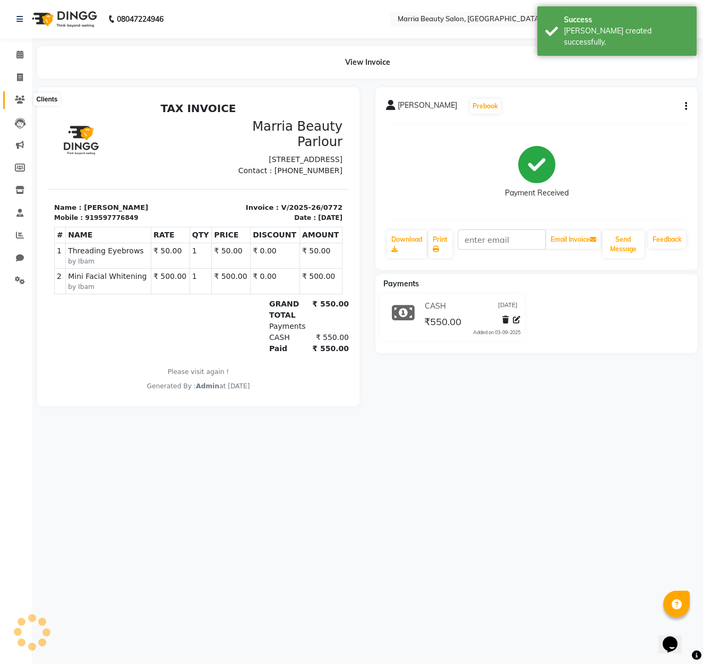
click at [16, 97] on icon at bounding box center [20, 100] width 10 height 8
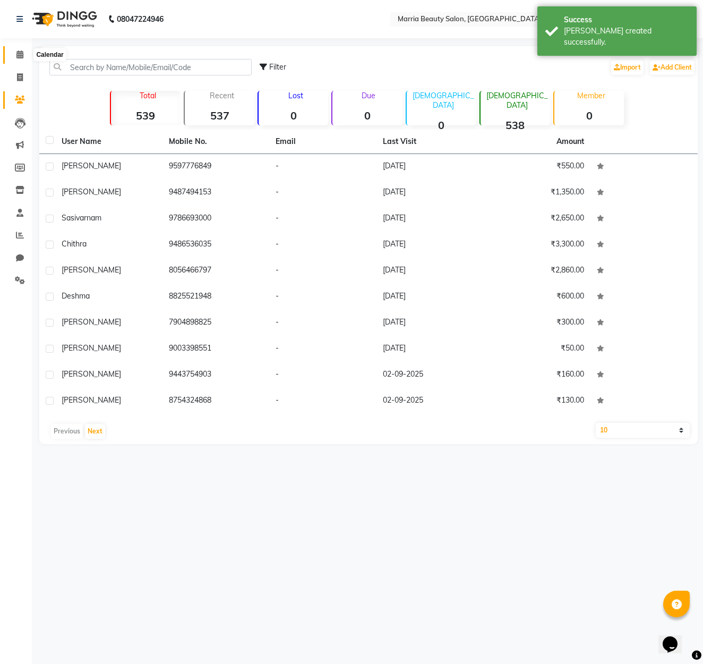
click at [20, 60] on span at bounding box center [20, 55] width 19 height 12
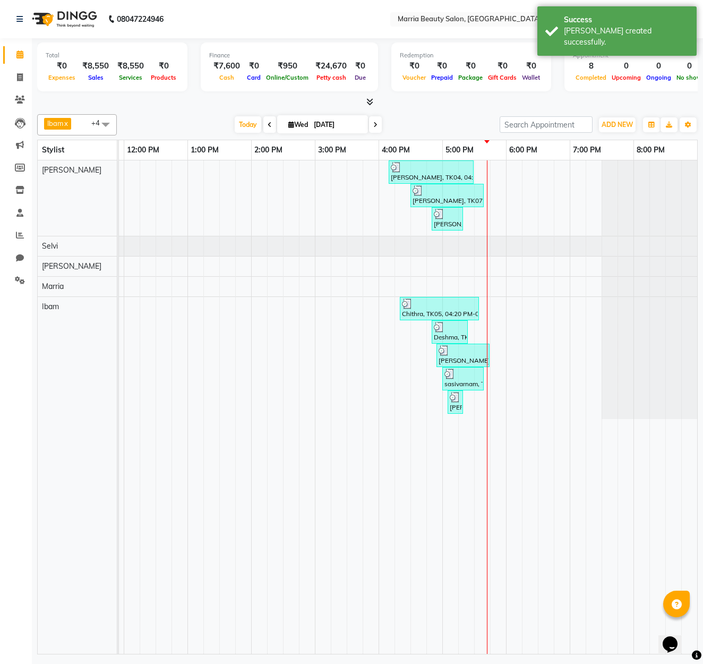
scroll to position [0, 250]
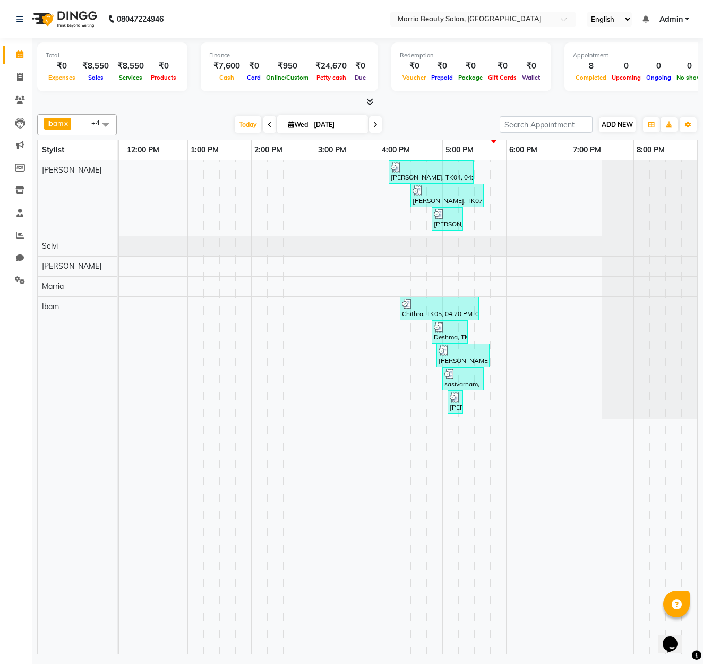
click at [621, 128] on span "ADD NEW" at bounding box center [617, 125] width 31 height 8
click at [21, 78] on icon at bounding box center [20, 77] width 6 height 8
select select "8343"
select select "service"
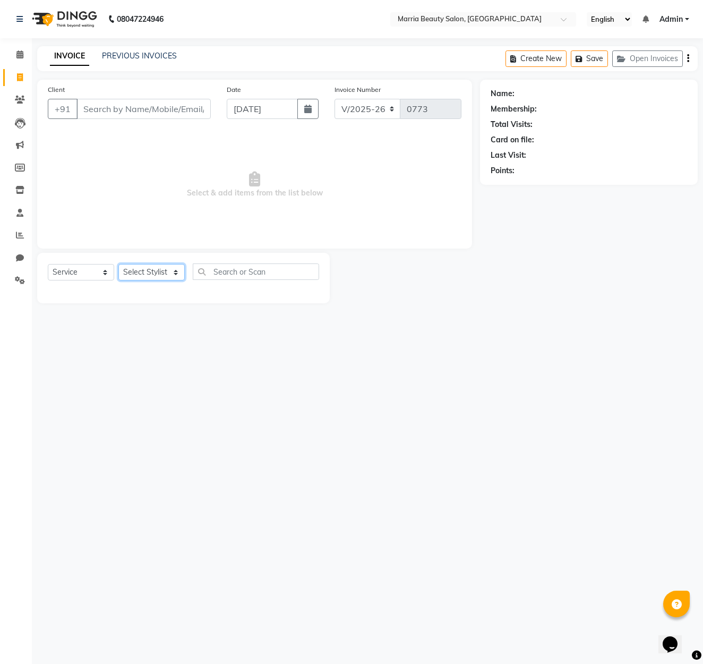
select select "85629"
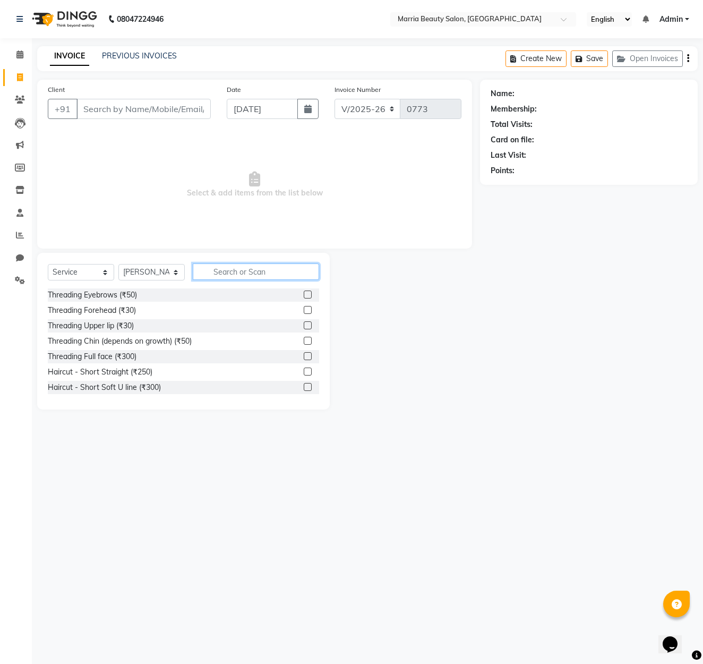
drag, startPoint x: 239, startPoint y: 264, endPoint x: 241, endPoint y: 269, distance: 5.9
click at [239, 264] on input "text" at bounding box center [256, 272] width 126 height 16
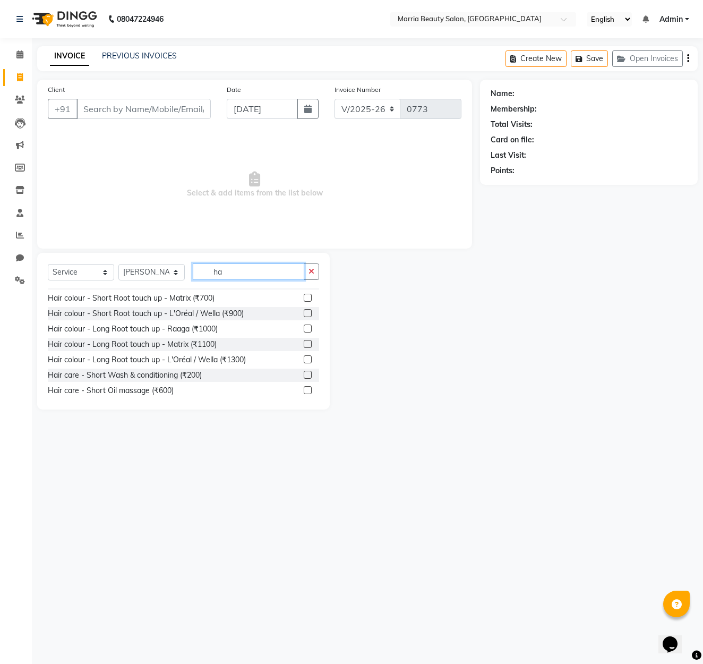
scroll to position [352, 0]
type input "ha"
click at [310, 312] on label at bounding box center [308, 312] width 8 height 8
click at [310, 312] on input "checkbox" at bounding box center [307, 312] width 7 height 7
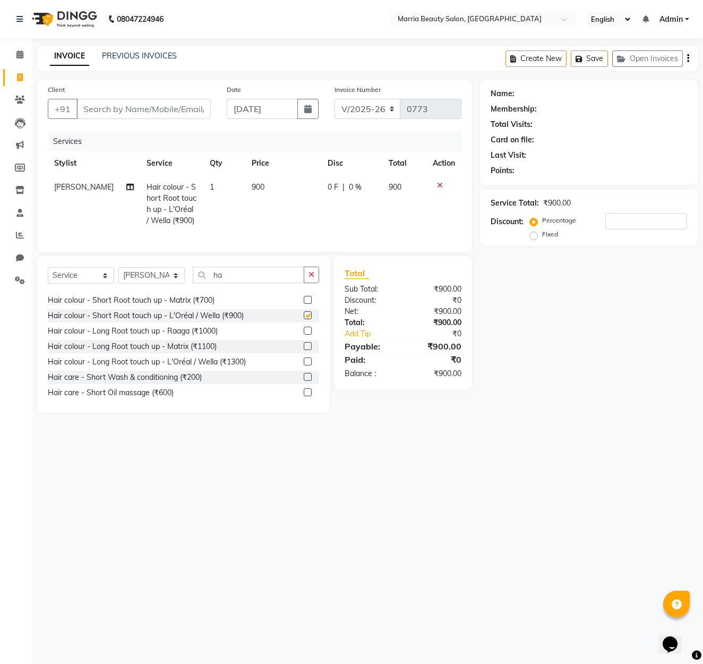
checkbox input "false"
click at [252, 184] on span "900" at bounding box center [258, 187] width 13 height 10
select select "85629"
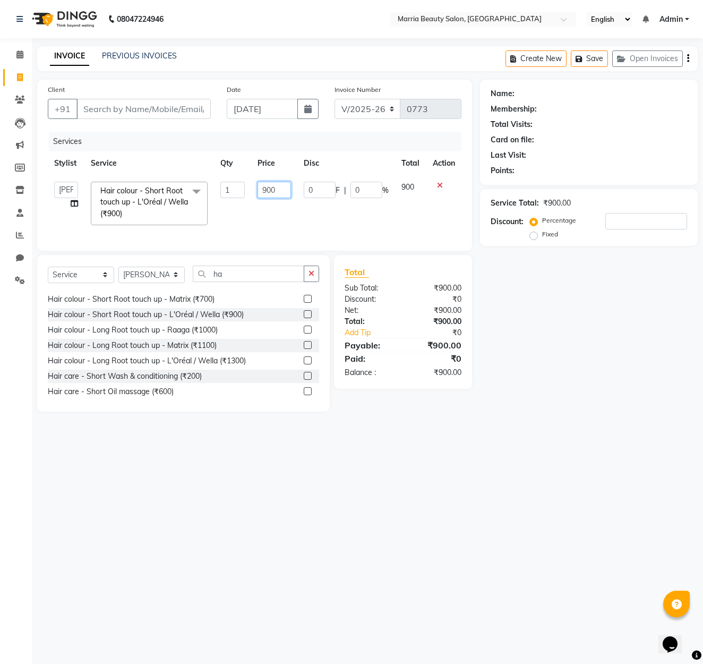
drag, startPoint x: 268, startPoint y: 190, endPoint x: 286, endPoint y: 191, distance: 18.1
click at [268, 190] on input "900" at bounding box center [274, 190] width 33 height 16
type input "1000"
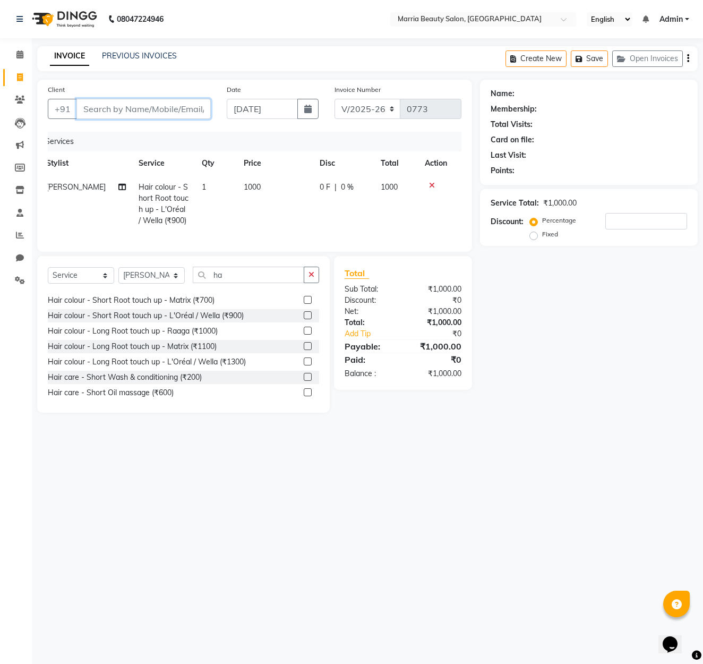
click at [168, 106] on input "Client" at bounding box center [144, 109] width 134 height 20
type input "S"
type input "0"
drag, startPoint x: 89, startPoint y: 108, endPoint x: 100, endPoint y: 105, distance: 12.1
click at [89, 108] on input "[PERSON_NAME]" at bounding box center [117, 109] width 80 height 20
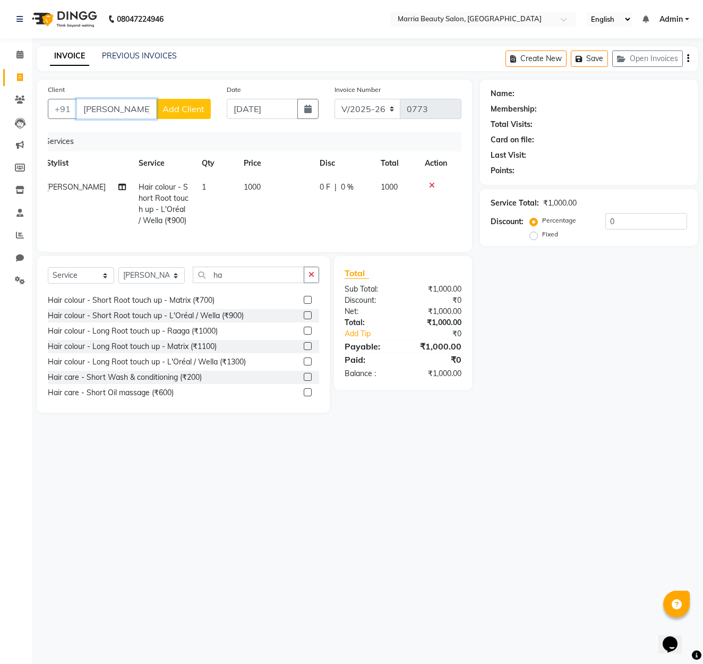
type input "[PERSON_NAME]"
click at [185, 113] on span "Add Client" at bounding box center [184, 109] width 42 height 11
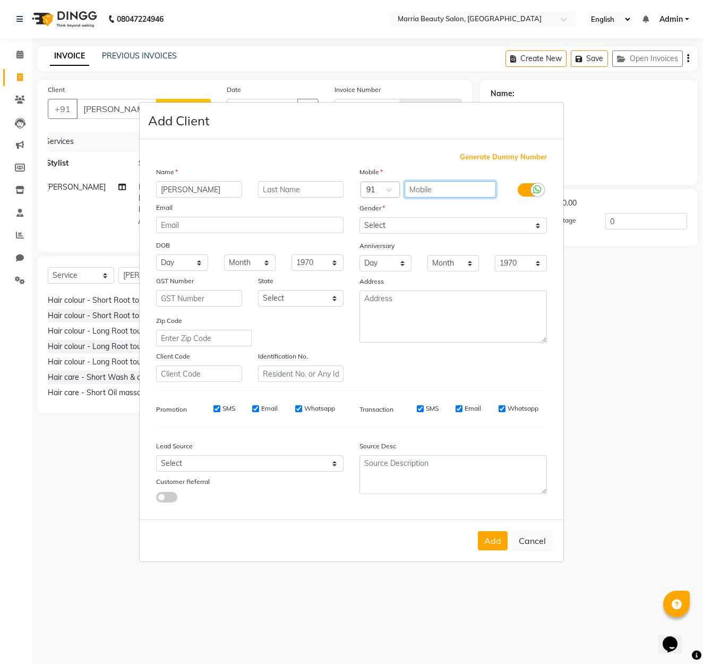
click at [423, 190] on input "text" at bounding box center [451, 189] width 92 height 16
select select "[DEMOGRAPHIC_DATA]"
click at [427, 194] on input "text" at bounding box center [451, 189] width 92 height 16
type input "9943020145"
click at [496, 541] on button "Add" at bounding box center [493, 540] width 30 height 19
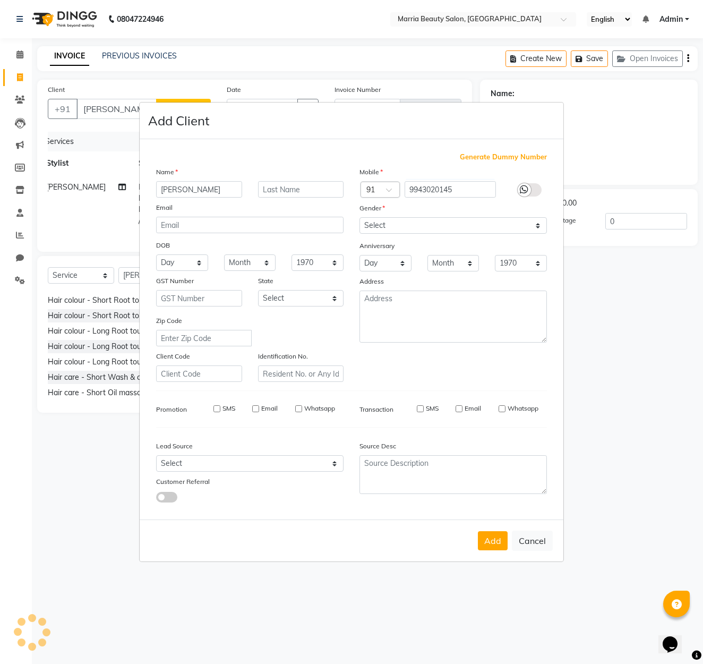
type input "9943020145"
select select
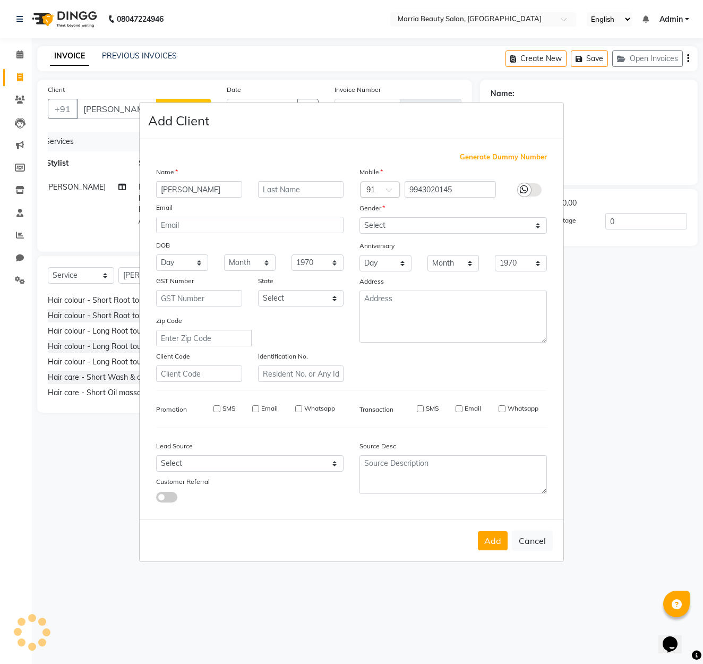
select select
checkbox input "false"
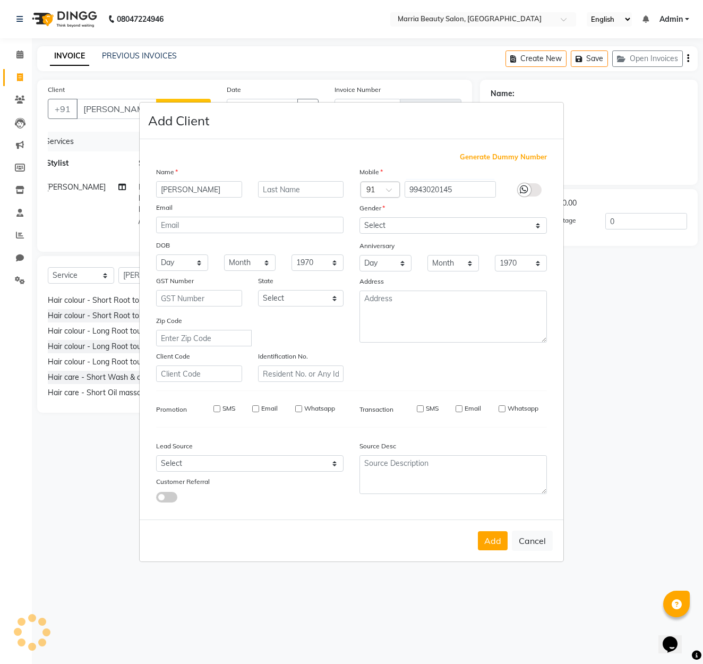
checkbox input "false"
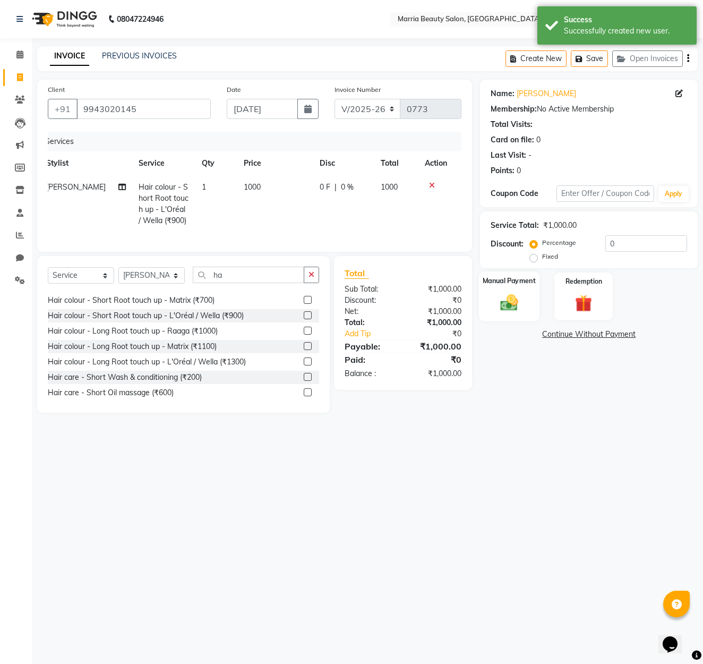
click at [522, 313] on img at bounding box center [509, 302] width 29 height 21
click at [569, 341] on span "CASH" at bounding box center [568, 335] width 23 height 12
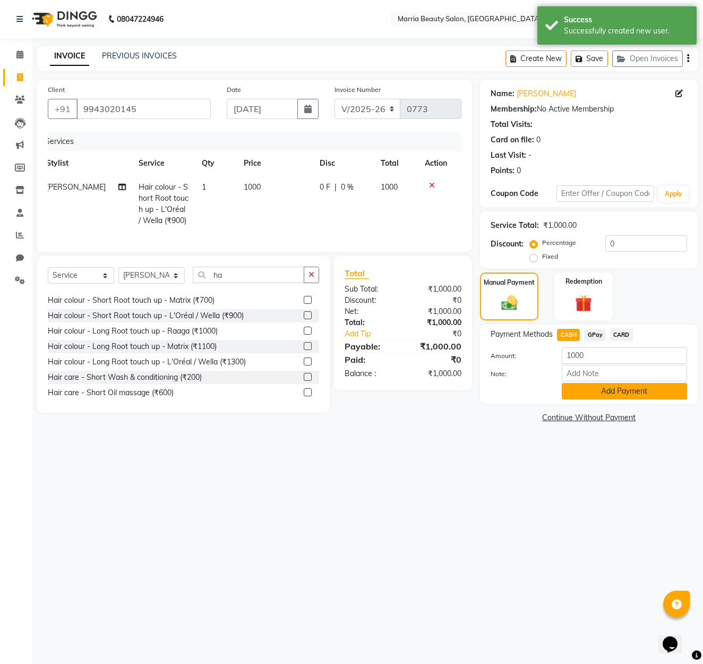
click at [577, 398] on button "Add Payment" at bounding box center [624, 391] width 125 height 16
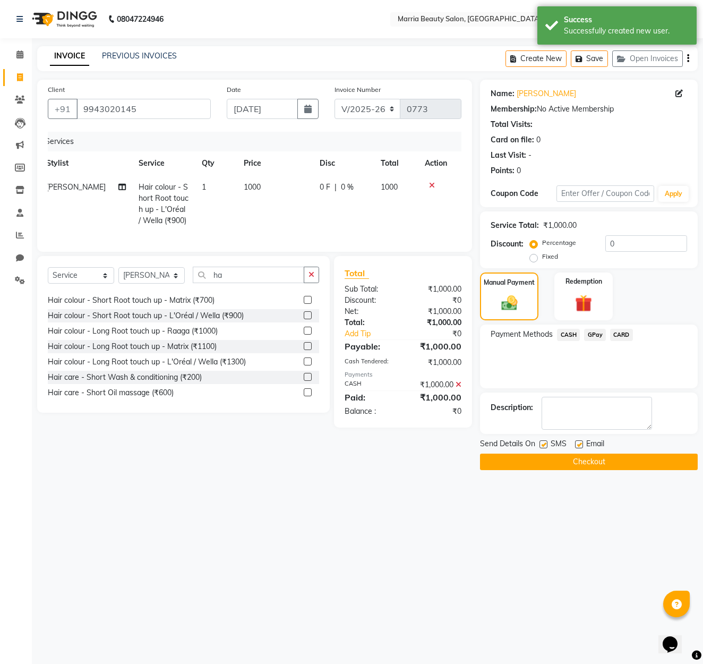
click at [603, 469] on button "Checkout" at bounding box center [589, 462] width 218 height 16
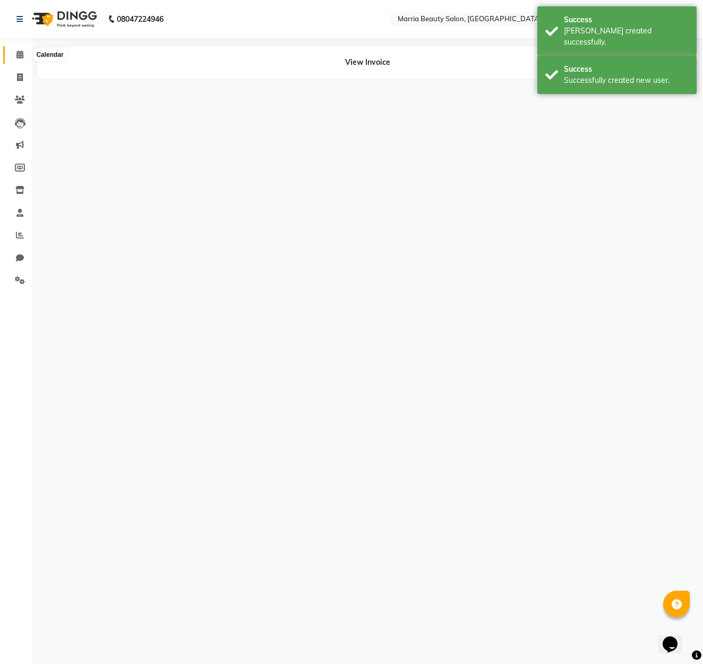
click at [20, 56] on icon at bounding box center [19, 54] width 7 height 8
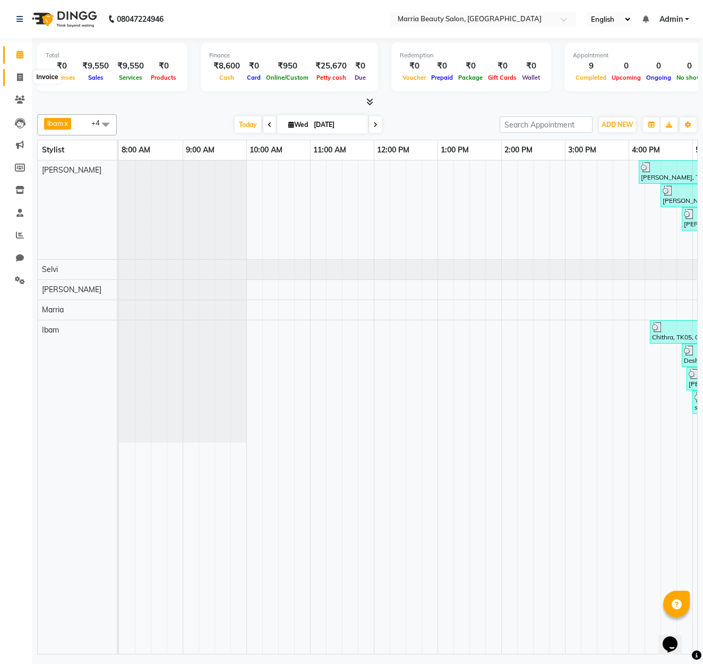
click at [21, 73] on icon at bounding box center [20, 77] width 6 height 8
select select "service"
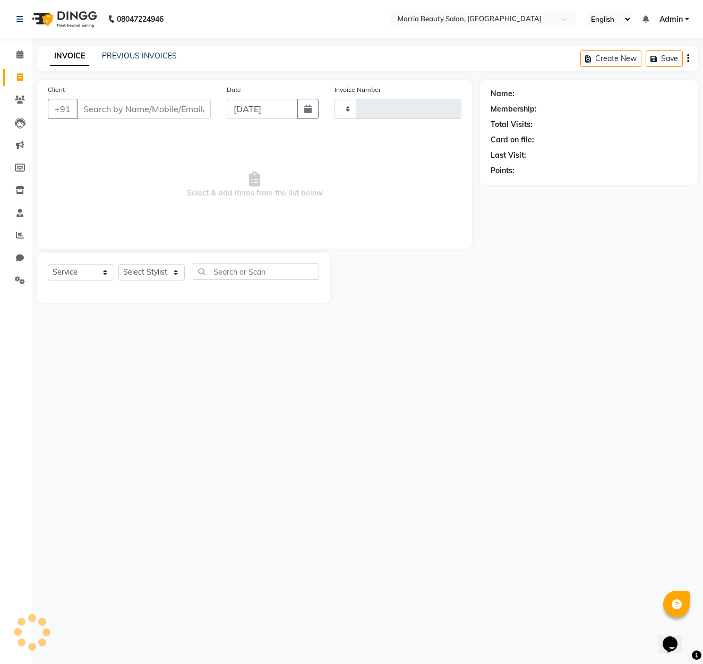
type input "0774"
select select "8343"
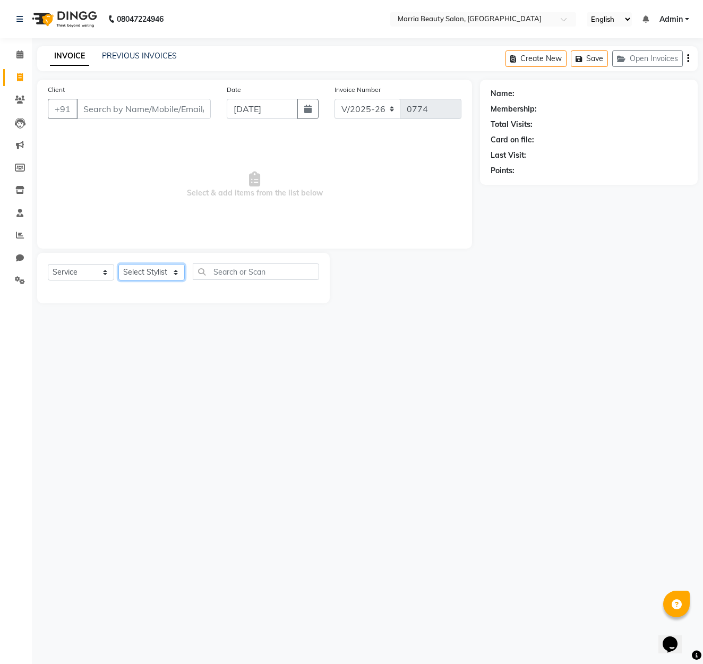
select select "85633"
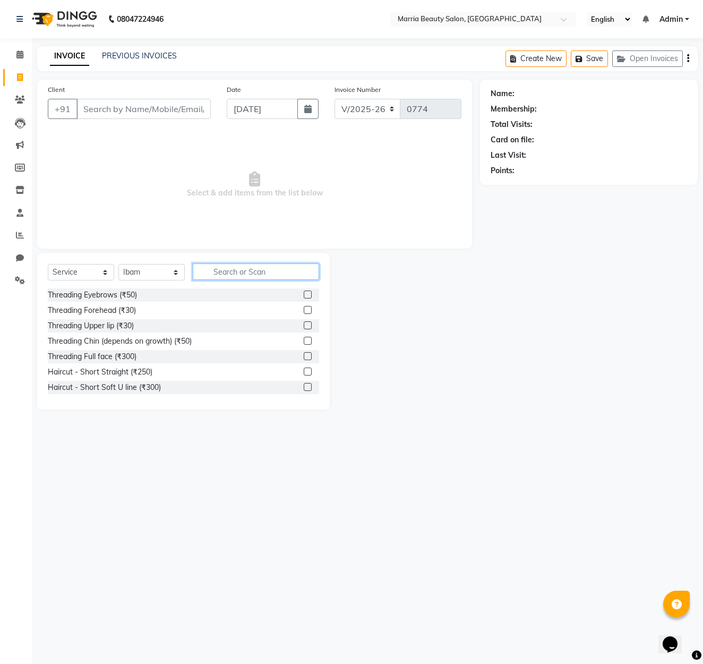
click at [221, 271] on input "text" at bounding box center [256, 272] width 126 height 16
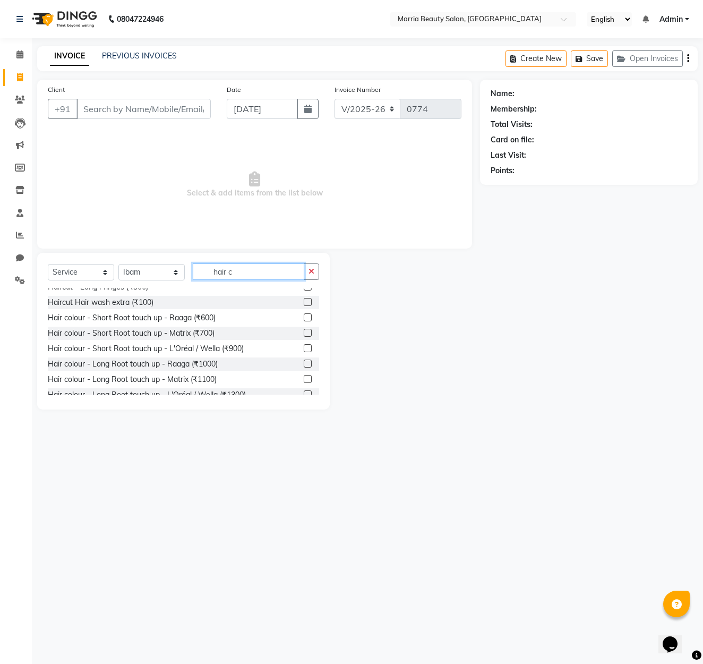
scroll to position [198, 0]
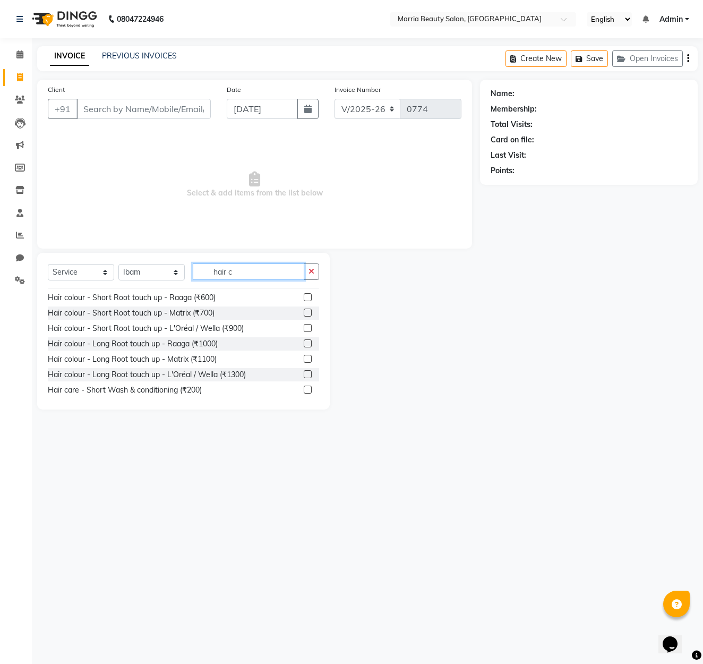
type input "hair c"
click at [307, 296] on label at bounding box center [308, 297] width 8 height 8
click at [307, 296] on input "checkbox" at bounding box center [307, 297] width 7 height 7
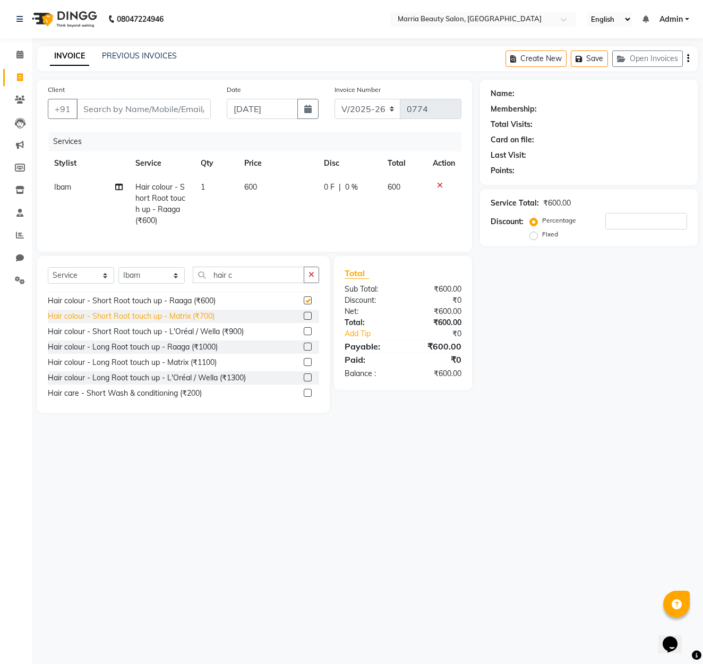
checkbox input "false"
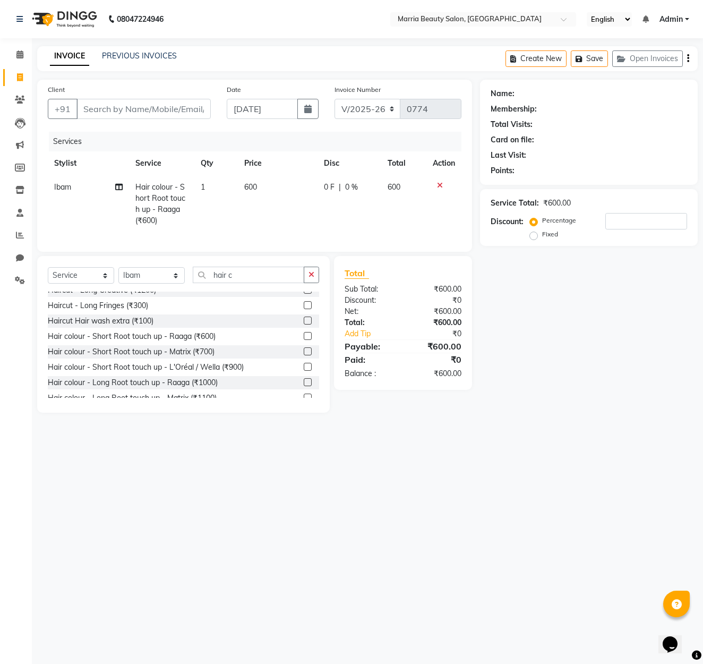
scroll to position [161, 0]
click at [308, 320] on label at bounding box center [308, 322] width 8 height 8
click at [308, 320] on input "checkbox" at bounding box center [307, 322] width 7 height 7
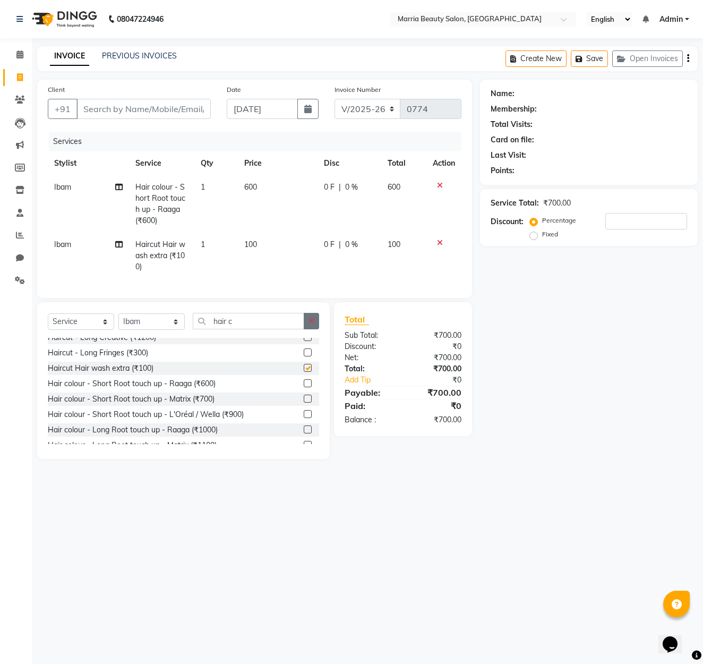
checkbox input "false"
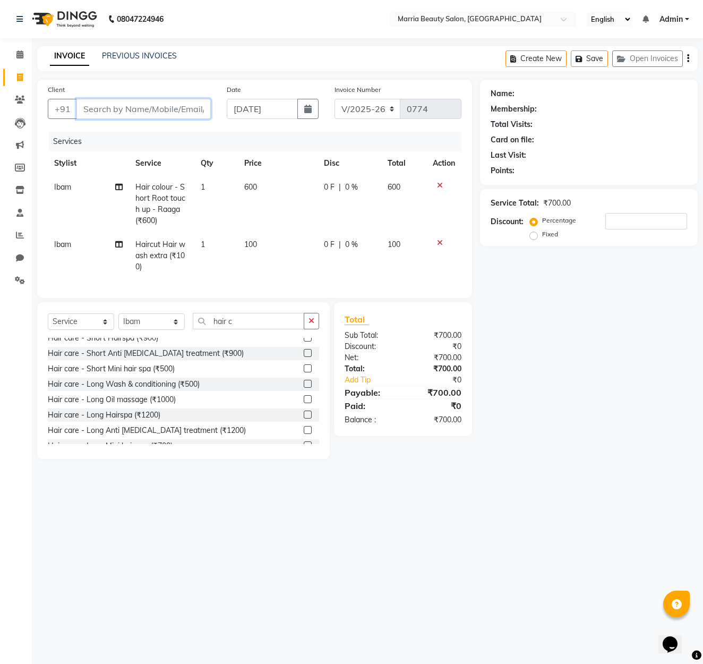
scroll to position [0, 1]
click at [154, 111] on input "Client" at bounding box center [144, 109] width 134 height 20
type input "8"
type input "0"
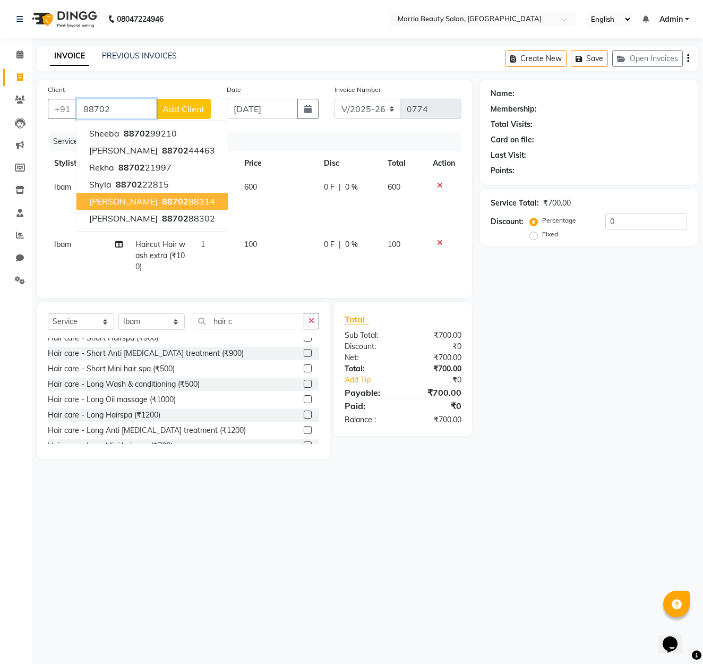
click at [175, 201] on ngb-highlight "88702 88314" at bounding box center [187, 201] width 55 height 11
type input "8870288314"
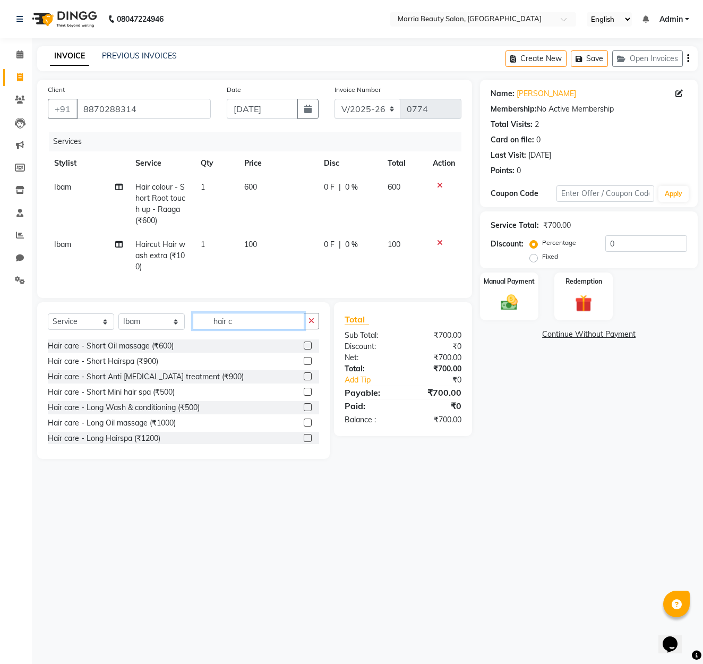
click at [260, 321] on input "hair c" at bounding box center [249, 321] width 112 height 16
type input "h"
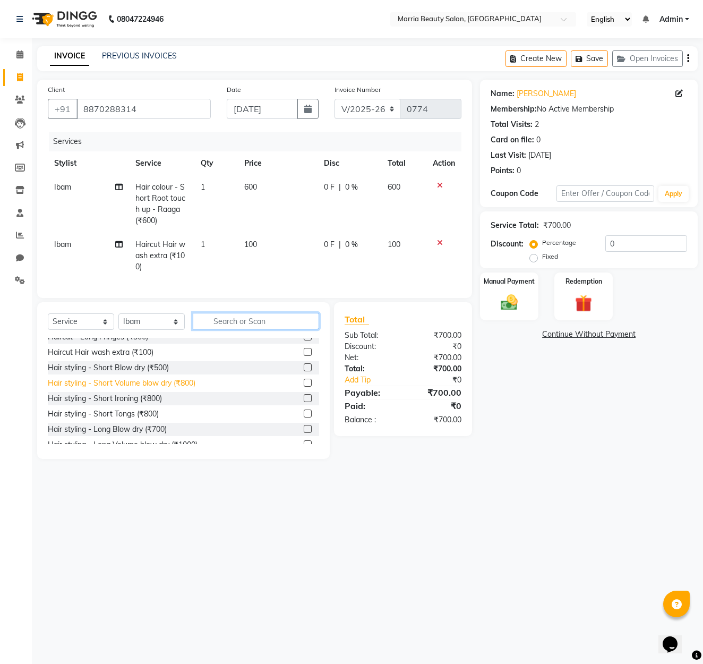
scroll to position [251, 0]
click at [308, 372] on div at bounding box center [307, 368] width 7 height 11
click at [309, 364] on label at bounding box center [308, 367] width 8 height 8
click at [309, 364] on input "checkbox" at bounding box center [307, 367] width 7 height 7
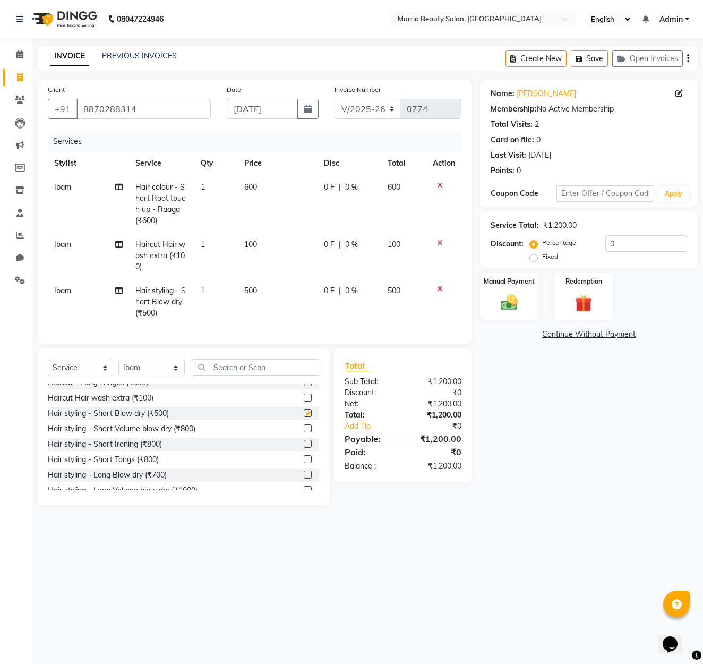
checkbox input "false"
click at [522, 320] on div "Manual Payment" at bounding box center [509, 296] width 61 height 50
click at [591, 339] on span "GPay" at bounding box center [595, 335] width 22 height 12
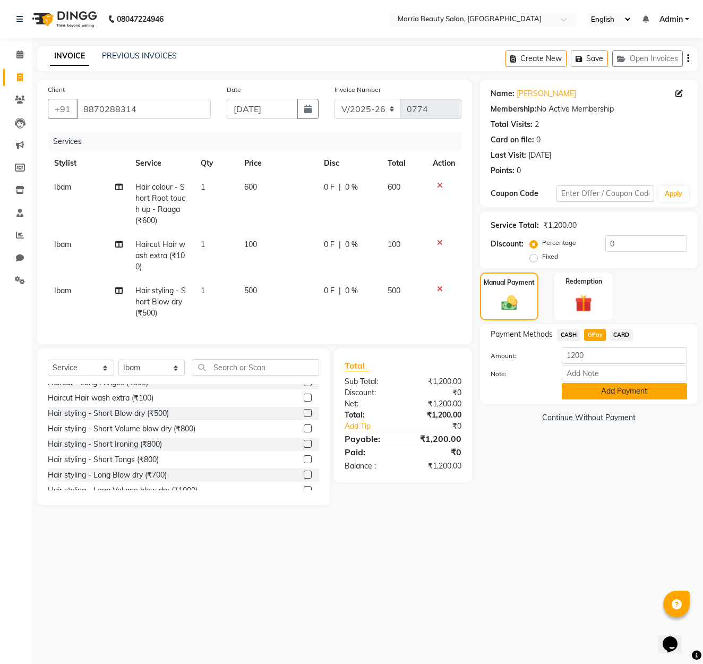
click at [592, 400] on button "Add Payment" at bounding box center [624, 391] width 125 height 16
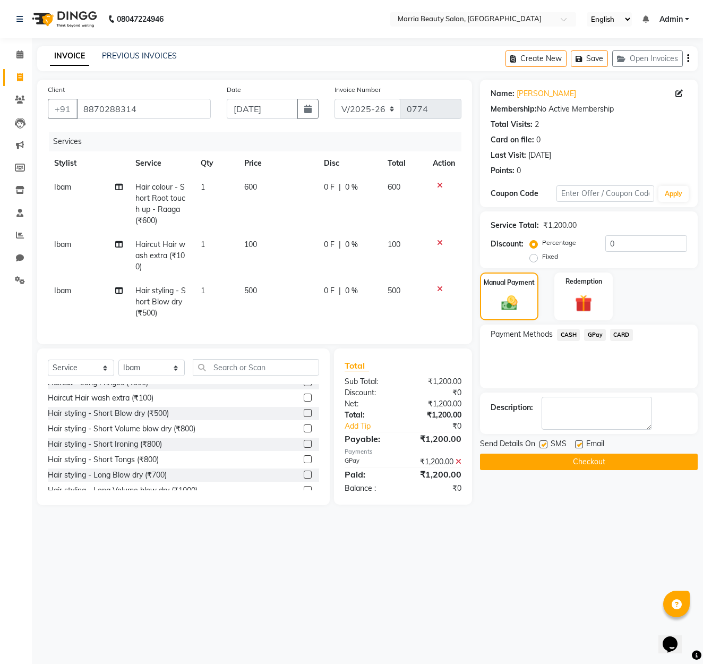
scroll to position [0, 0]
click at [590, 470] on button "Checkout" at bounding box center [589, 462] width 218 height 16
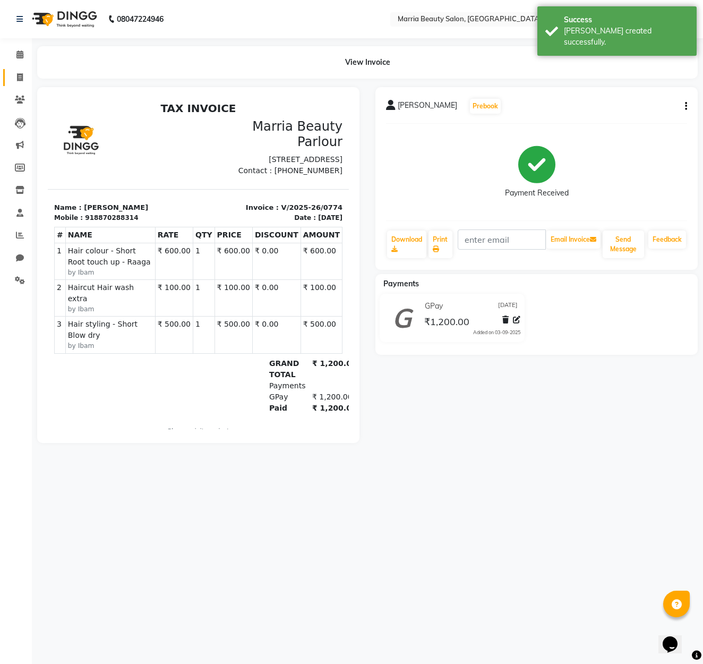
click at [22, 75] on icon at bounding box center [20, 77] width 6 height 8
select select "service"
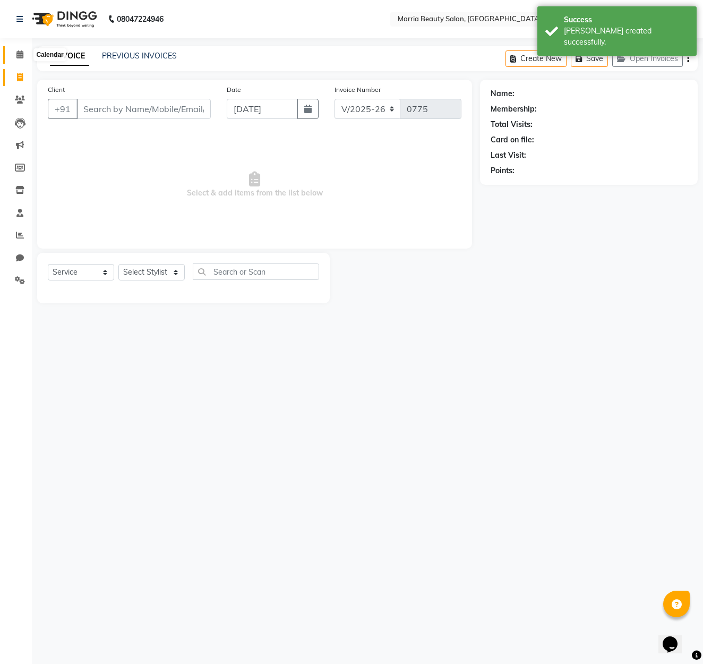
click at [15, 55] on span at bounding box center [20, 55] width 19 height 12
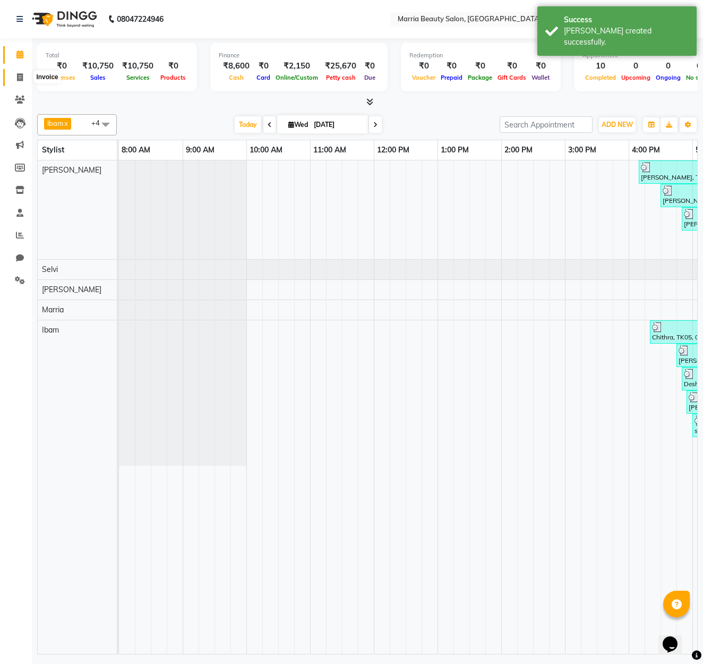
click at [21, 74] on icon at bounding box center [20, 77] width 6 height 8
